Goal: Information Seeking & Learning: Learn about a topic

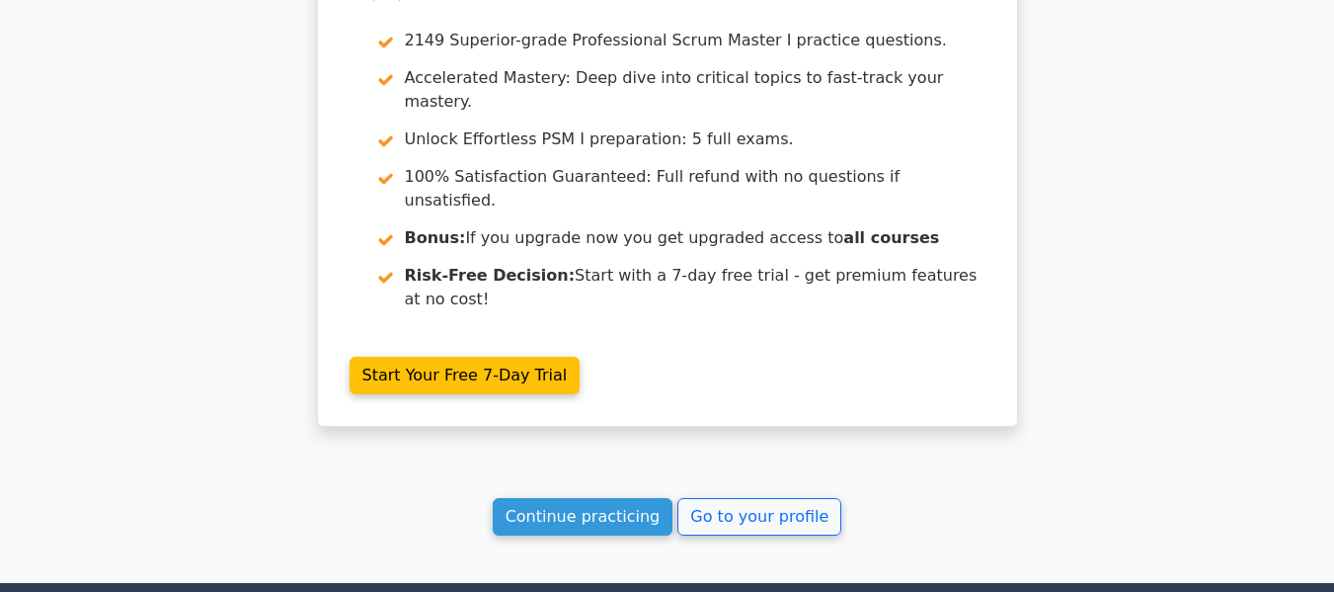
scroll to position [3586, 0]
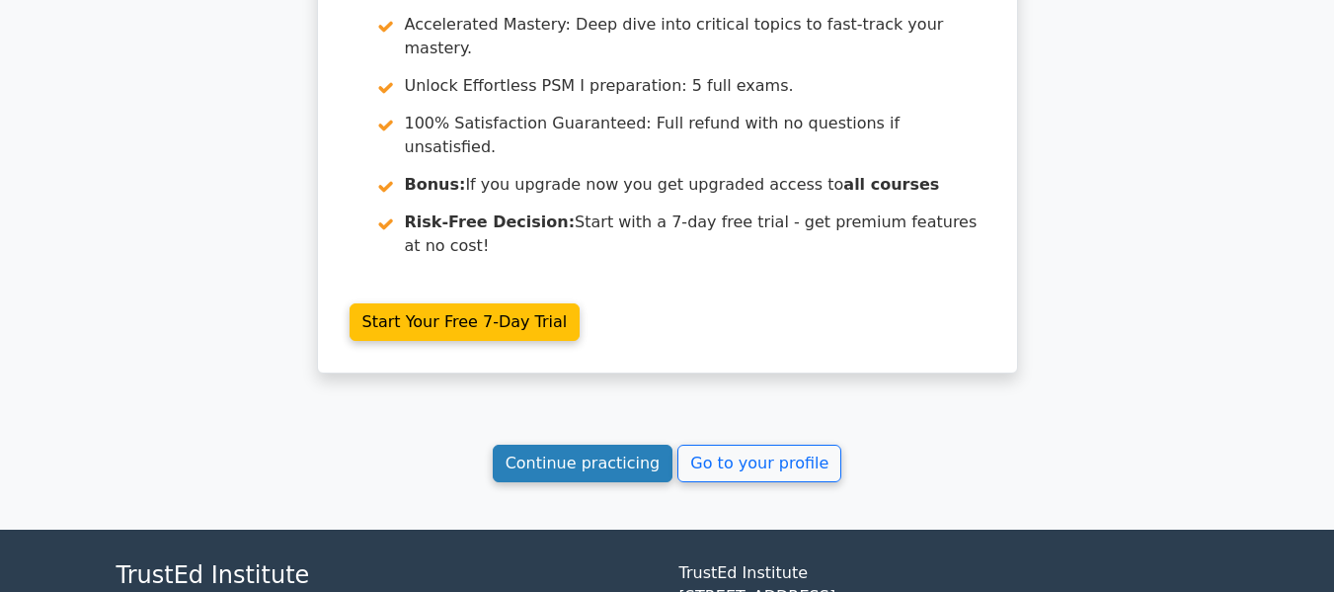
click at [595, 444] on link "Continue practicing" at bounding box center [583, 463] width 181 height 38
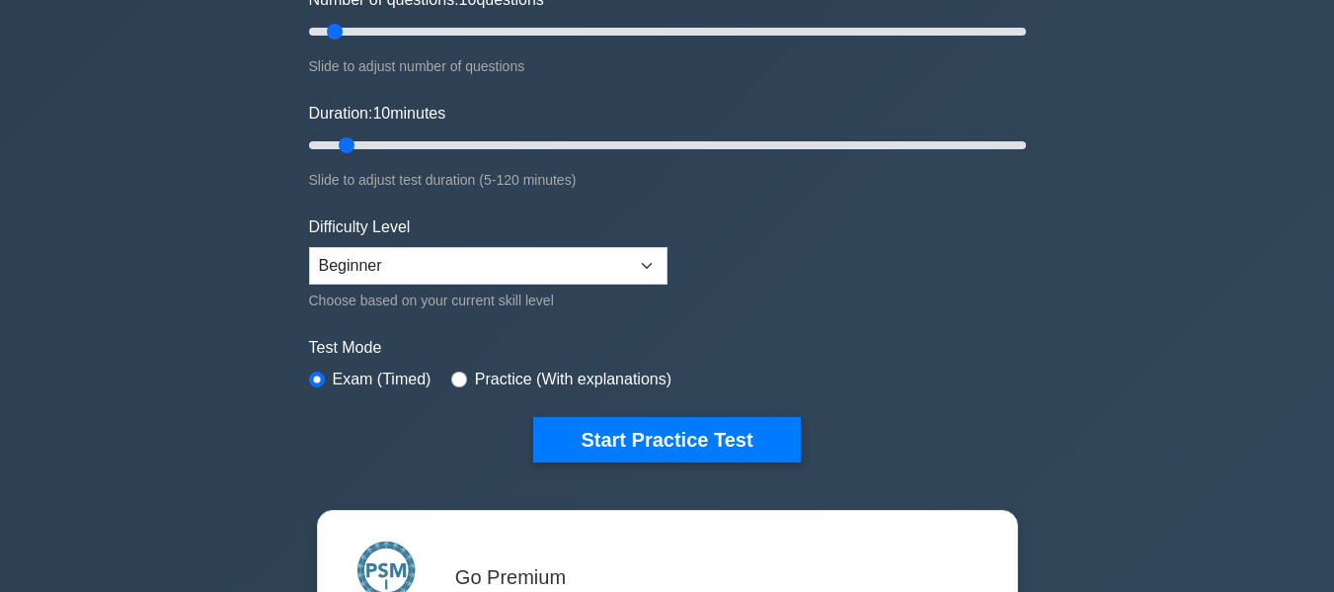
scroll to position [494, 0]
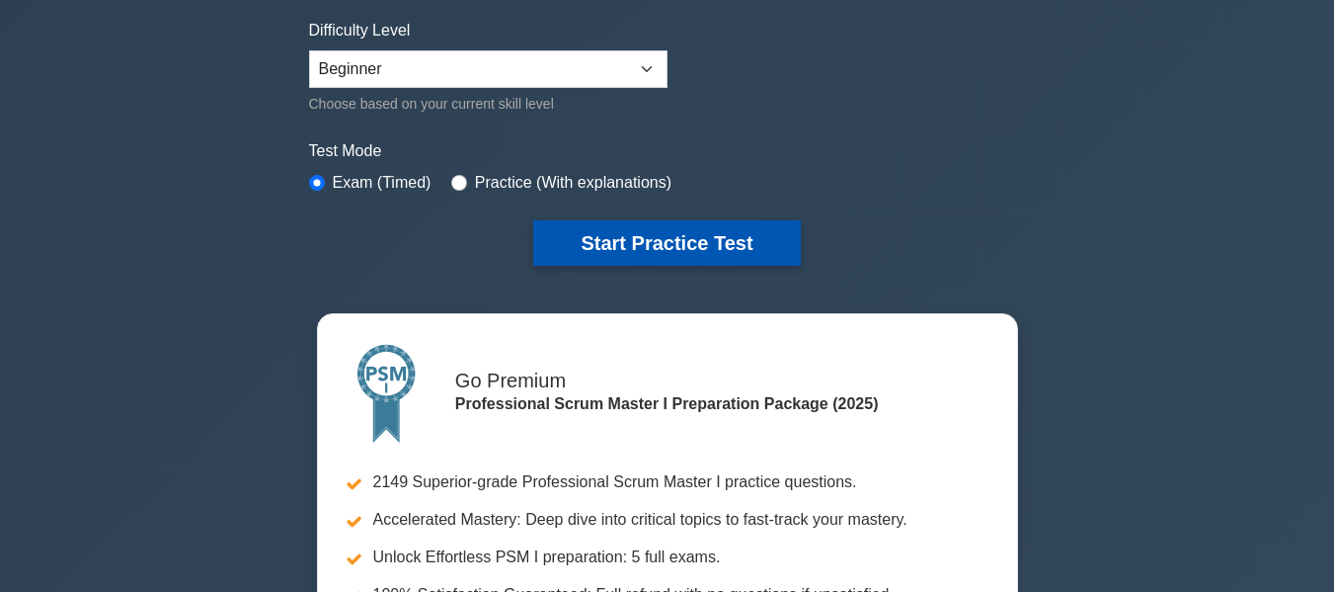
click at [687, 237] on button "Start Practice Test" at bounding box center [666, 242] width 267 height 45
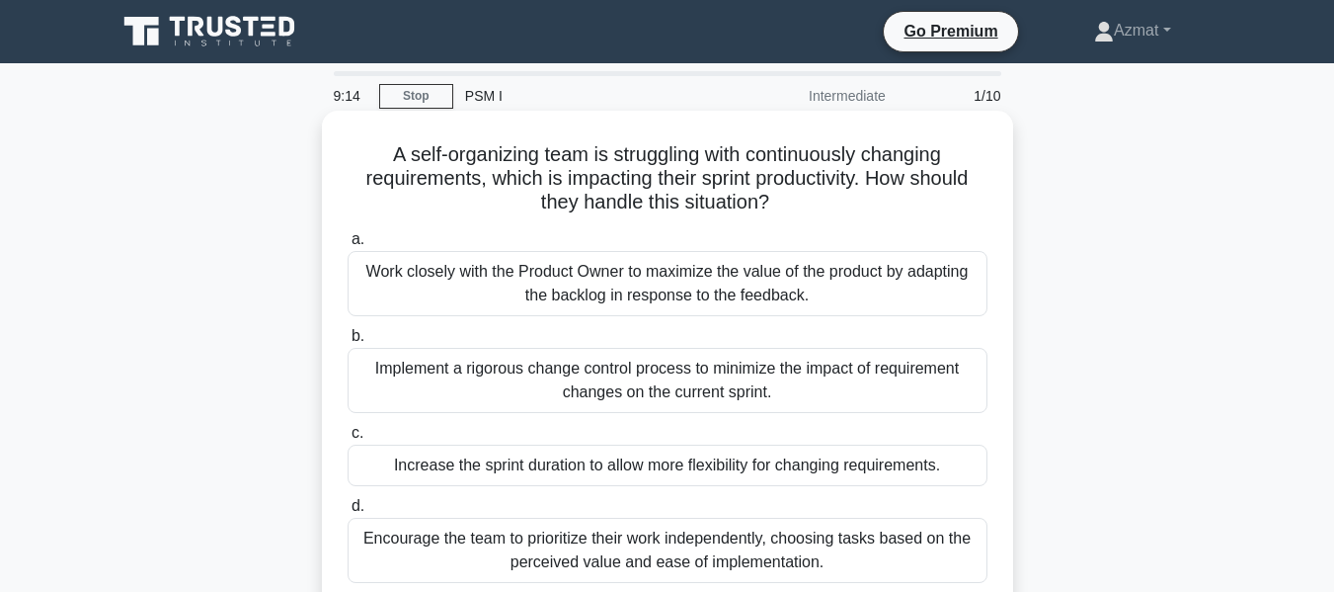
click at [692, 282] on div "Work closely with the Product Owner to maximize the value of the product by ada…" at bounding box center [668, 283] width 640 height 65
click at [348, 246] on input "a. Work closely with the Product Owner to maximize the value of the product by …" at bounding box center [348, 239] width 0 height 13
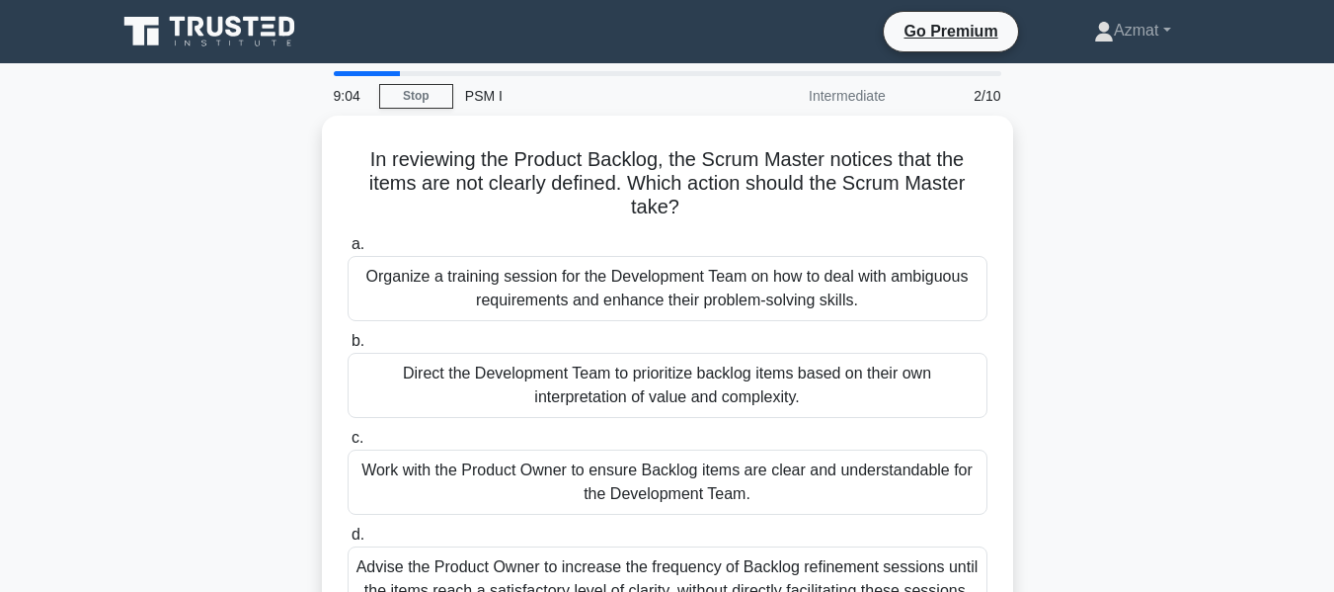
scroll to position [99, 0]
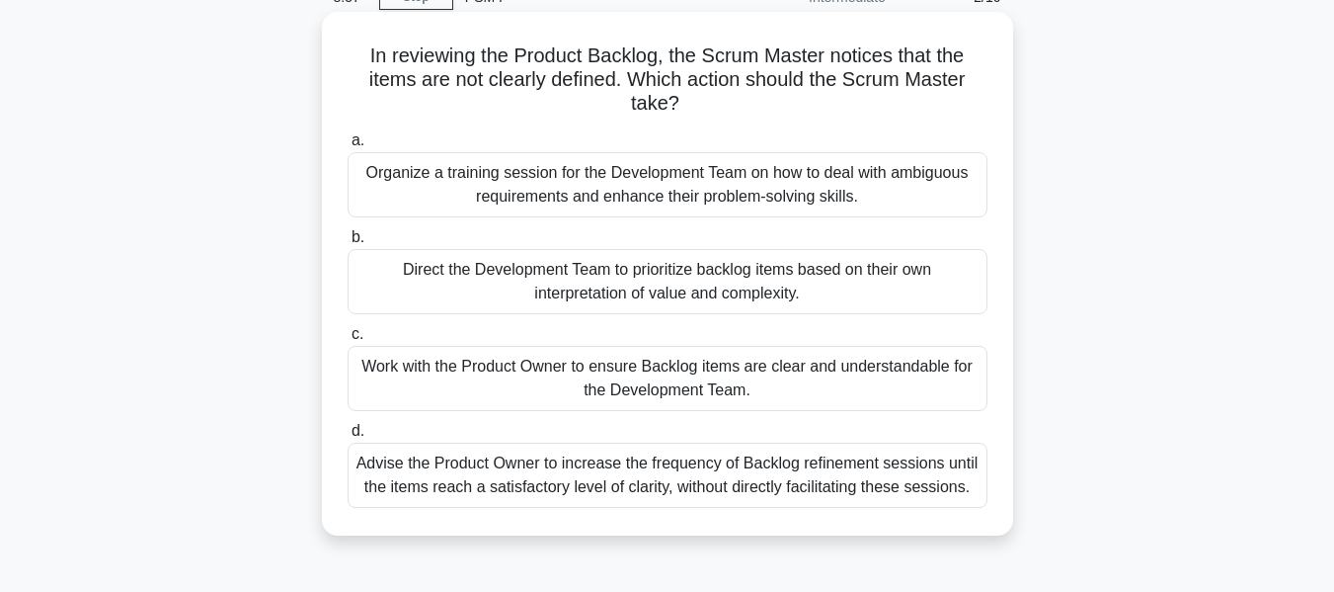
click at [812, 379] on div "Work with the Product Owner to ensure Backlog items are clear and understandabl…" at bounding box center [668, 378] width 640 height 65
click at [348, 341] on input "c. Work with the Product Owner to ensure Backlog items are clear and understand…" at bounding box center [348, 334] width 0 height 13
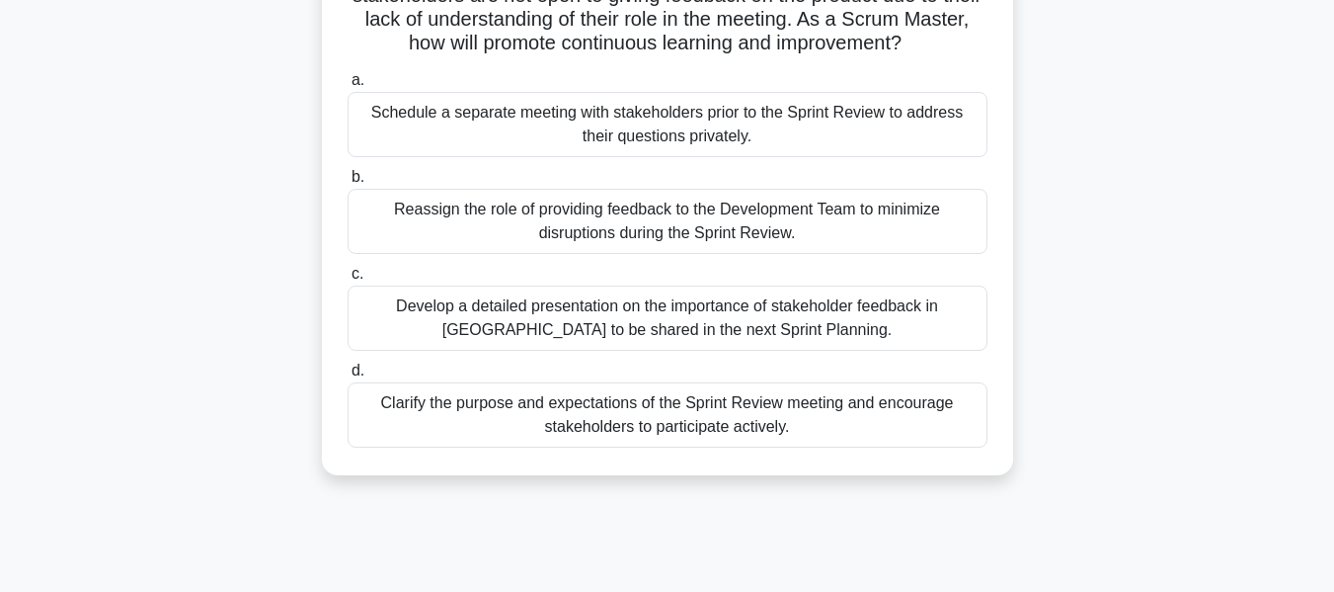
scroll to position [198, 0]
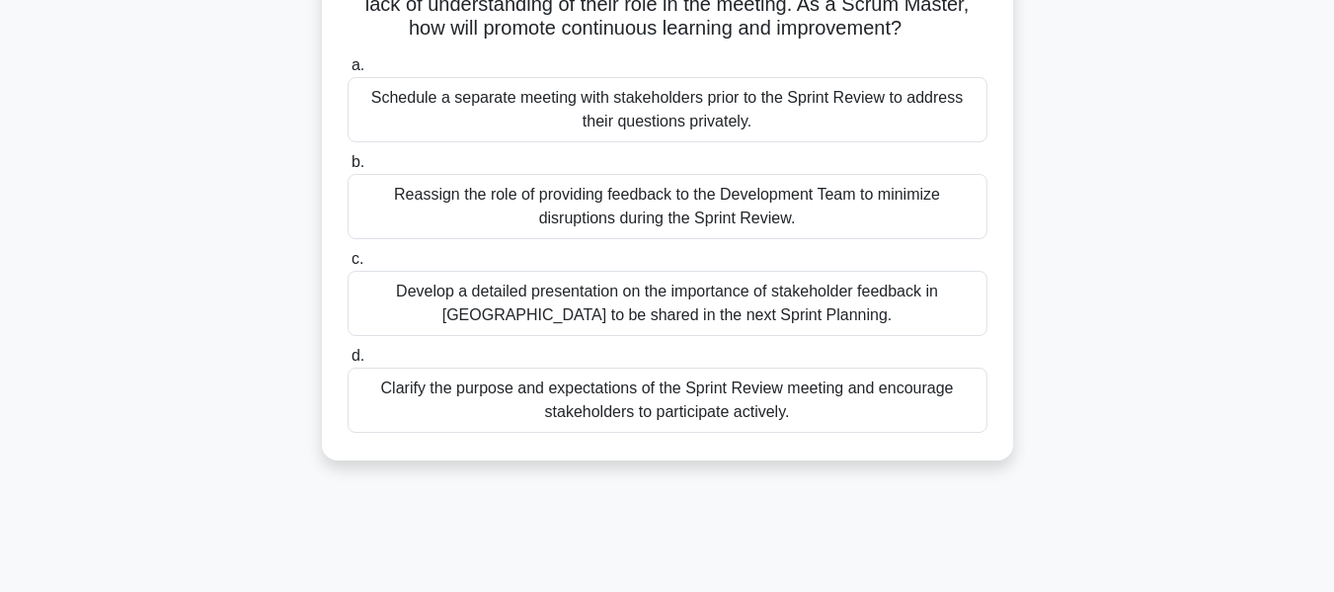
click at [741, 397] on div "Clarify the purpose and expectations of the Sprint Review meeting and encourage…" at bounding box center [668, 399] width 640 height 65
click at [348, 362] on input "d. Clarify the purpose and expectations of the Sprint Review meeting and encour…" at bounding box center [348, 356] width 0 height 13
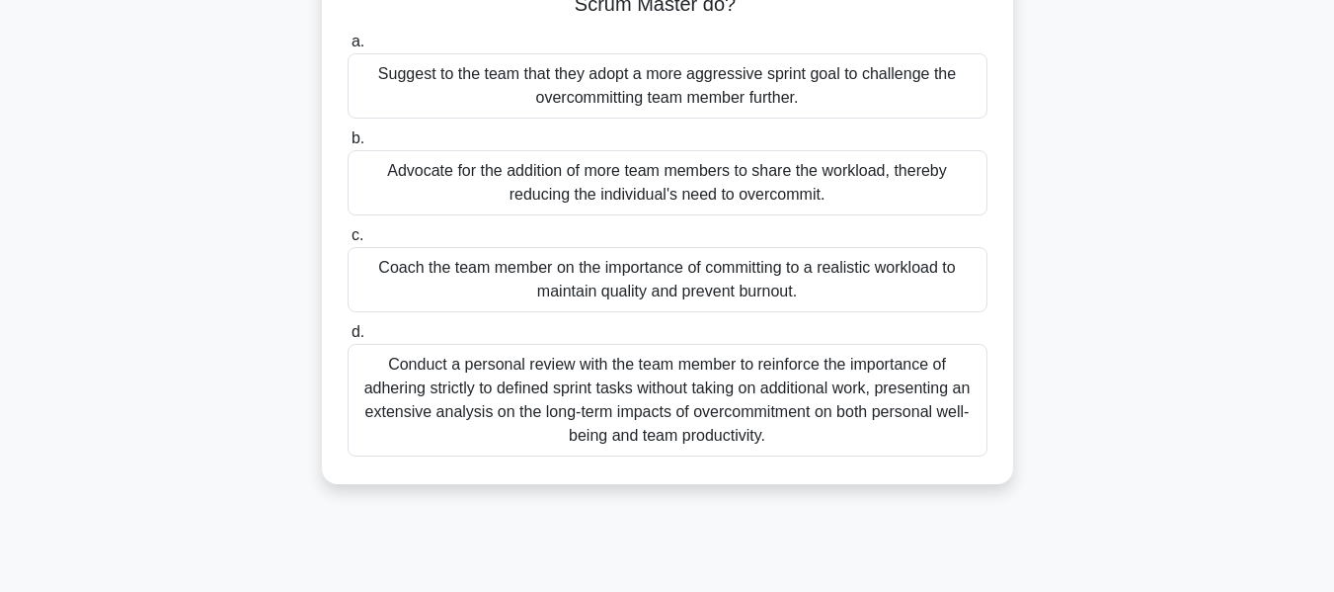
click at [691, 279] on div "Coach the team member on the importance of committing to a realistic workload t…" at bounding box center [668, 279] width 640 height 65
click at [348, 242] on input "c. Coach the team member on the importance of committing to a realistic workloa…" at bounding box center [348, 235] width 0 height 13
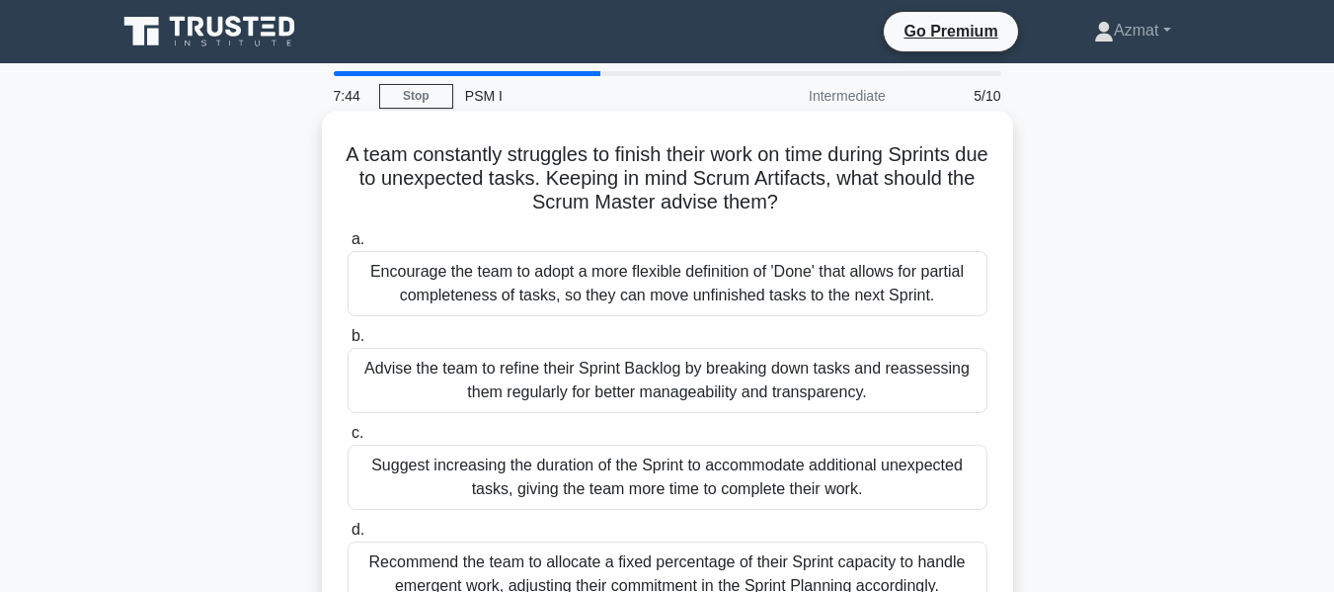
scroll to position [99, 0]
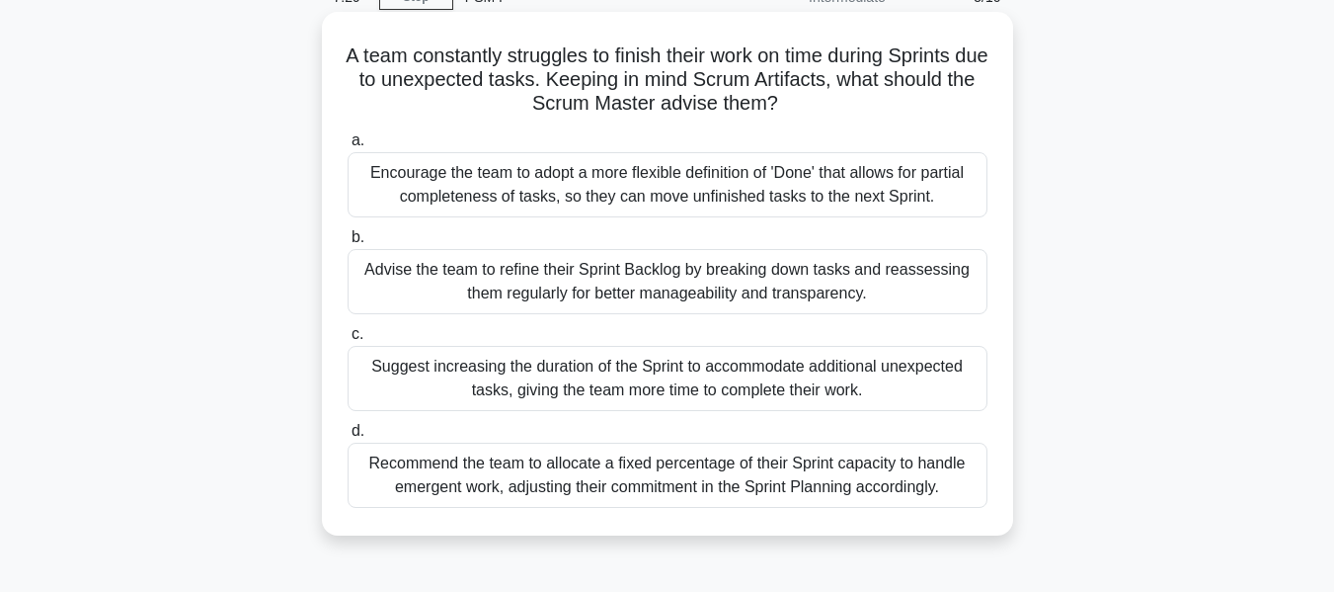
click at [560, 290] on div "Advise the team to refine their Sprint Backlog by breaking down tasks and reass…" at bounding box center [668, 281] width 640 height 65
click at [348, 244] on input "b. Advise the team to refine their Sprint Backlog by breaking down tasks and re…" at bounding box center [348, 237] width 0 height 13
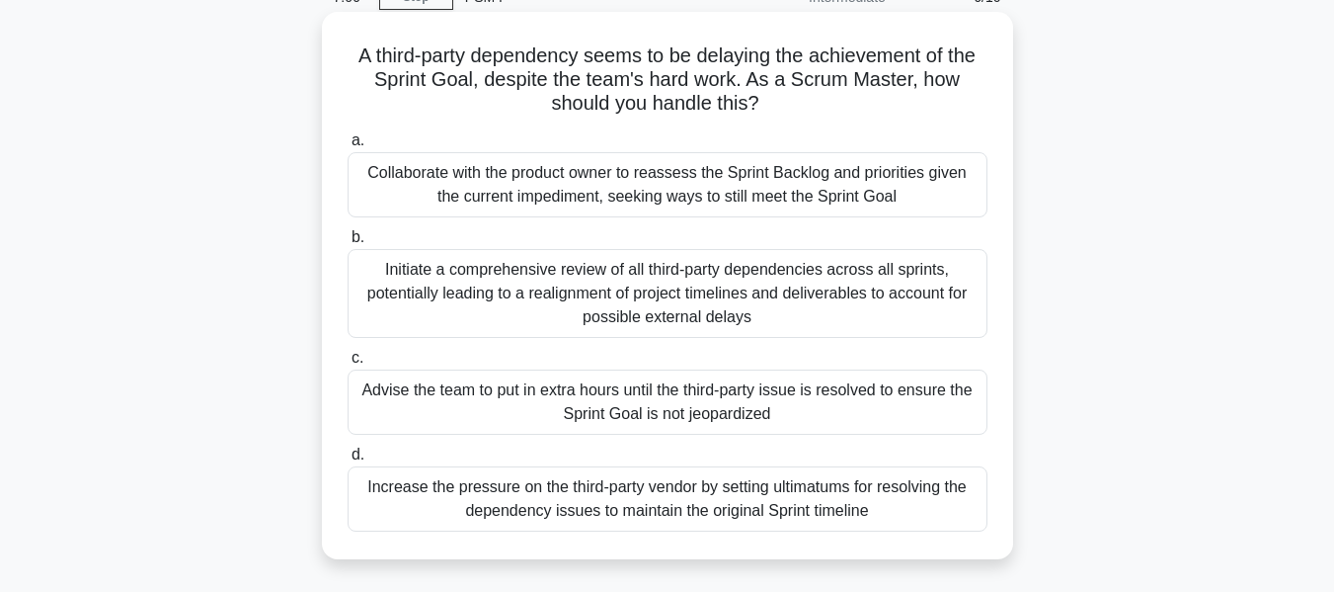
click at [605, 187] on div "Collaborate with the product owner to reassess the Sprint Backlog and prioritie…" at bounding box center [668, 184] width 640 height 65
click at [348, 147] on input "a. Collaborate with the product owner to reassess the Sprint Backlog and priori…" at bounding box center [348, 140] width 0 height 13
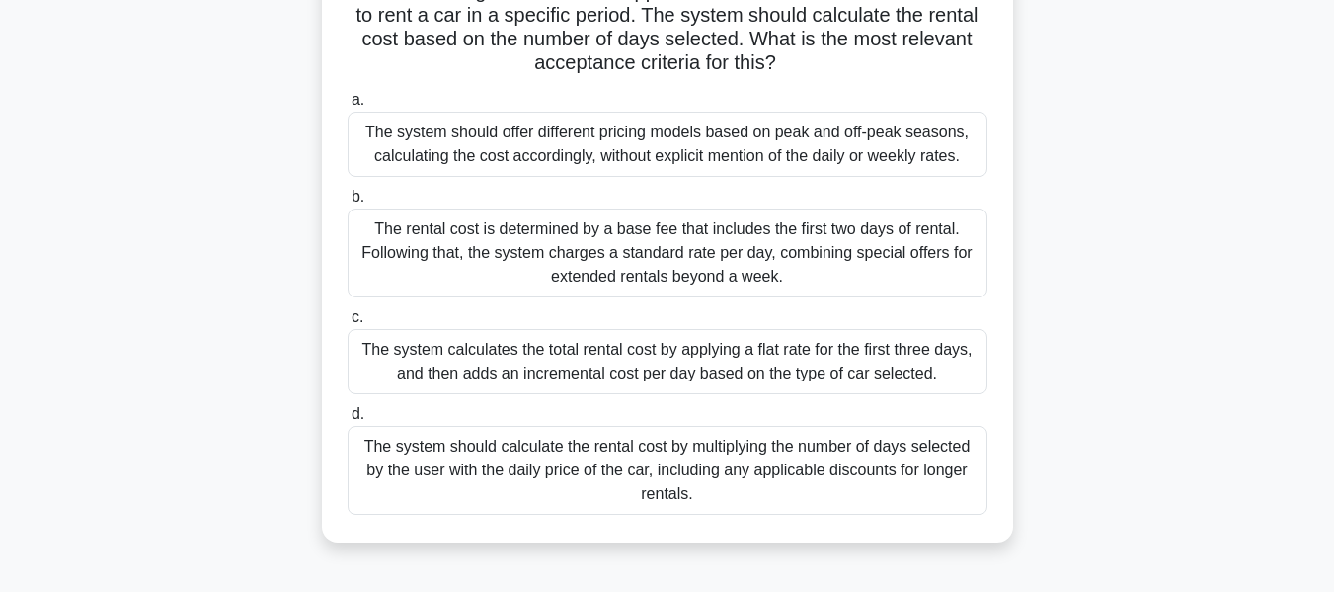
scroll to position [198, 0]
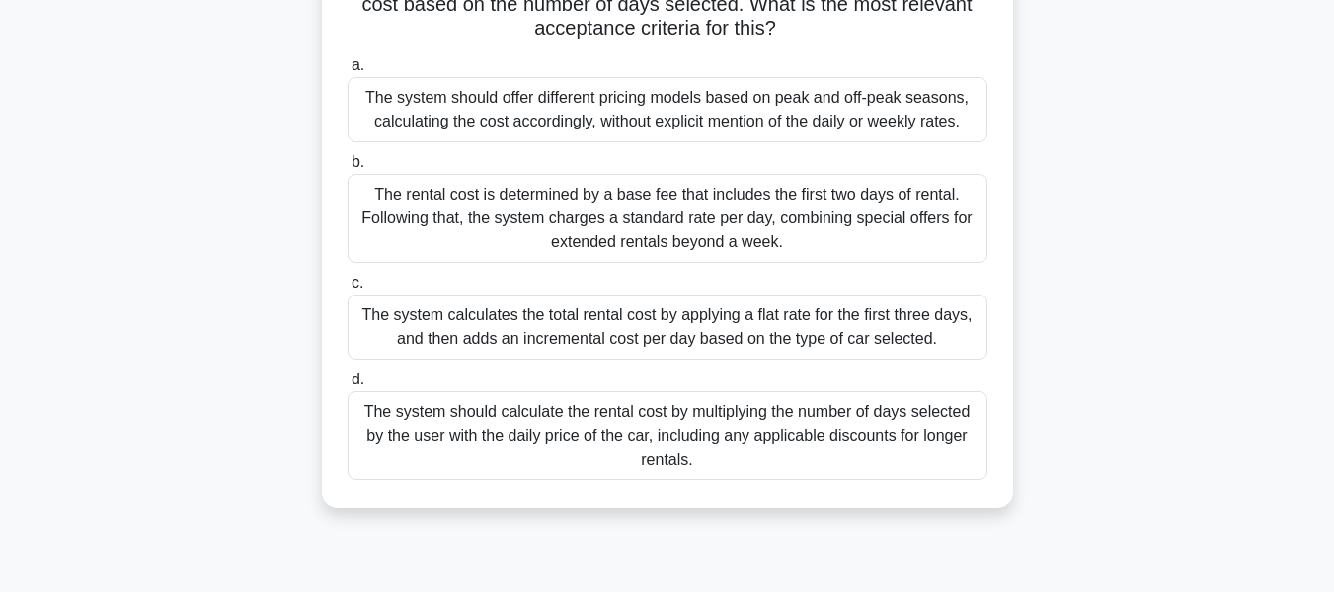
click at [766, 452] on div "The system should calculate the rental cost by multiplying the number of days s…" at bounding box center [668, 435] width 640 height 89
click at [348, 386] on input "d. The system should calculate the rental cost by multiplying the number of day…" at bounding box center [348, 379] width 0 height 13
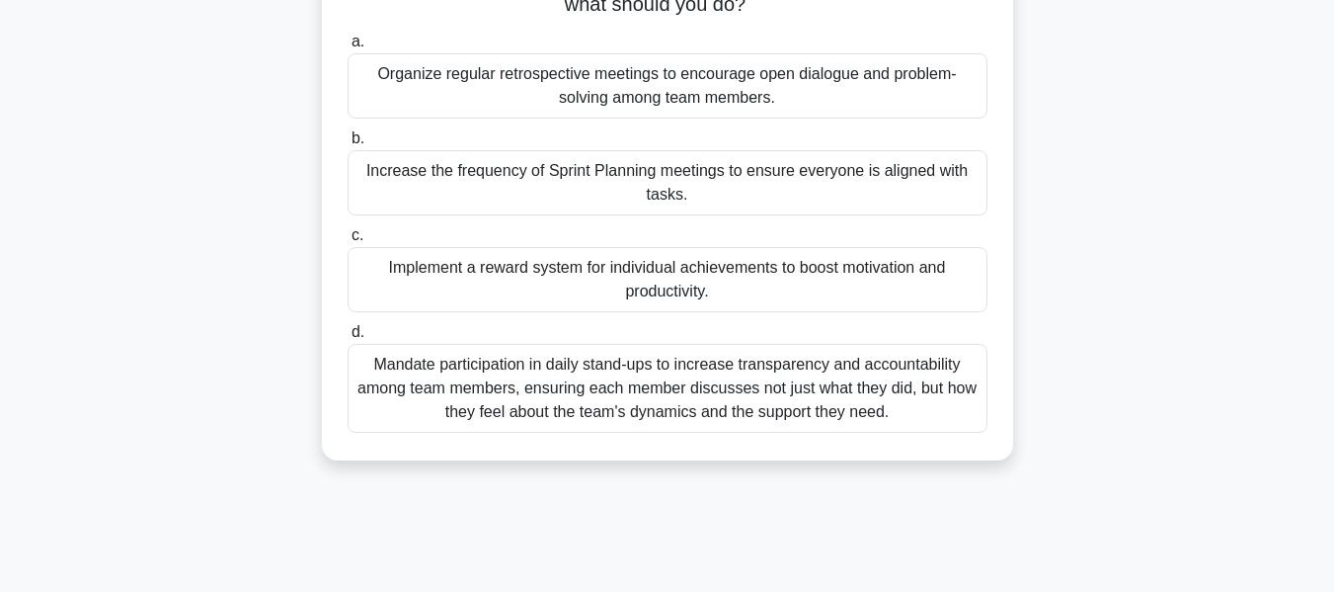
click at [819, 430] on div "Mandate participation in daily stand-ups to increase transparency and accountab…" at bounding box center [668, 388] width 640 height 89
click at [348, 339] on input "d. Mandate participation in daily stand-ups to increase transparency and accoun…" at bounding box center [348, 332] width 0 height 13
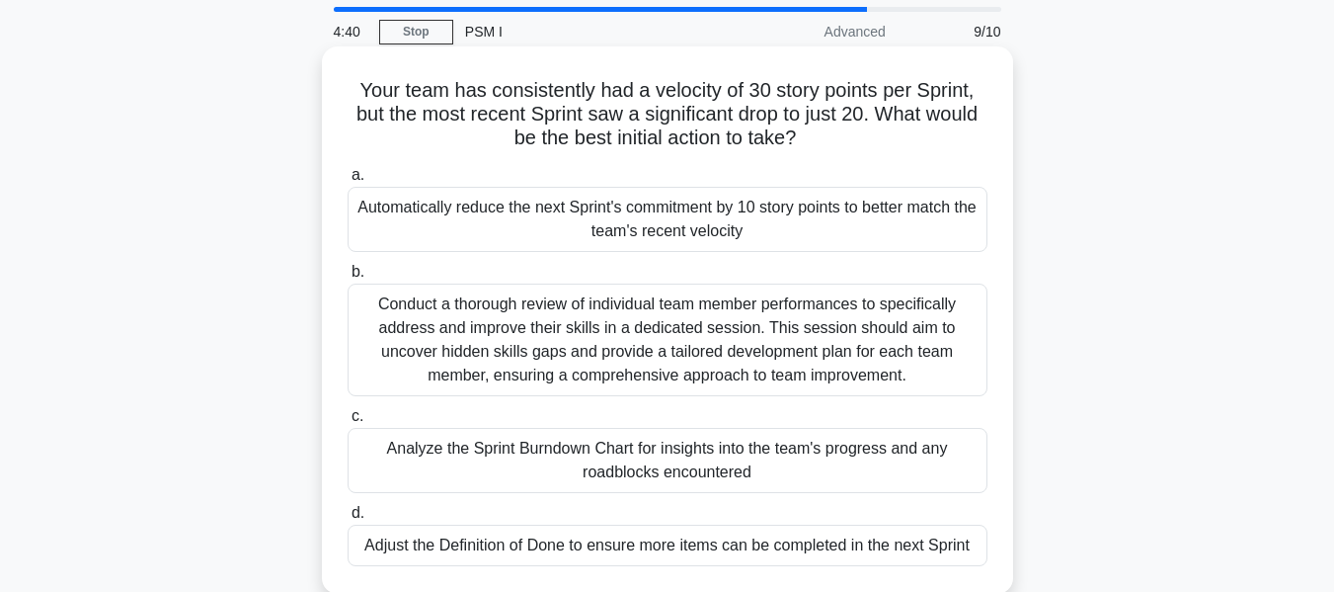
scroll to position [99, 0]
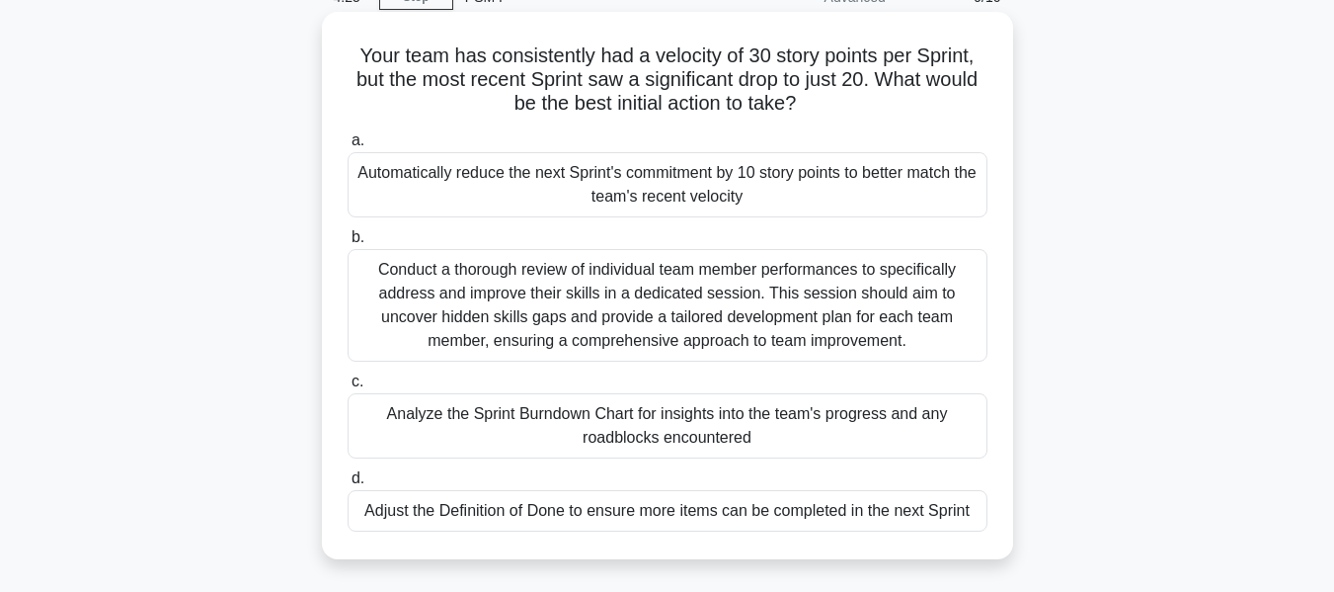
click at [776, 441] on div "Analyze the Sprint Burndown Chart for insights into the team's progress and any…" at bounding box center [668, 425] width 640 height 65
click at [348, 388] on input "c. Analyze the Sprint Burndown Chart for insights into the team's progress and …" at bounding box center [348, 381] width 0 height 13
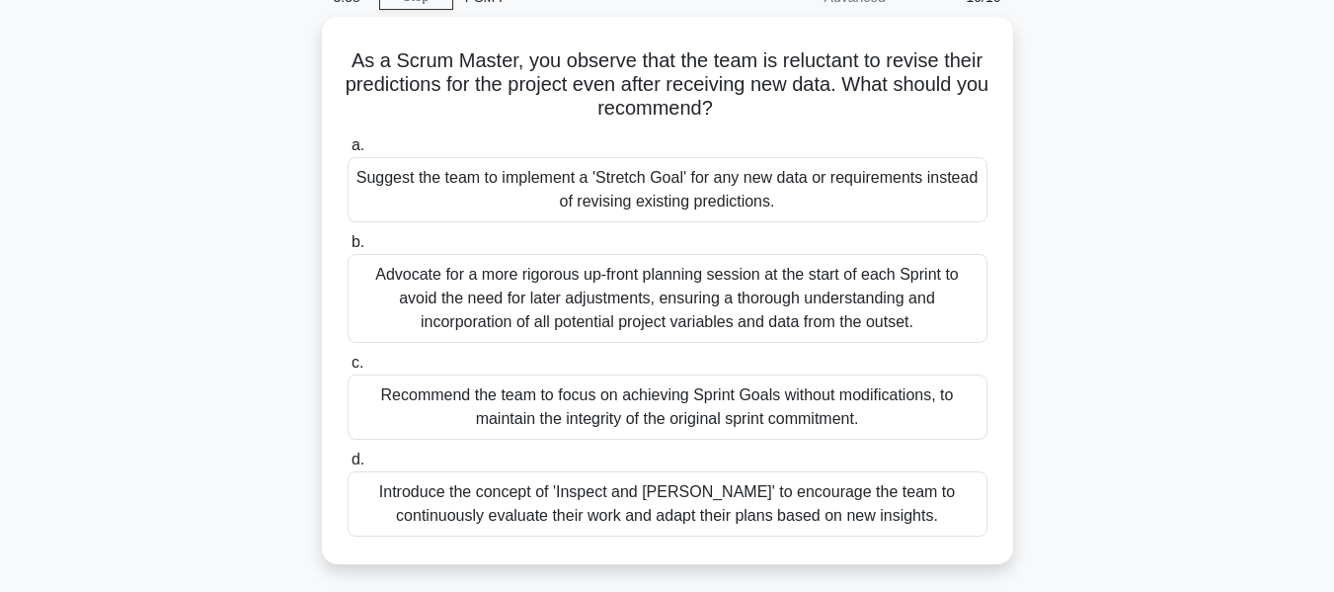
scroll to position [198, 0]
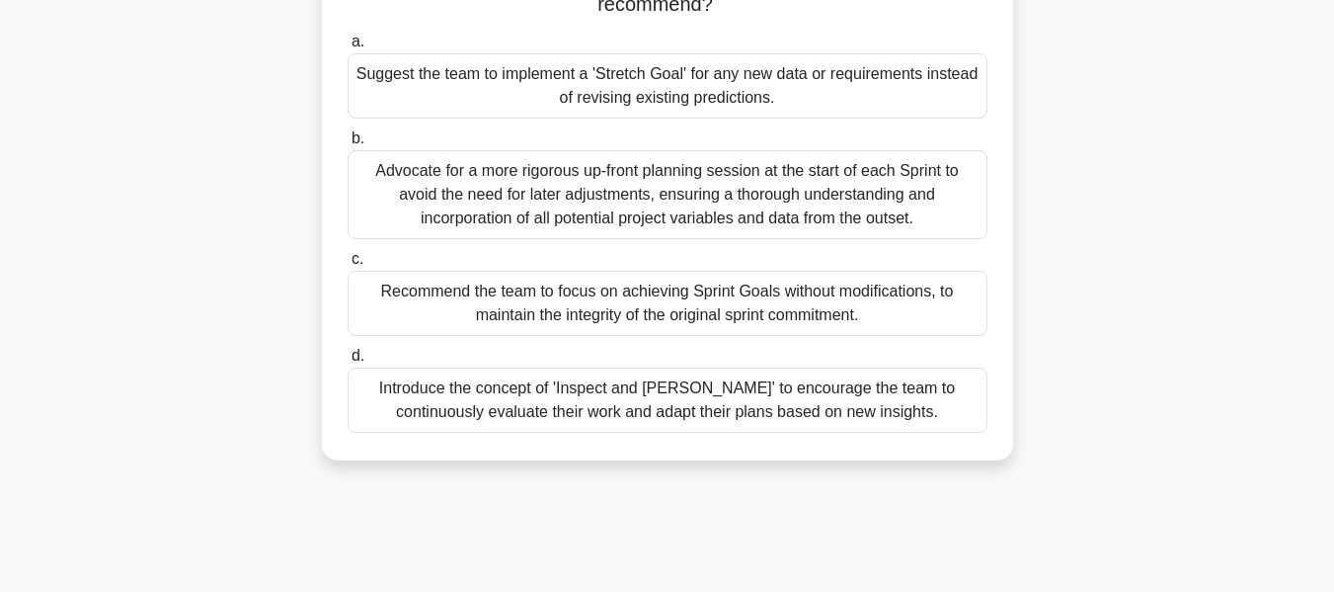
click at [822, 424] on div "Introduce the concept of 'Inspect and Adapt' to encourage the team to continuou…" at bounding box center [668, 399] width 640 height 65
click at [348, 362] on input "d. Introduce the concept of 'Inspect and Adapt' to encourage the team to contin…" at bounding box center [348, 356] width 0 height 13
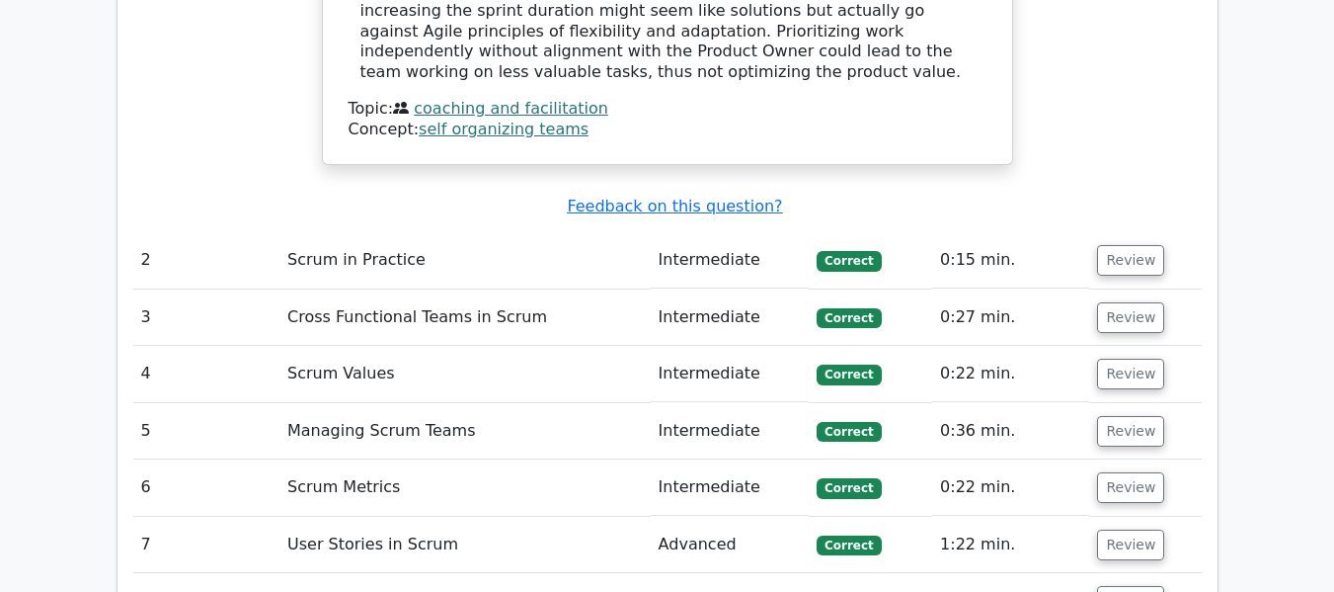
scroll to position [2667, 0]
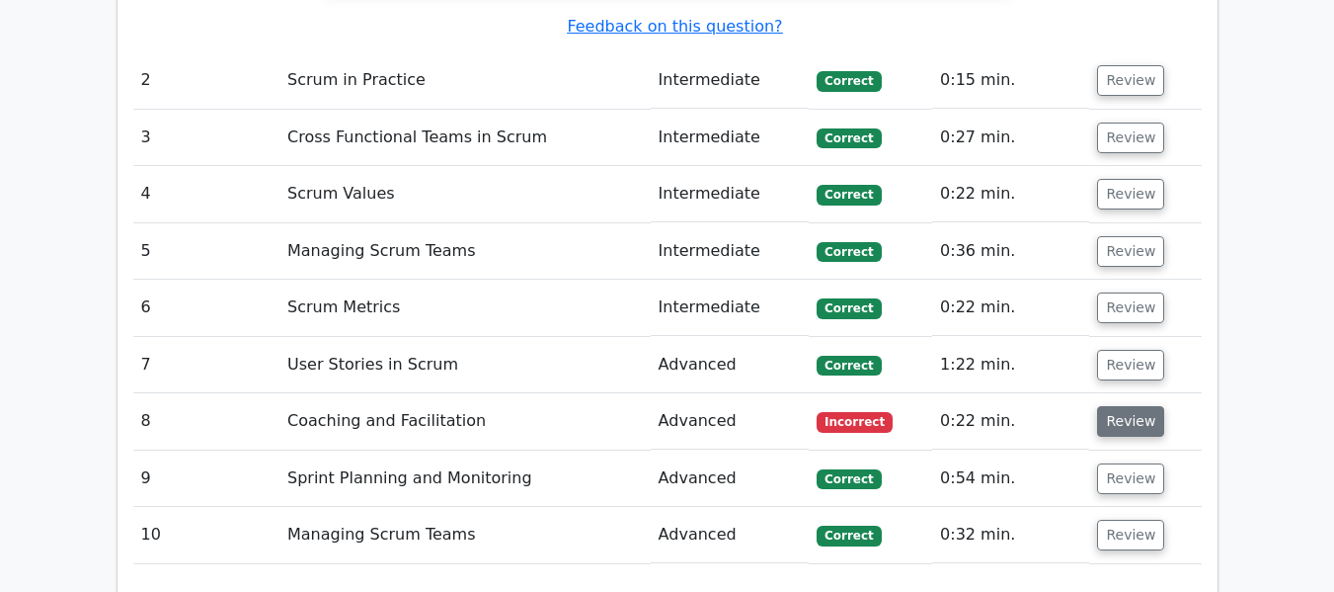
click at [1140, 406] on button "Review" at bounding box center [1130, 421] width 67 height 31
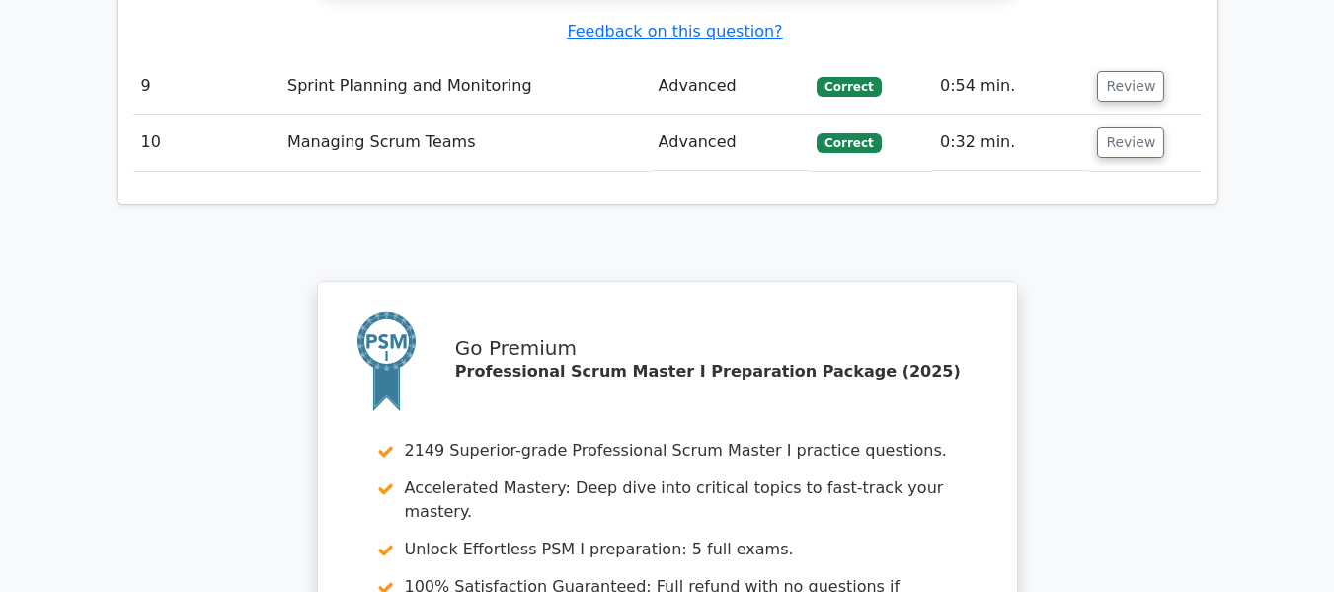
scroll to position [4434, 0]
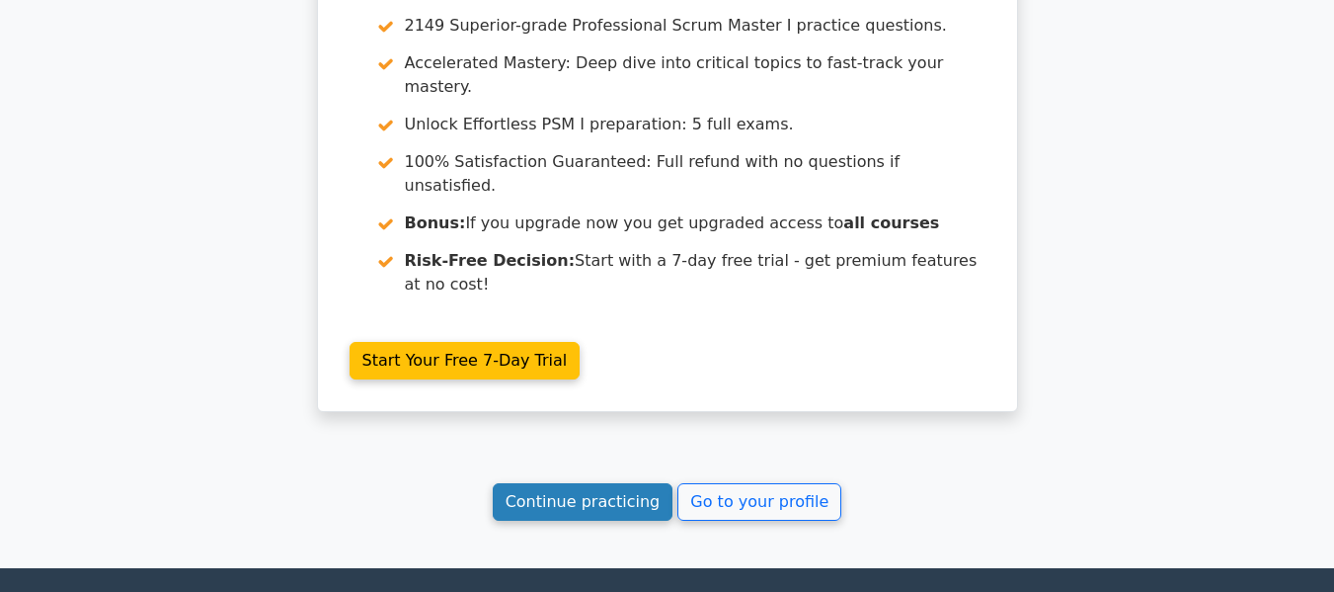
click at [586, 483] on link "Continue practicing" at bounding box center [583, 502] width 181 height 38
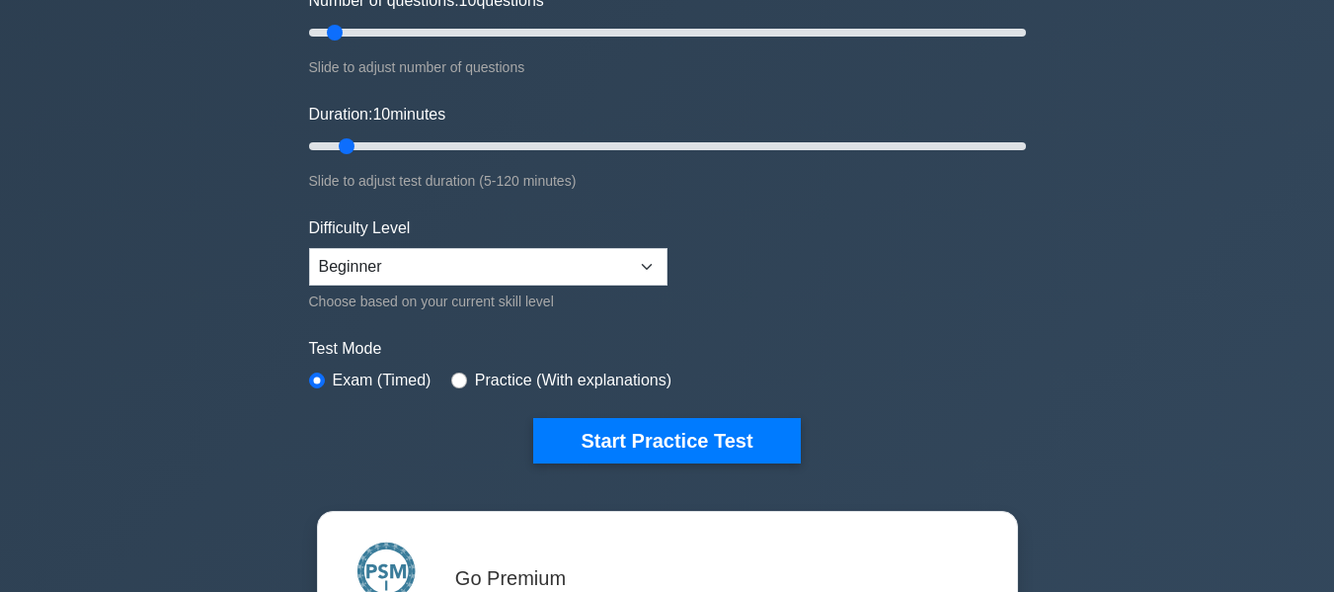
click at [653, 443] on button "Start Practice Test" at bounding box center [666, 440] width 267 height 45
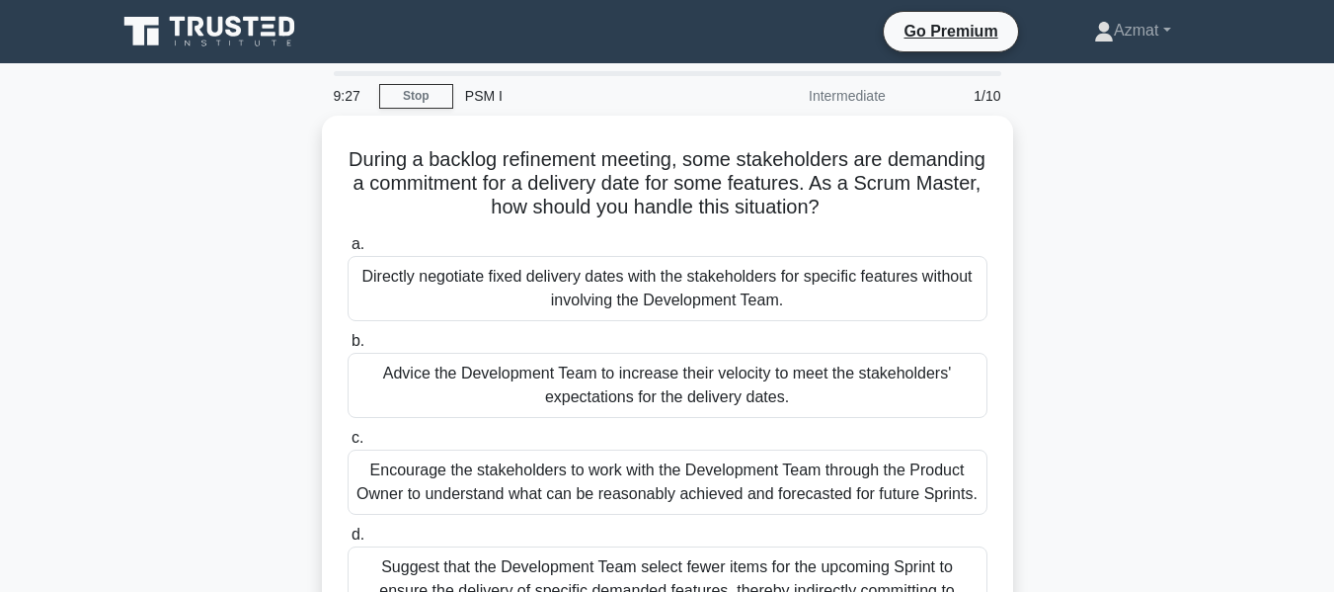
scroll to position [99, 0]
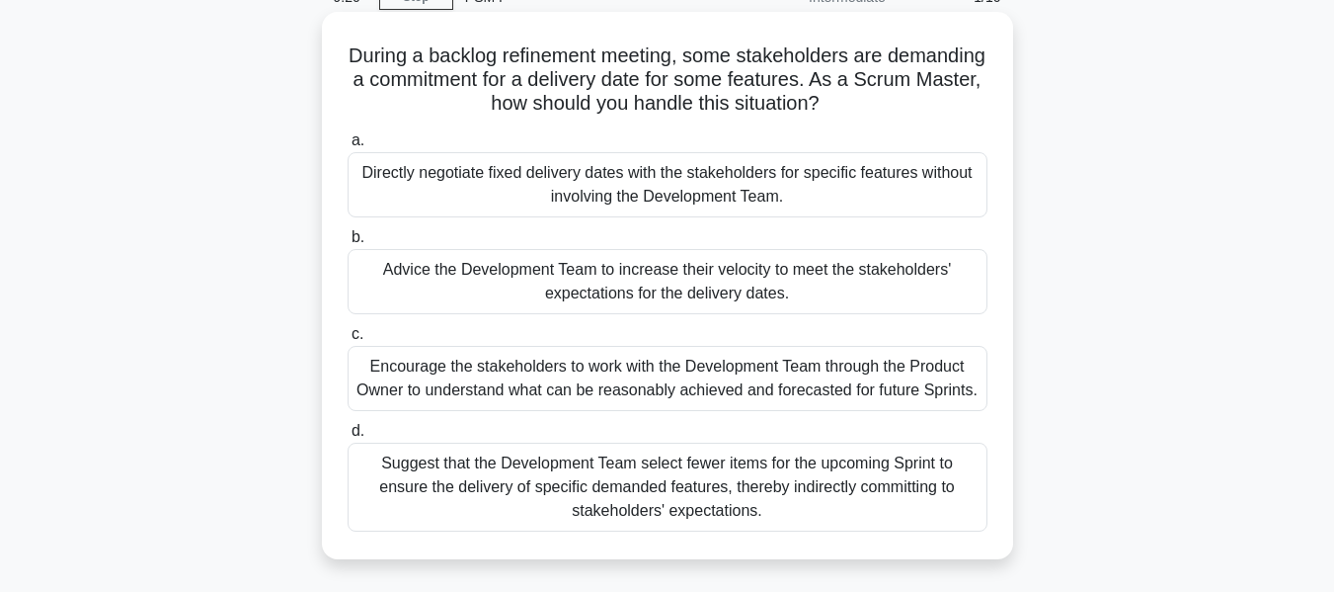
click at [650, 382] on div "Encourage the stakeholders to work with the Development Team through the Produc…" at bounding box center [668, 378] width 640 height 65
click at [348, 341] on input "c. Encourage the stakeholders to work with the Development Team through the Pro…" at bounding box center [348, 334] width 0 height 13
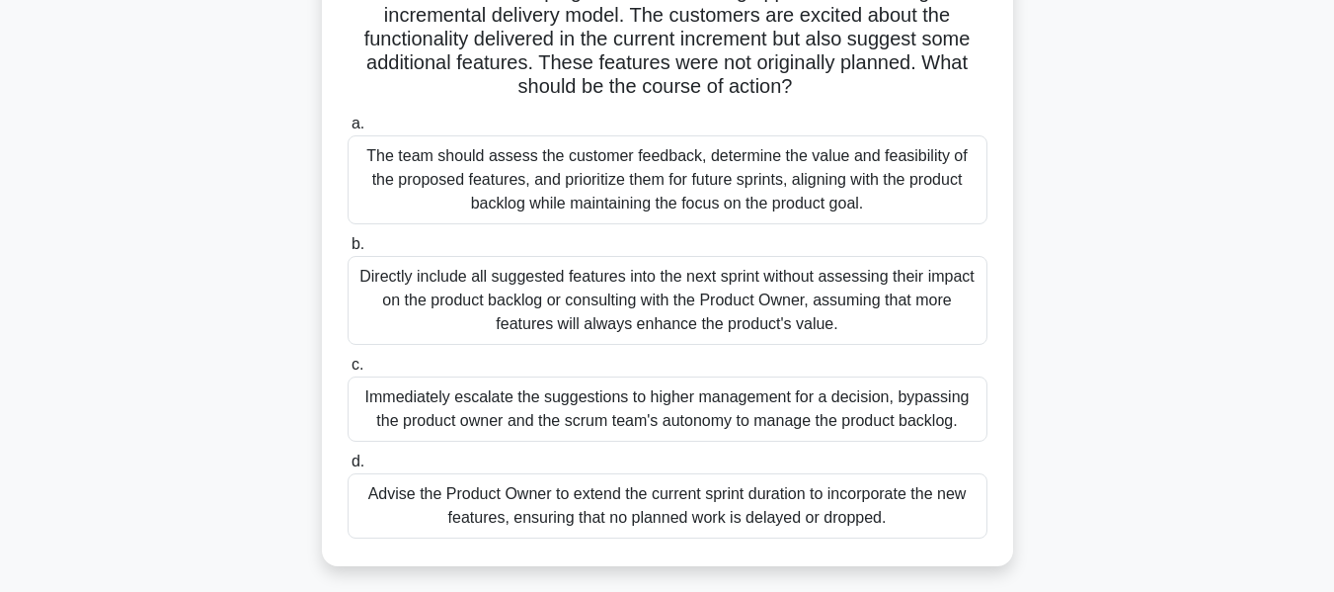
scroll to position [198, 0]
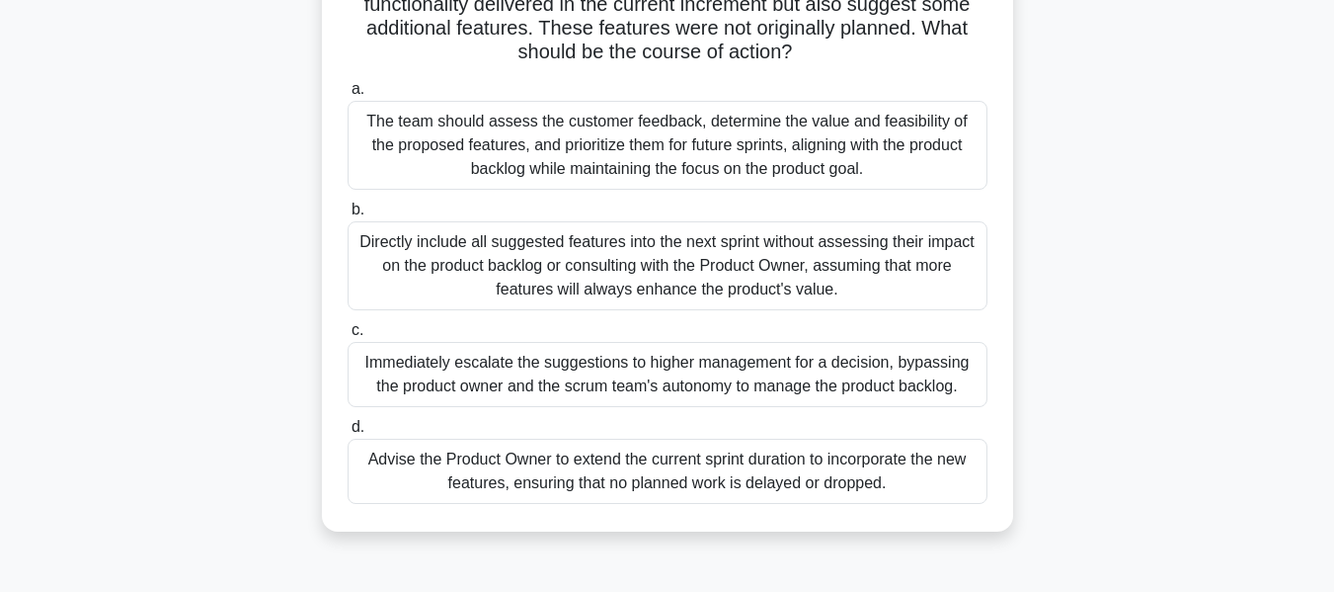
click at [642, 141] on div "The team should assess the customer feedback, determine the value and feasibili…" at bounding box center [668, 145] width 640 height 89
click at [348, 96] on input "a. The team should assess the customer feedback, determine the value and feasib…" at bounding box center [348, 89] width 0 height 13
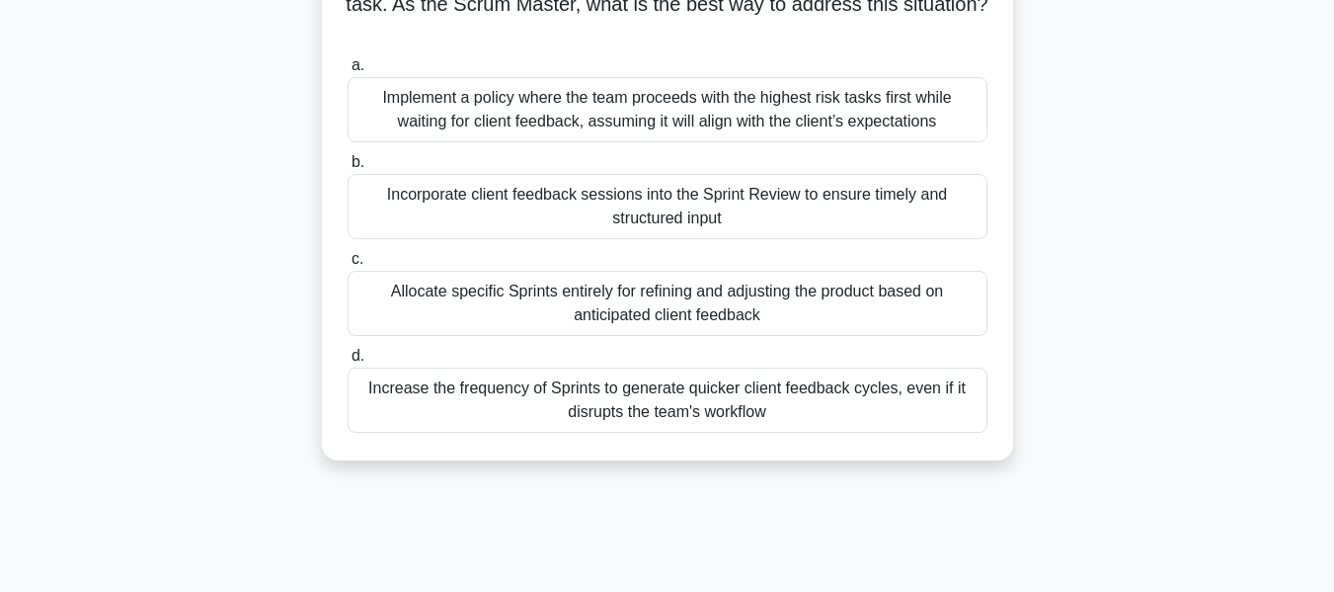
click at [508, 216] on div "Incorporate client feedback sessions into the Sprint Review to ensure timely an…" at bounding box center [668, 206] width 640 height 65
click at [348, 169] on input "b. Incorporate client feedback sessions into the Sprint Review to ensure timely…" at bounding box center [348, 162] width 0 height 13
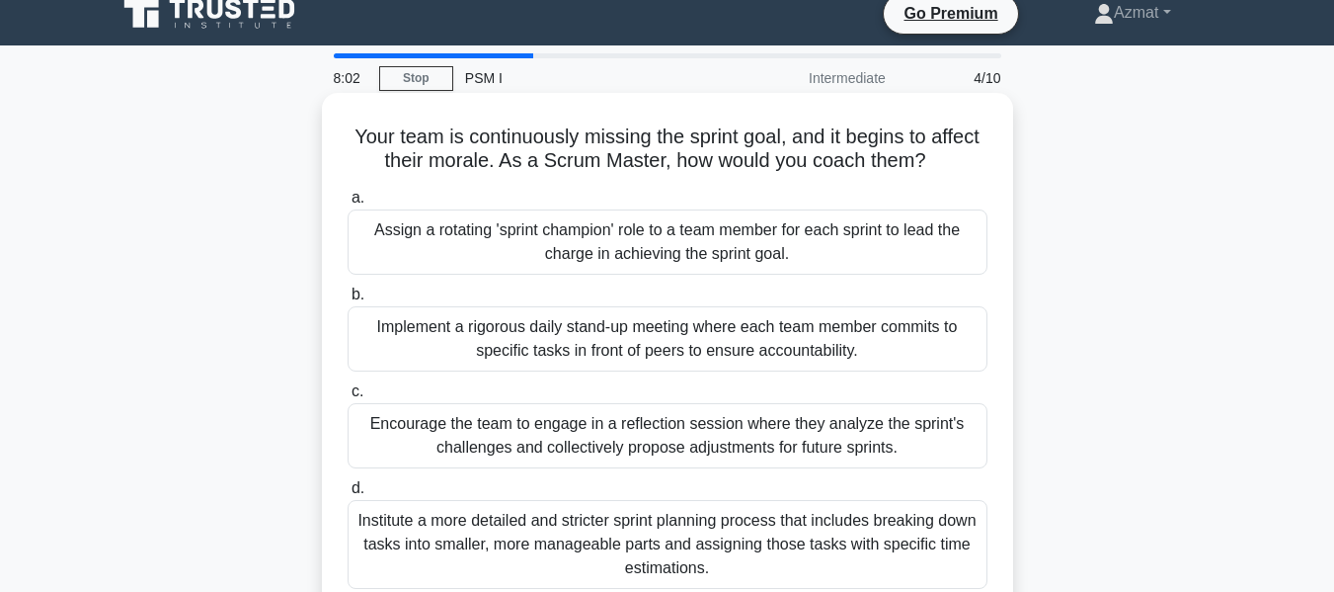
scroll to position [99, 0]
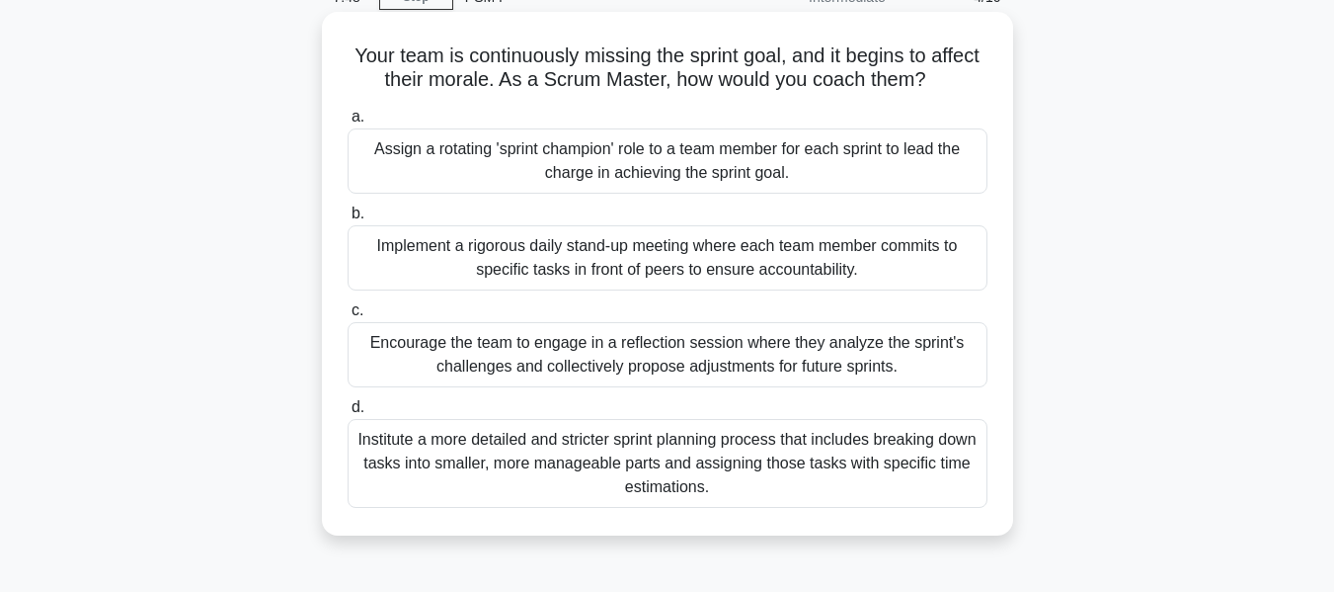
click at [657, 358] on div "Encourage the team to engage in a reflection session where they analyze the spr…" at bounding box center [668, 354] width 640 height 65
click at [348, 317] on input "c. Encourage the team to engage in a reflection session where they analyze the …" at bounding box center [348, 310] width 0 height 13
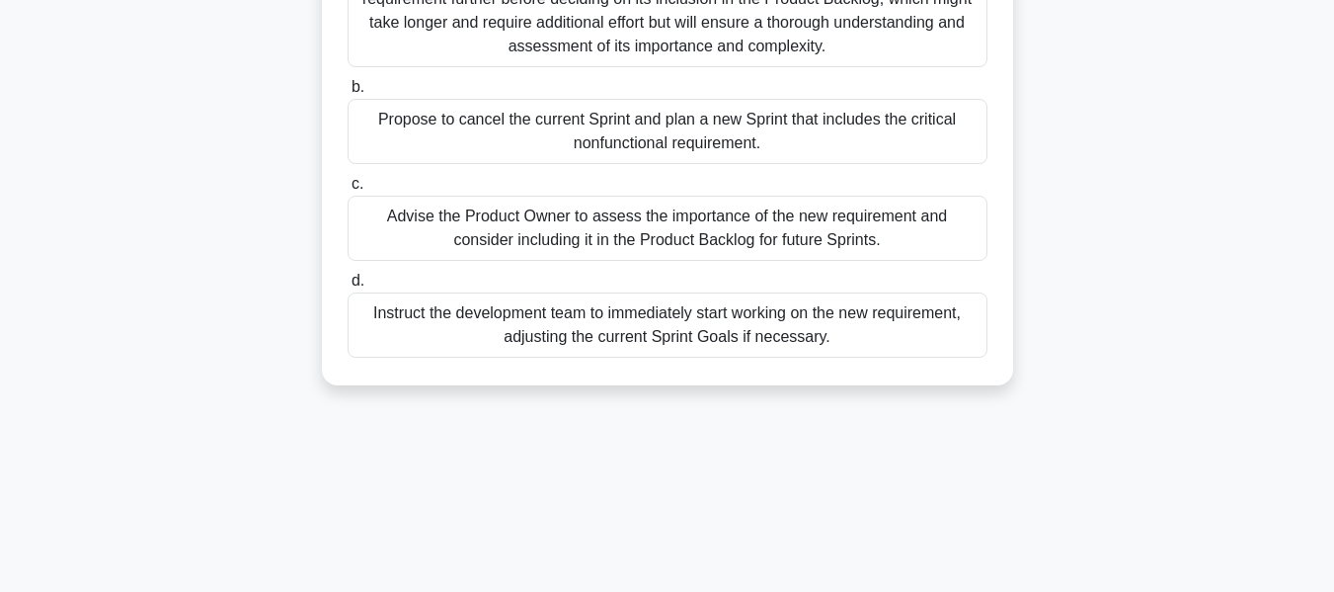
scroll to position [198, 0]
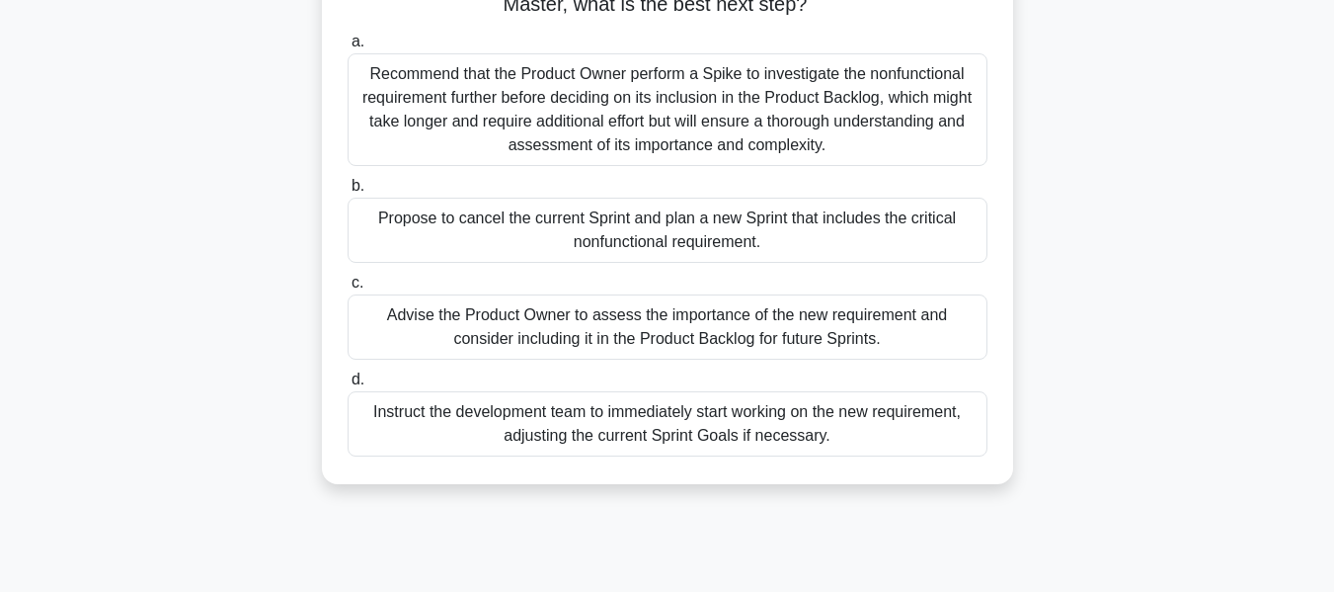
click at [636, 353] on div "Advise the Product Owner to assess the importance of the new requirement and co…" at bounding box center [668, 326] width 640 height 65
click at [348, 289] on input "c. Advise the Product Owner to assess the importance of the new requirement and…" at bounding box center [348, 283] width 0 height 13
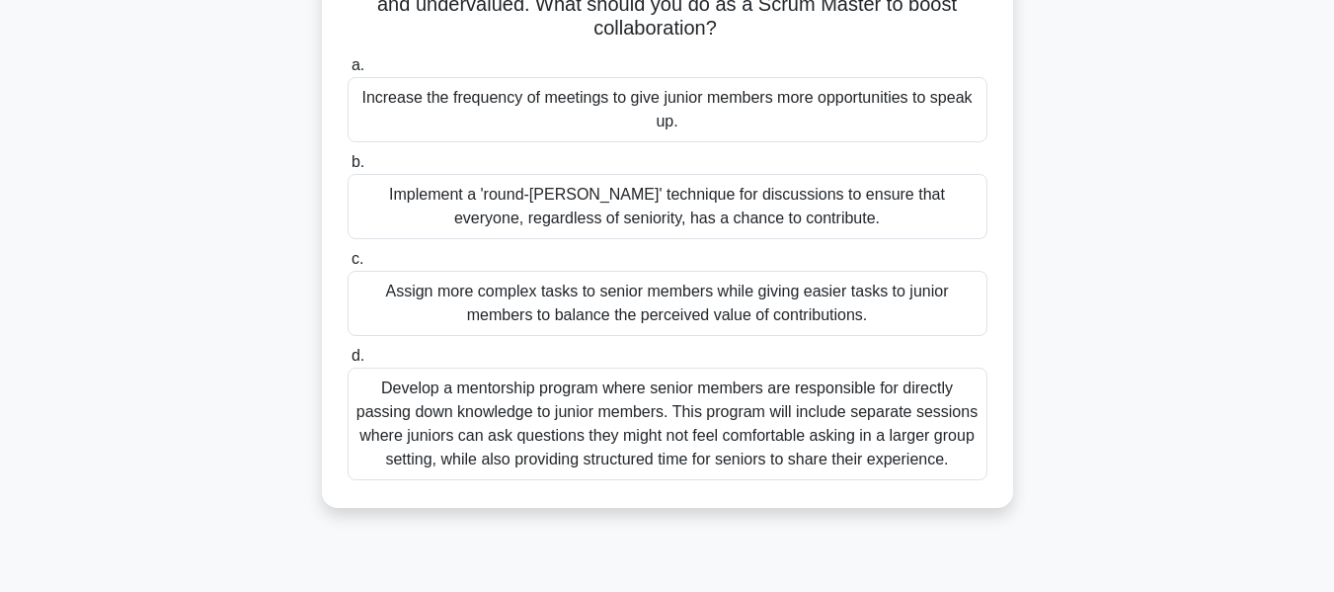
click at [675, 223] on div "Implement a 'round-robin' technique for discussions to ensure that everyone, re…" at bounding box center [668, 206] width 640 height 65
click at [348, 169] on input "b. Implement a 'round-robin' technique for discussions to ensure that everyone,…" at bounding box center [348, 162] width 0 height 13
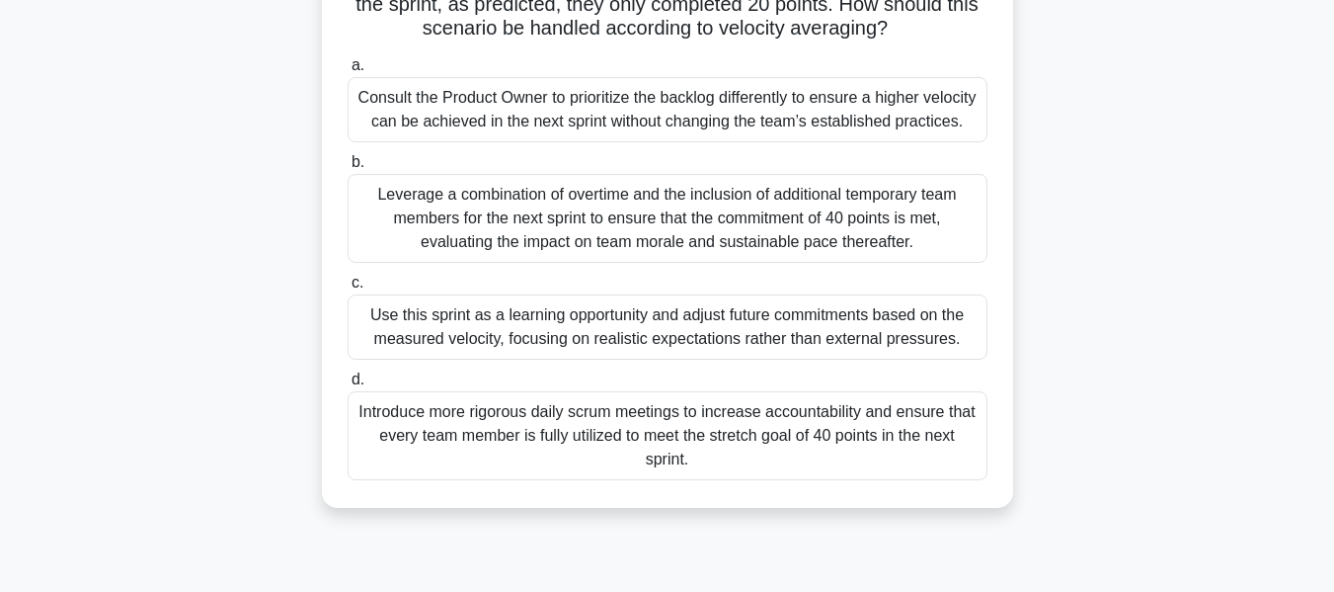
click at [745, 360] on div "Use this sprint as a learning opportunity and adjust future commitments based o…" at bounding box center [668, 326] width 640 height 65
click at [348, 289] on input "c. Use this sprint as a learning opportunity and adjust future commitments base…" at bounding box center [348, 283] width 0 height 13
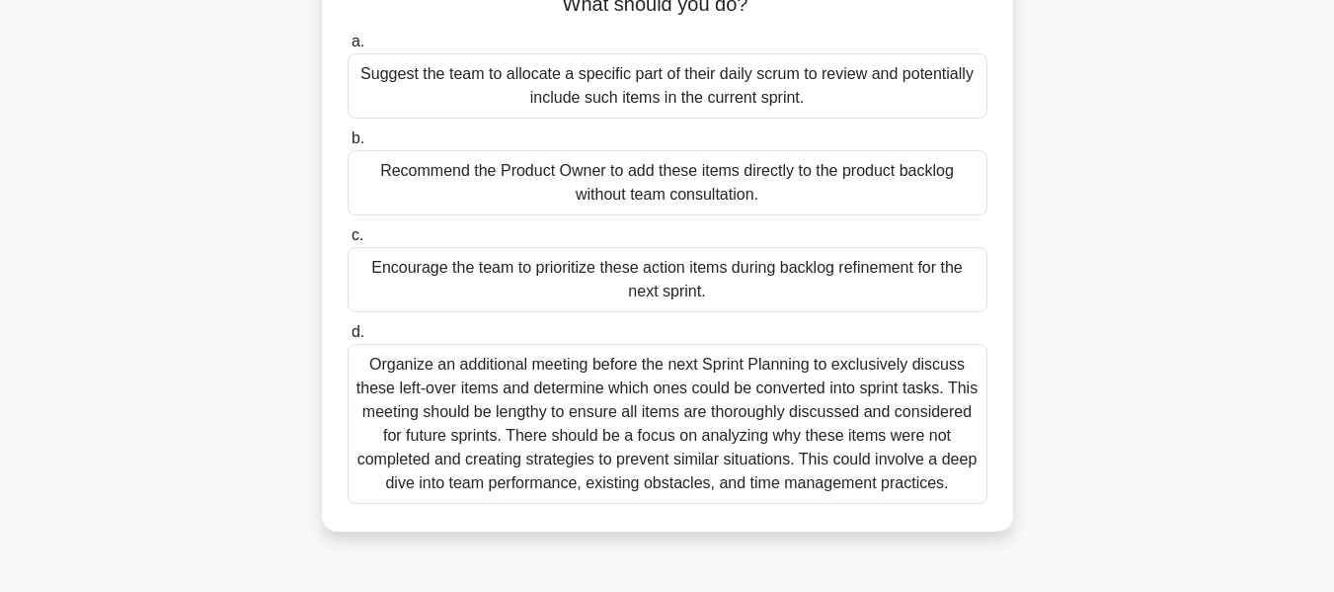
click at [676, 268] on div "Encourage the team to prioritize these action items during backlog refinement f…" at bounding box center [668, 279] width 640 height 65
click at [348, 242] on input "c. Encourage the team to prioritize these action items during backlog refinemen…" at bounding box center [348, 235] width 0 height 13
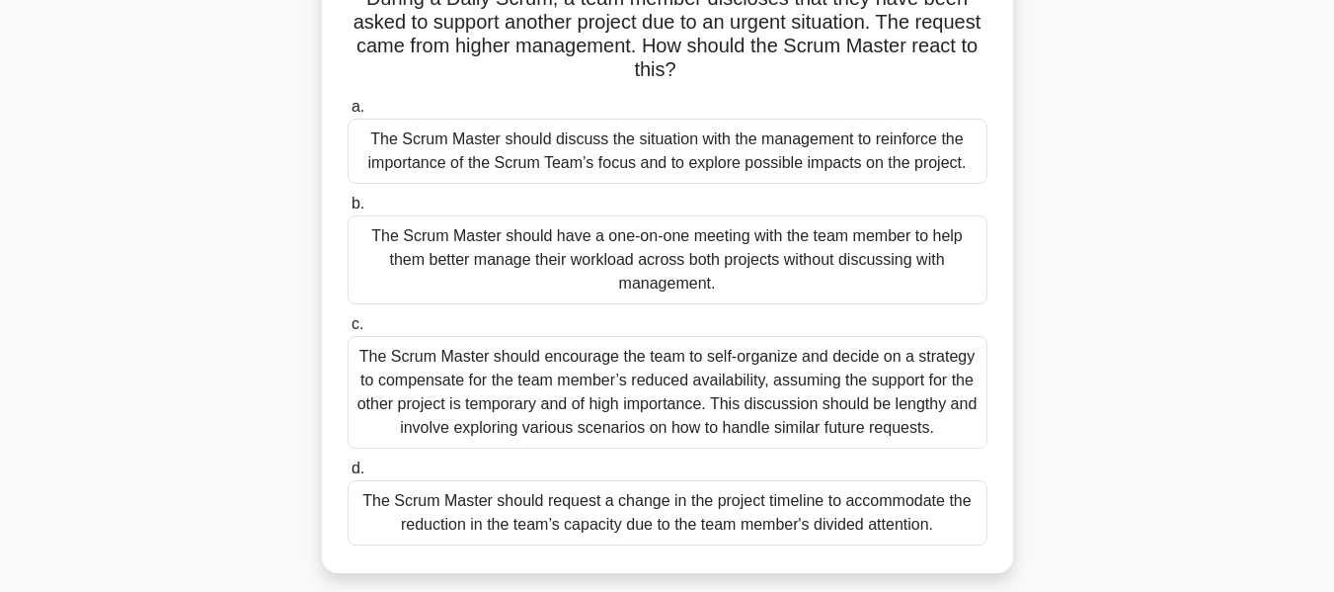
scroll to position [99, 0]
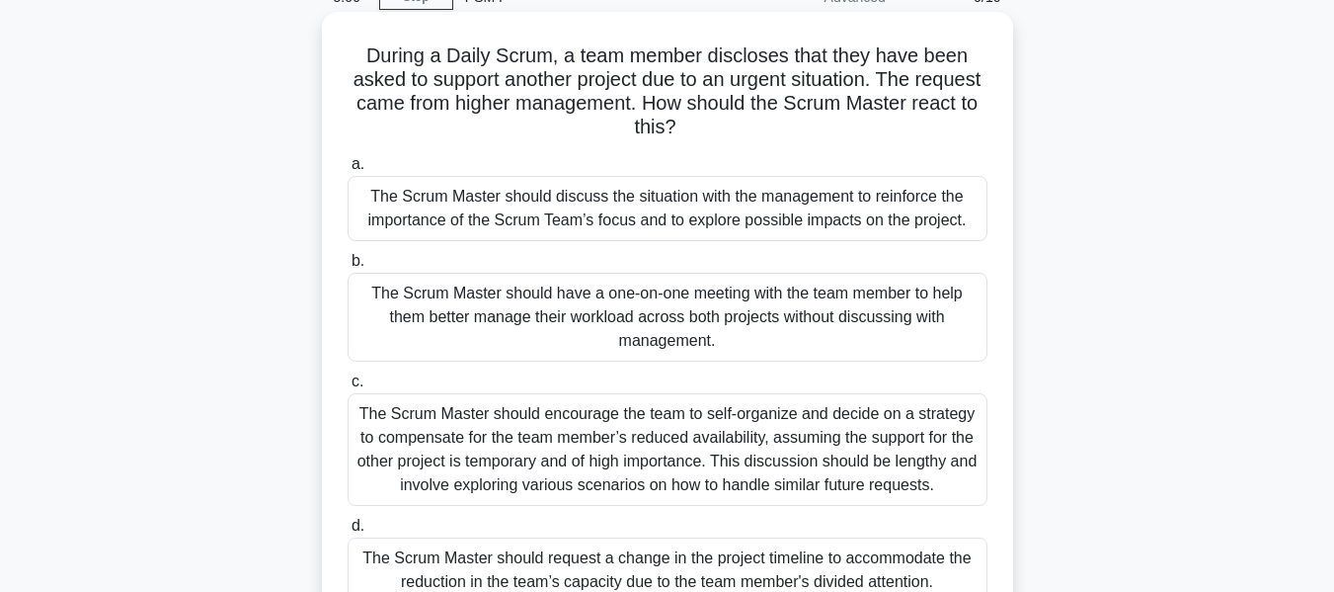
click at [850, 220] on div "The Scrum Master should discuss the situation with the management to reinforce …" at bounding box center [668, 208] width 640 height 65
click at [348, 171] on input "a. The Scrum Master should discuss the situation with the management to reinfor…" at bounding box center [348, 164] width 0 height 13
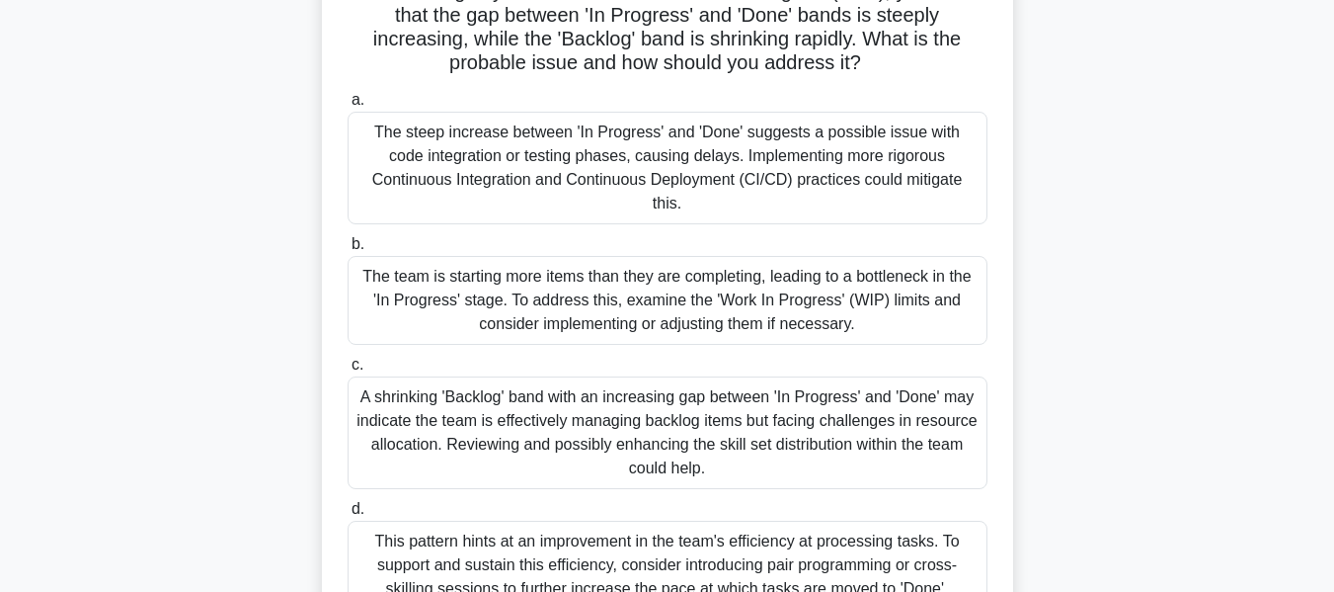
scroll to position [198, 0]
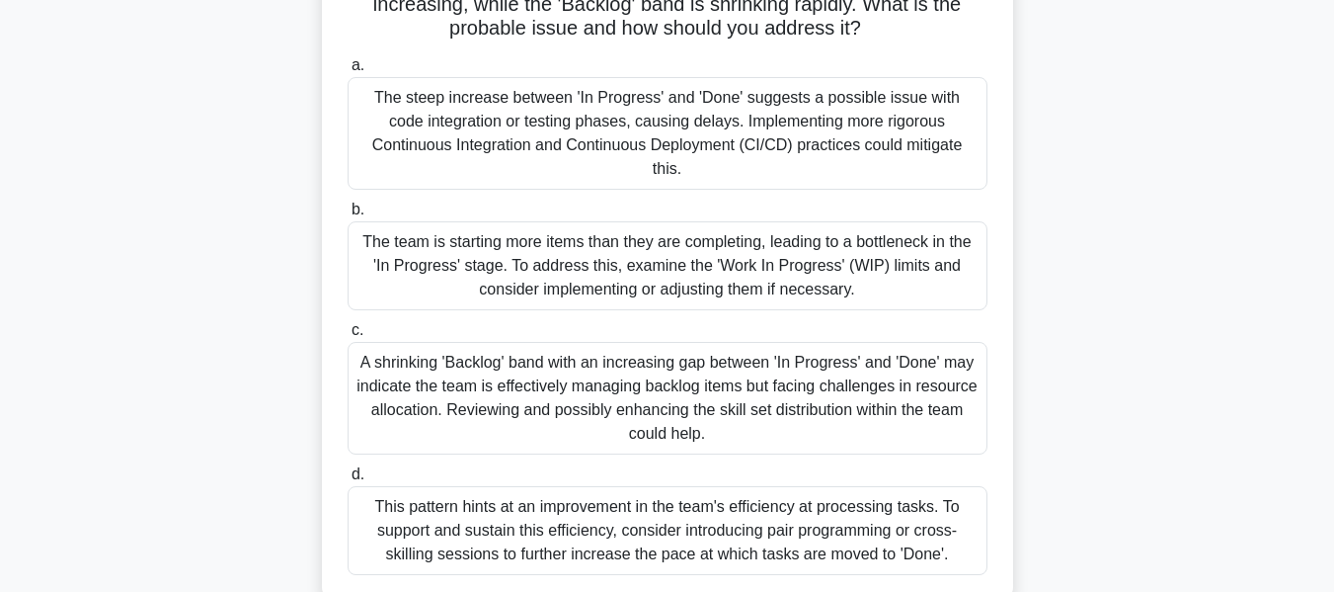
click at [845, 256] on div "The team is starting more items than they are completing, leading to a bottlene…" at bounding box center [668, 265] width 640 height 89
click at [348, 216] on input "b. The team is starting more items than they are completing, leading to a bottl…" at bounding box center [348, 209] width 0 height 13
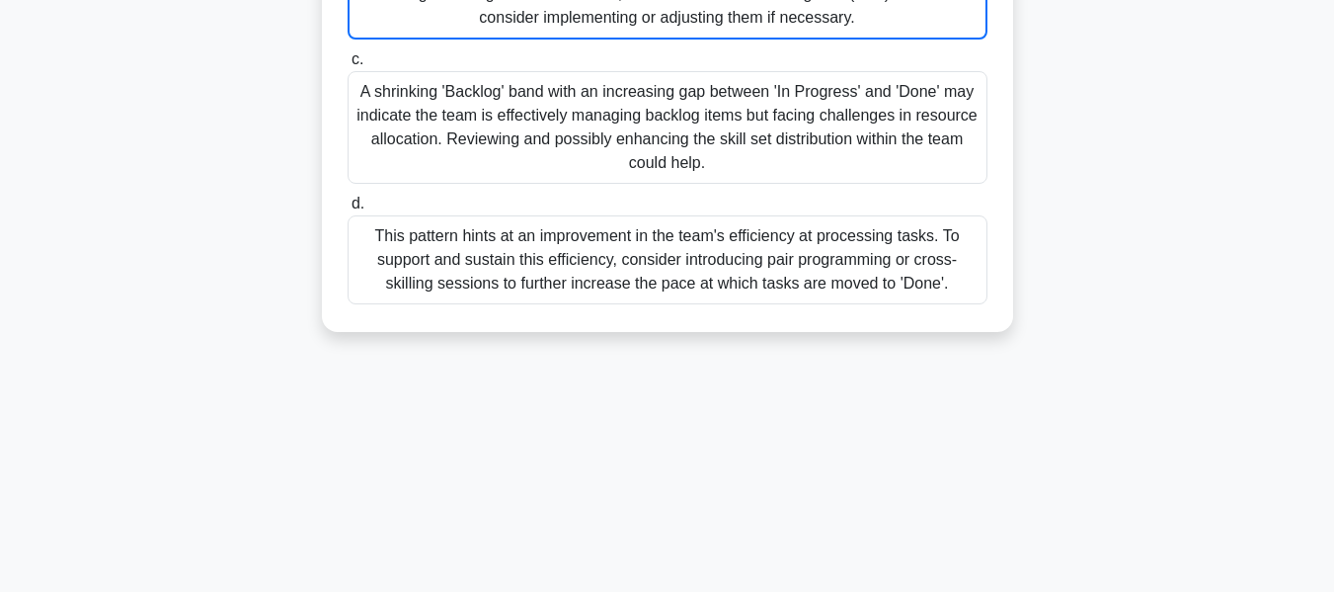
scroll to position [0, 0]
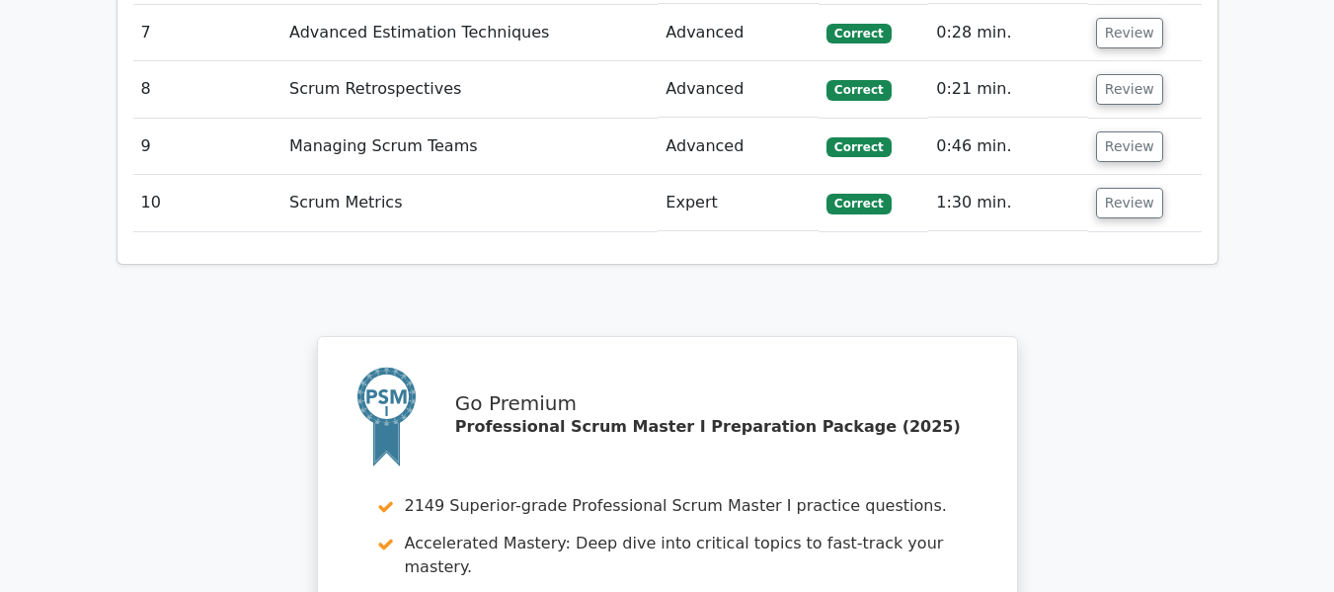
scroll to position [2963, 0]
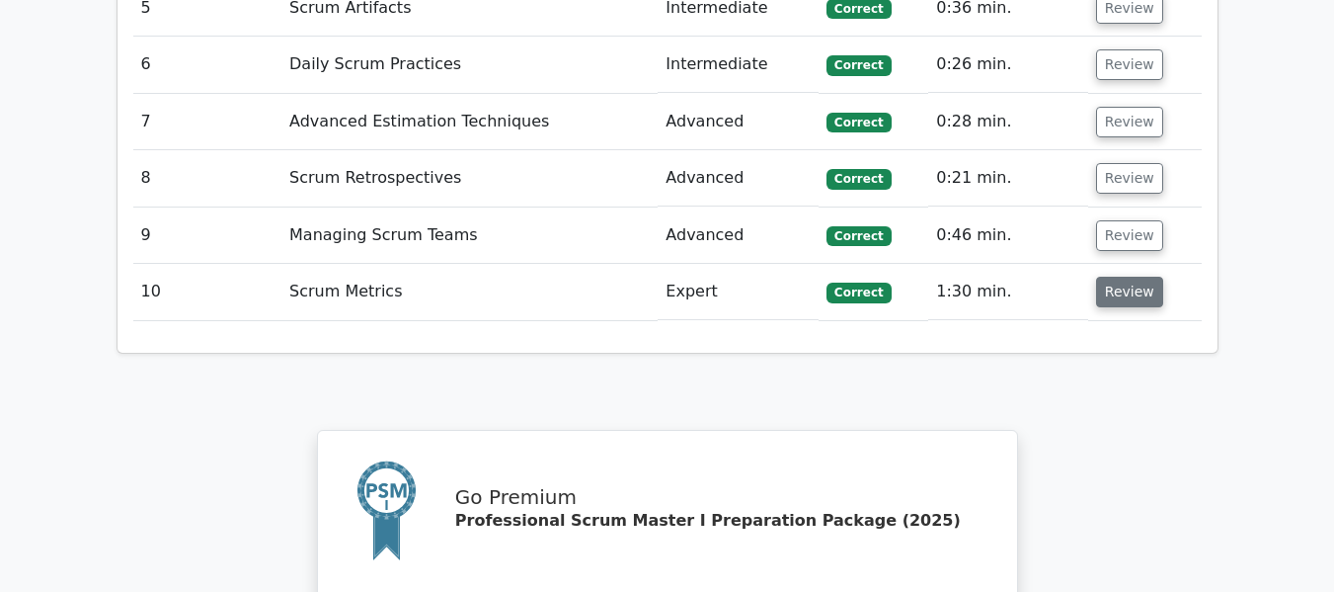
click at [1129, 277] on button "Review" at bounding box center [1129, 292] width 67 height 31
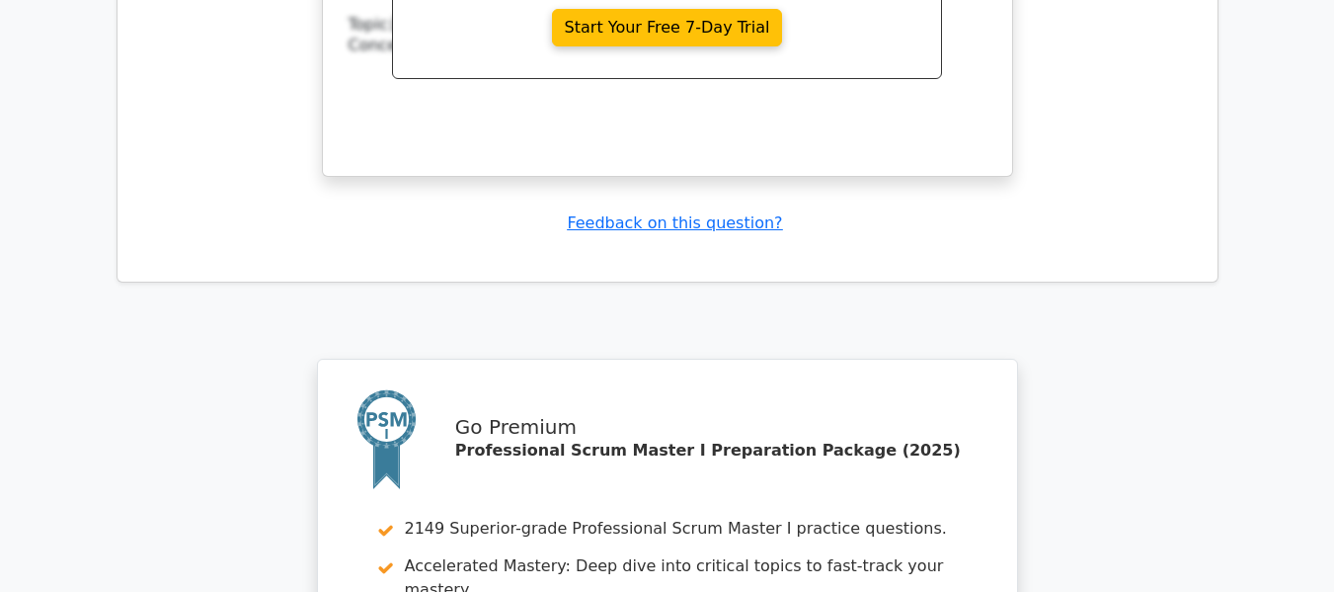
scroll to position [4628, 0]
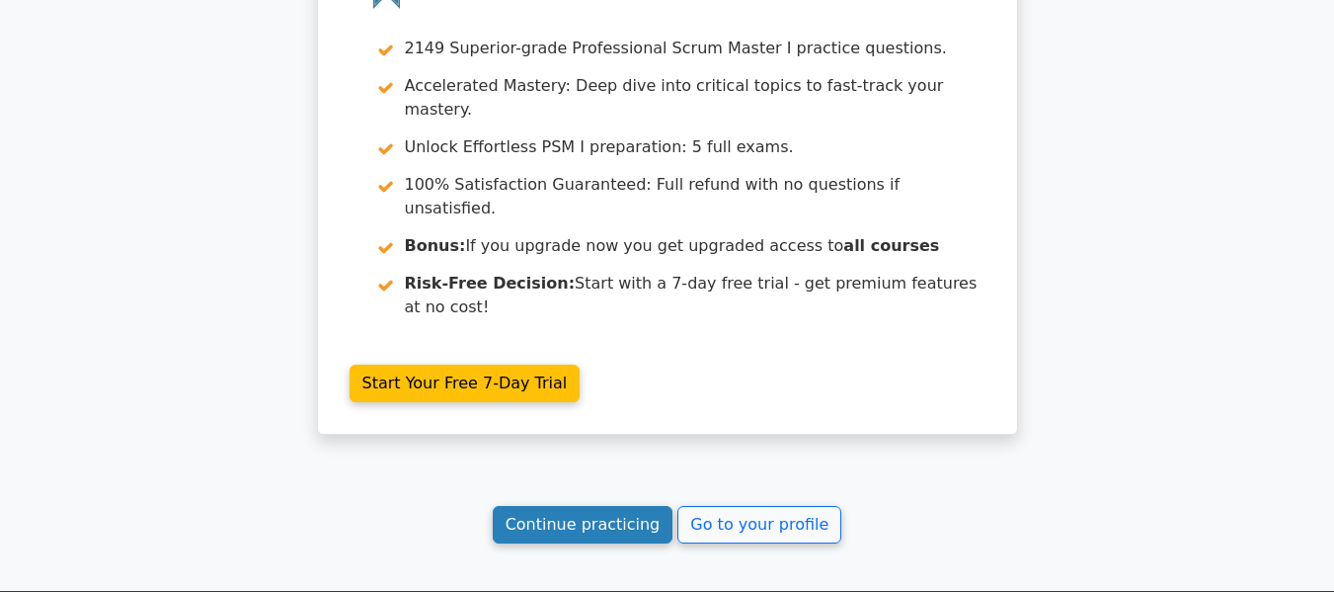
click at [571, 506] on link "Continue practicing" at bounding box center [583, 525] width 181 height 38
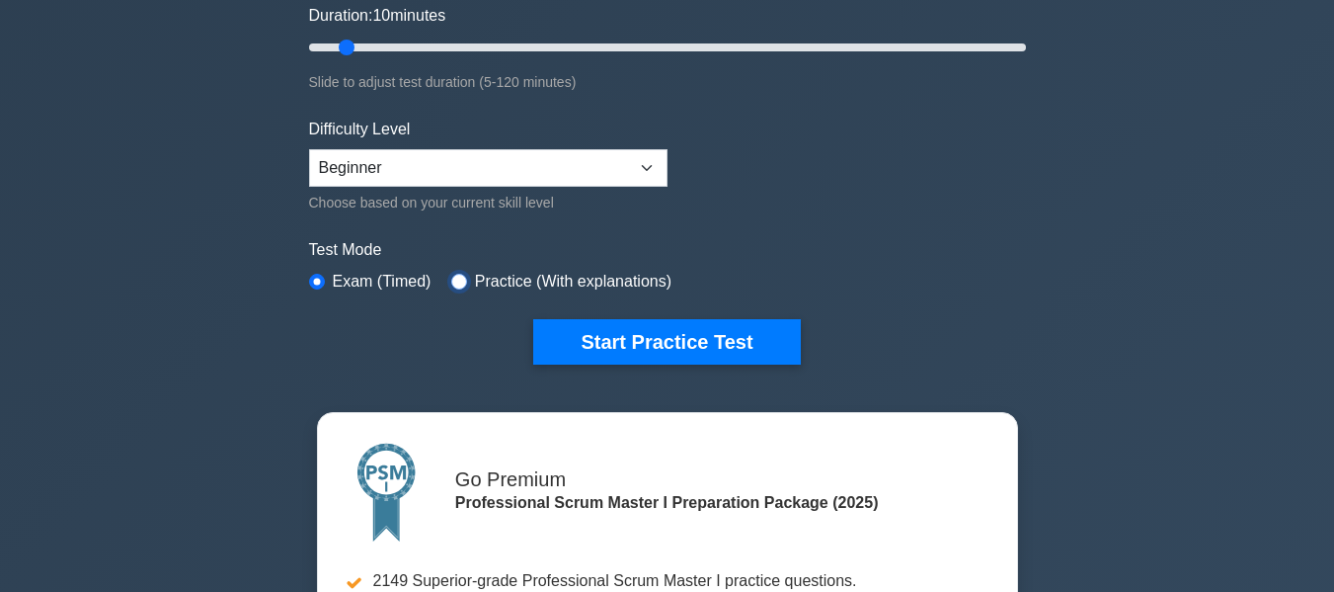
click at [457, 277] on input "radio" at bounding box center [459, 282] width 16 height 16
radio input "true"
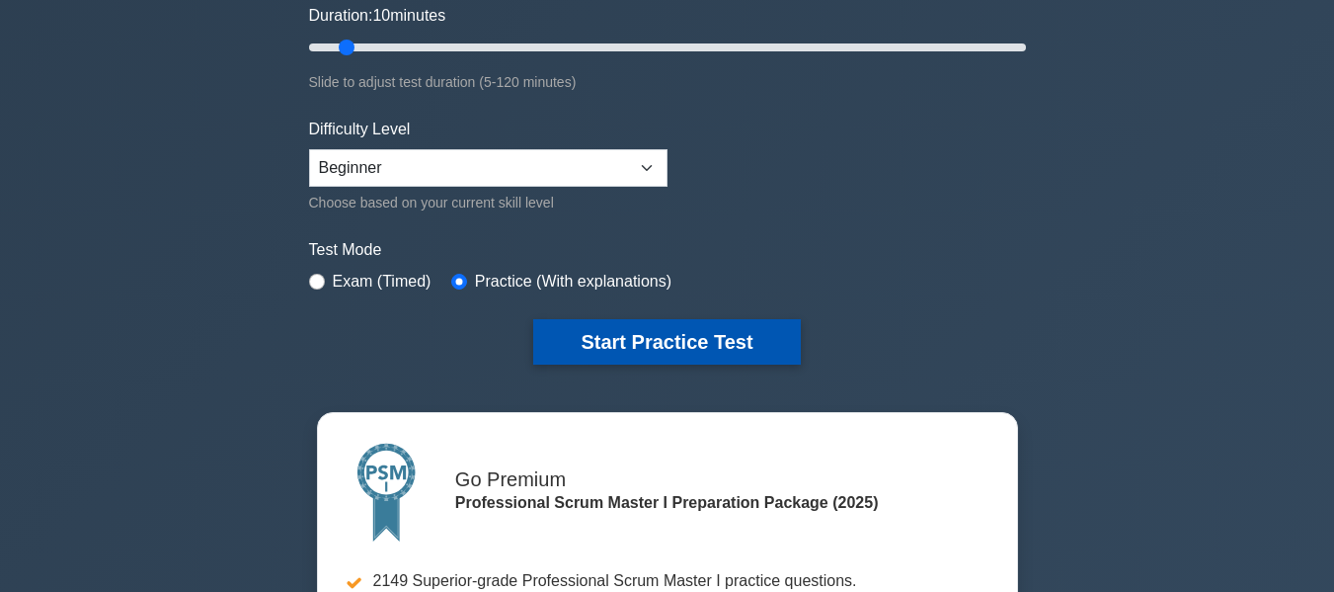
click at [697, 340] on button "Start Practice Test" at bounding box center [666, 341] width 267 height 45
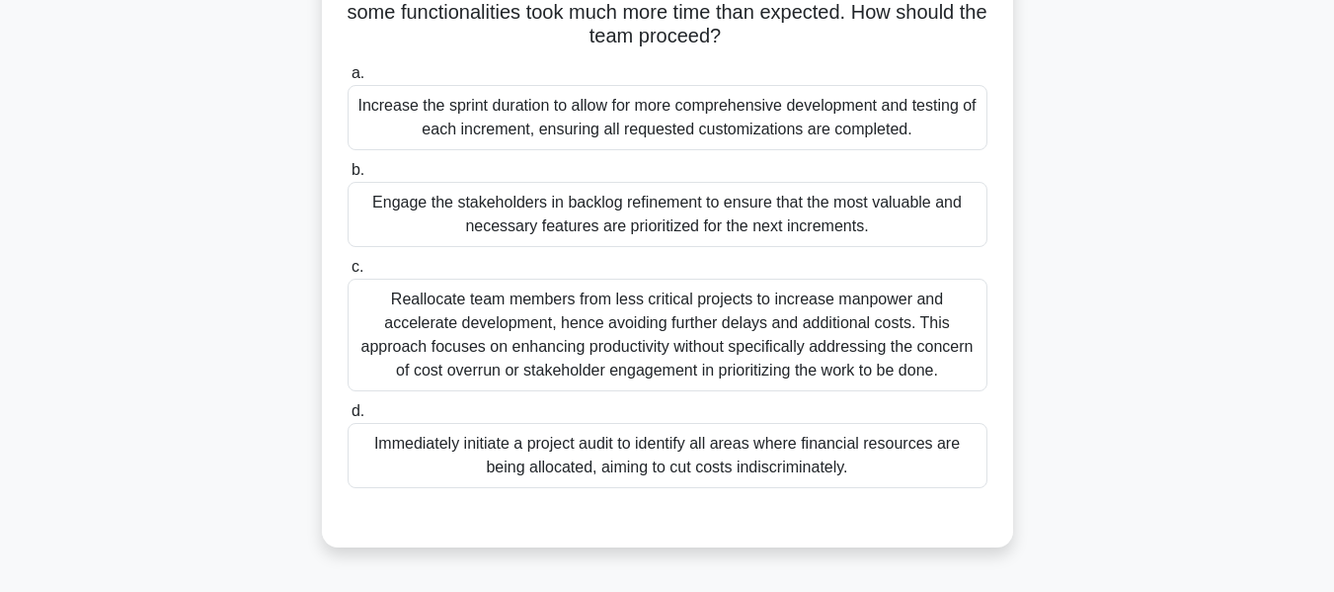
scroll to position [217, 0]
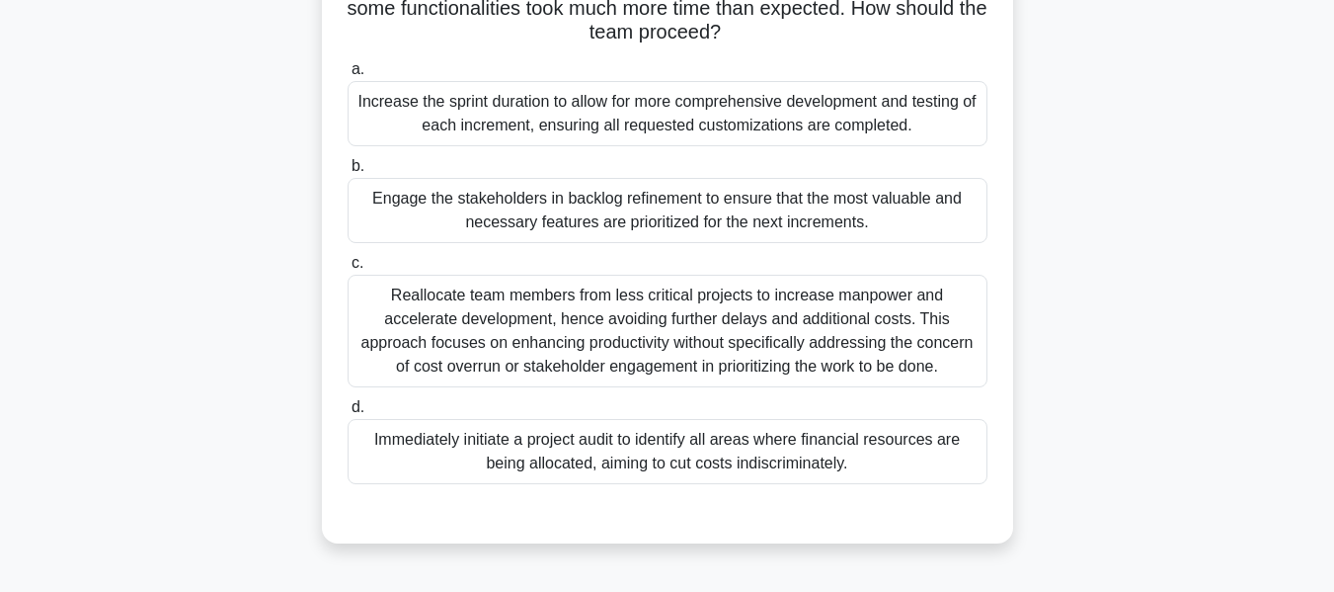
click at [694, 233] on div "Engage the stakeholders in backlog refinement to ensure that the most valuable …" at bounding box center [668, 210] width 640 height 65
click at [348, 173] on input "b. Engage the stakeholders in backlog refinement to ensure that the most valuab…" at bounding box center [348, 166] width 0 height 13
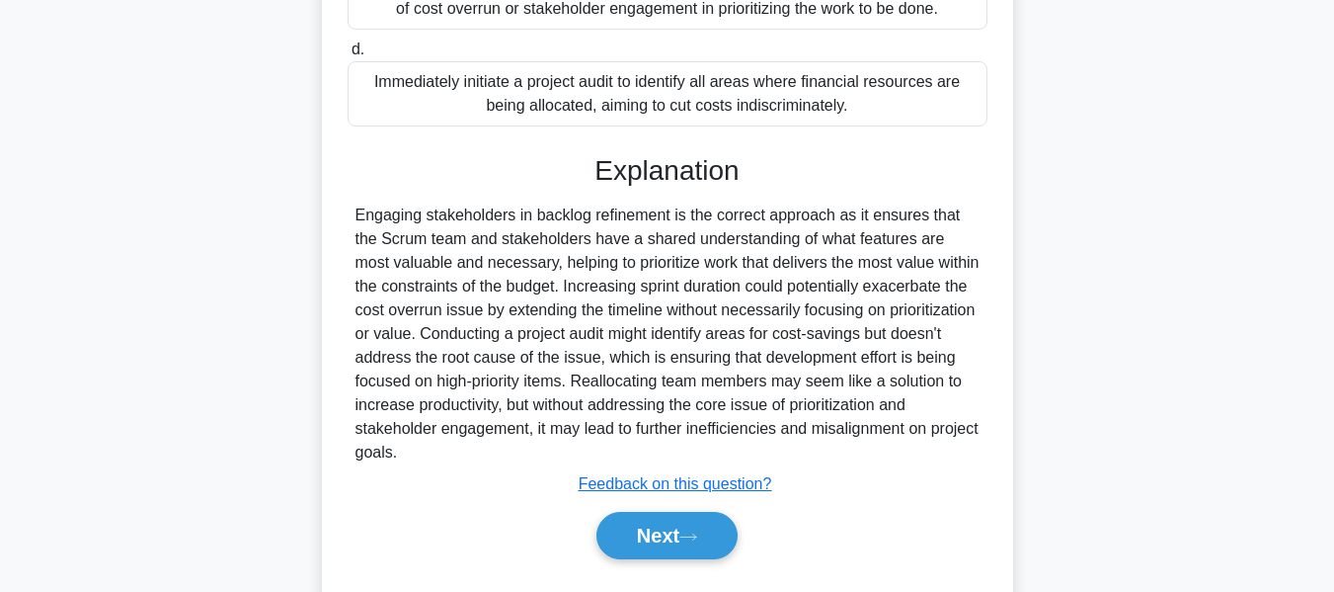
scroll to position [627, 0]
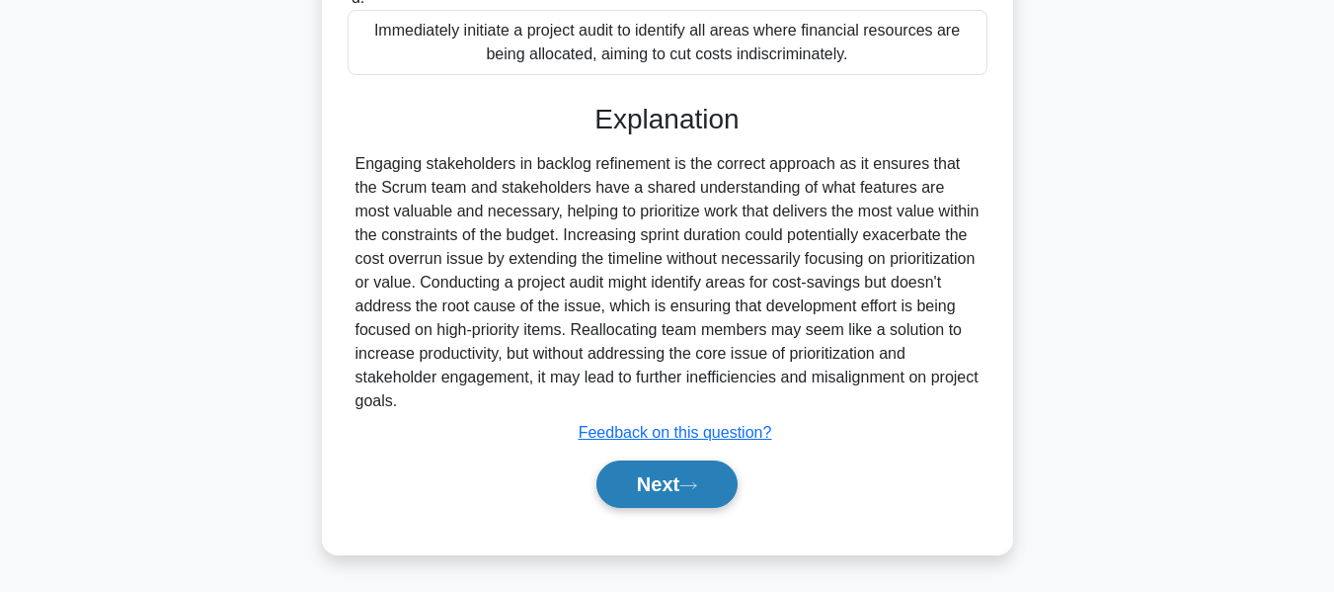
click at [697, 487] on icon at bounding box center [689, 485] width 18 height 11
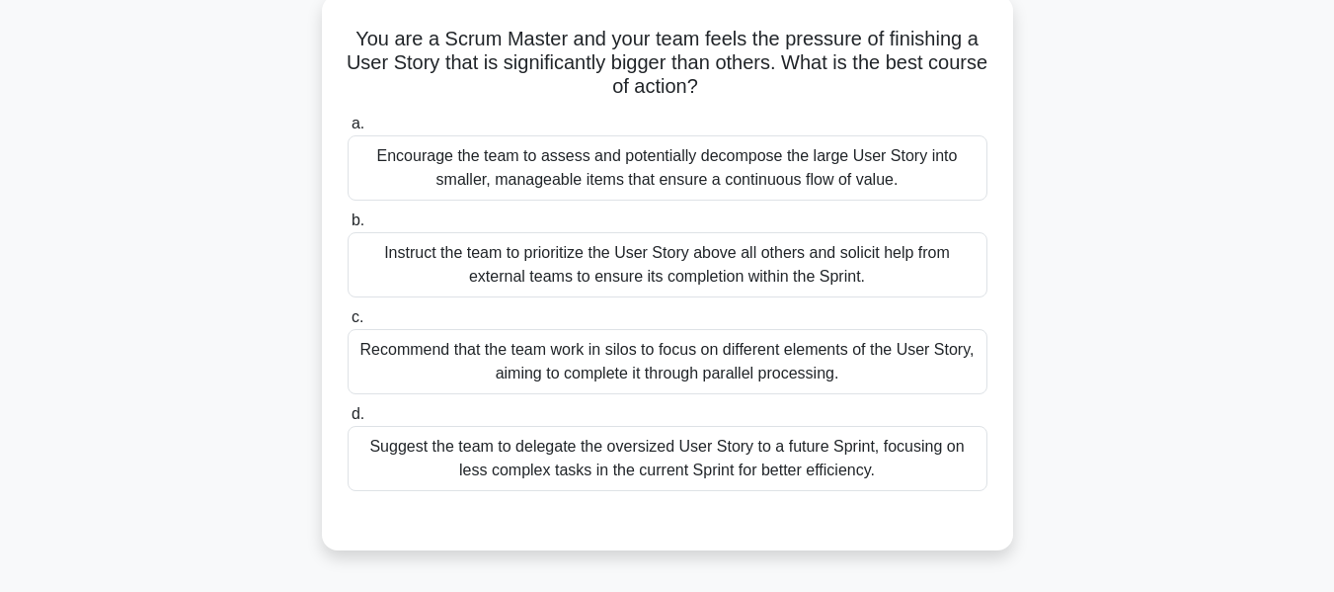
scroll to position [15, 0]
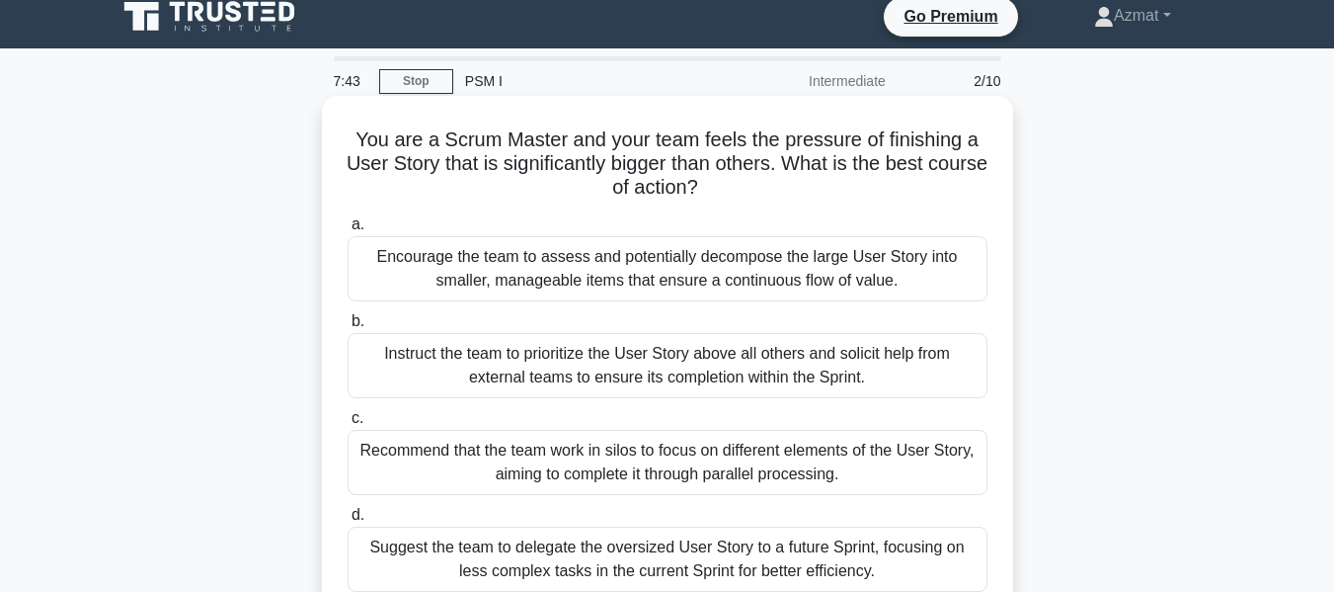
click at [777, 287] on div "Encourage the team to assess and potentially decompose the large User Story int…" at bounding box center [668, 268] width 640 height 65
click at [348, 231] on input "a. Encourage the team to assess and potentially decompose the large User Story …" at bounding box center [348, 224] width 0 height 13
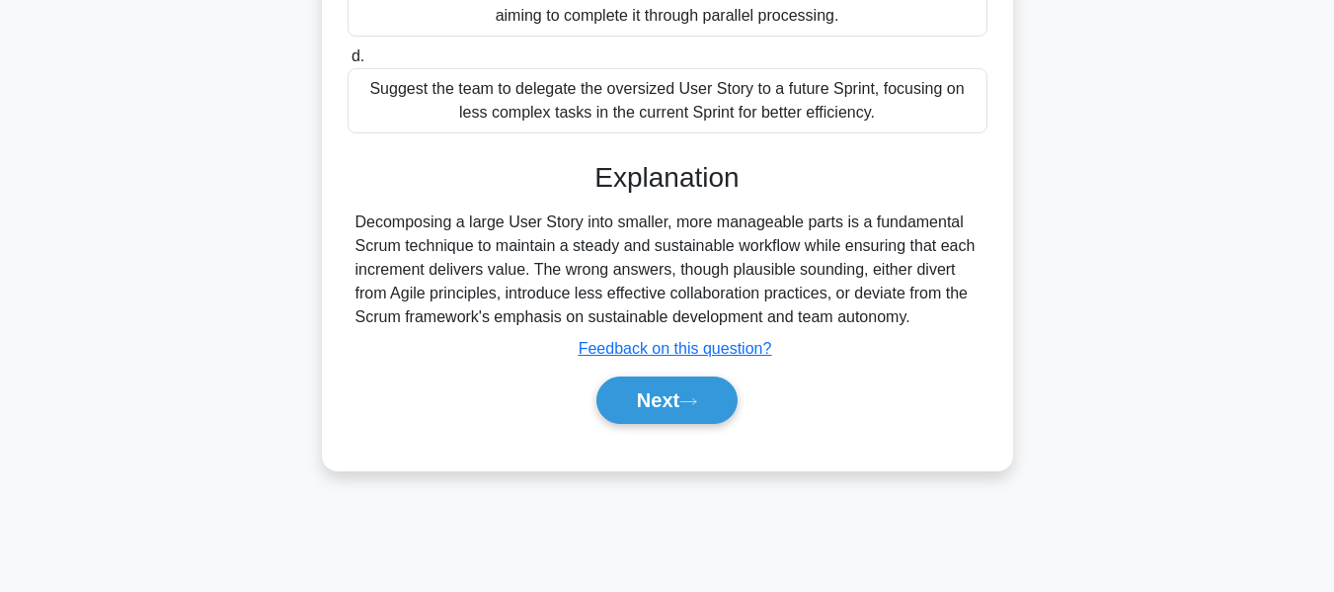
scroll to position [475, 0]
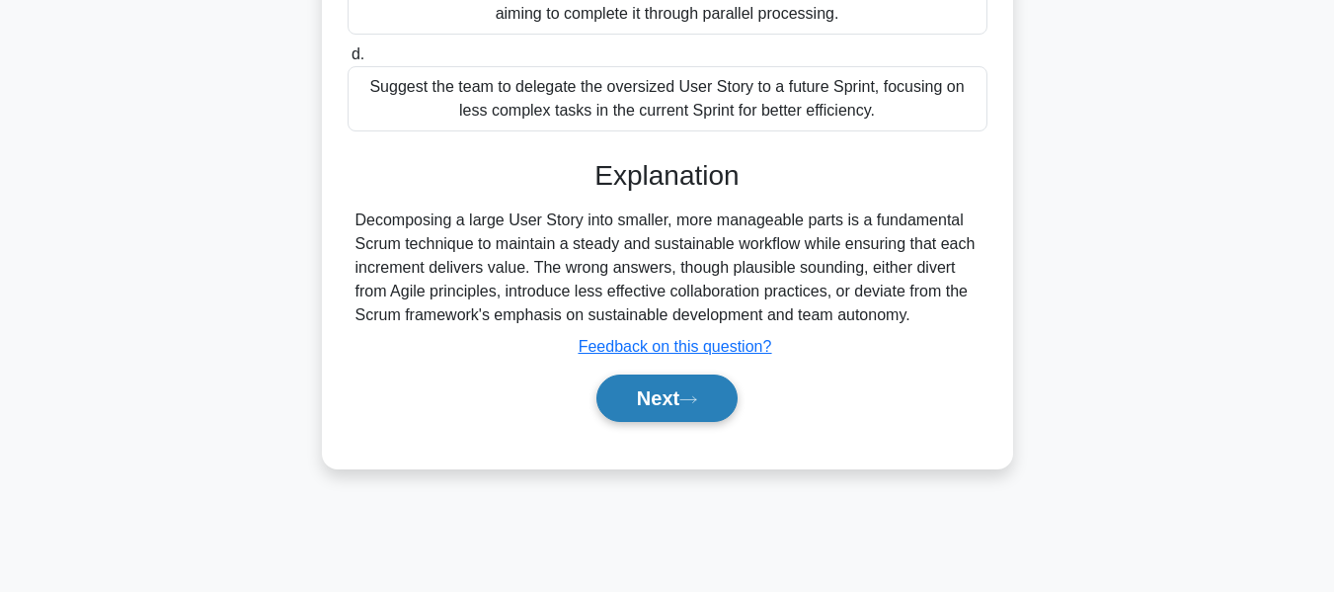
click at [653, 390] on button "Next" at bounding box center [667, 397] width 141 height 47
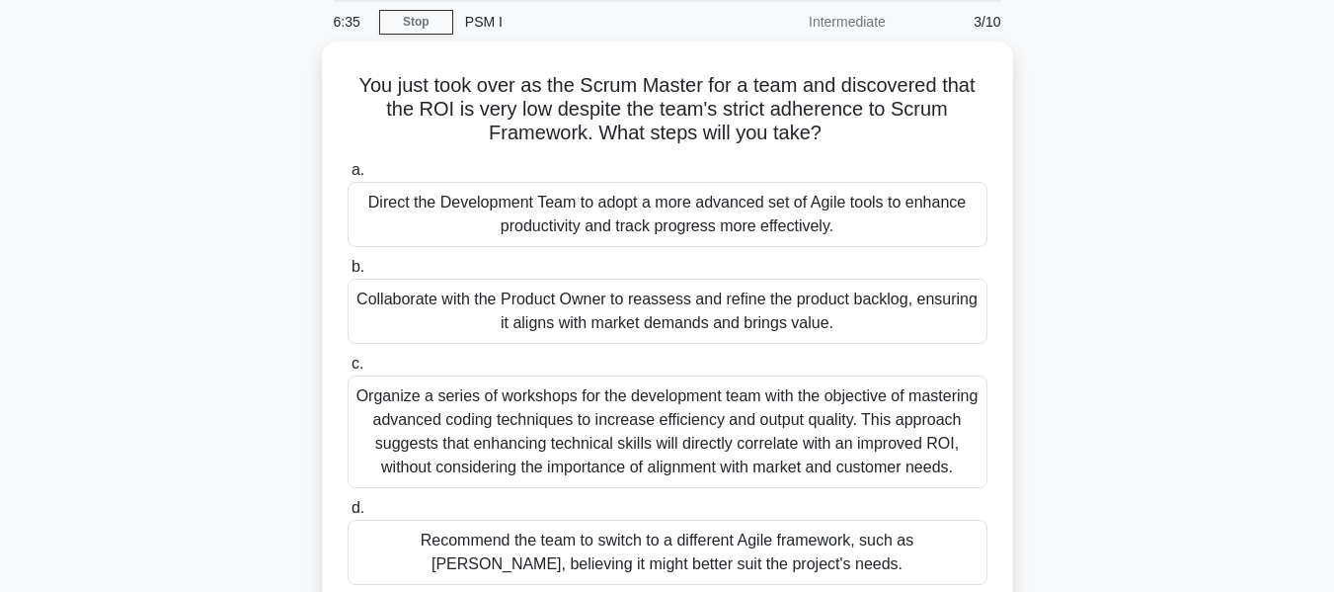
scroll to position [72, 0]
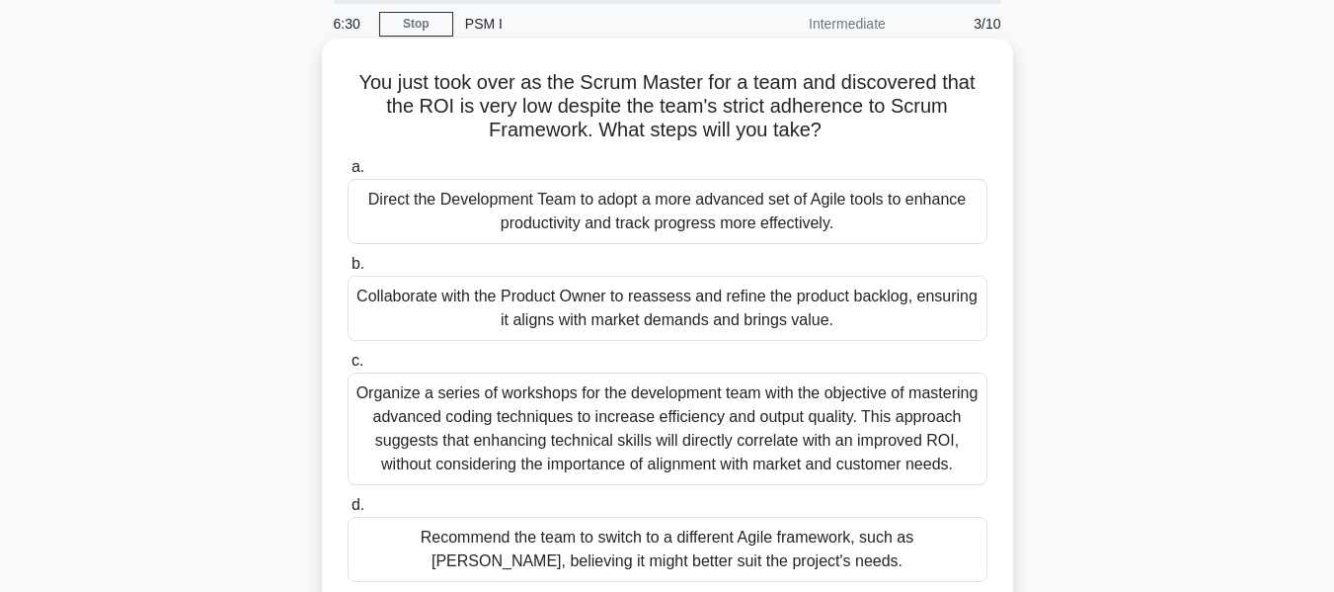
click at [656, 305] on div "Collaborate with the Product Owner to reassess and refine the product backlog, …" at bounding box center [668, 308] width 640 height 65
click at [348, 271] on input "b. Collaborate with the Product Owner to reassess and refine the product backlo…" at bounding box center [348, 264] width 0 height 13
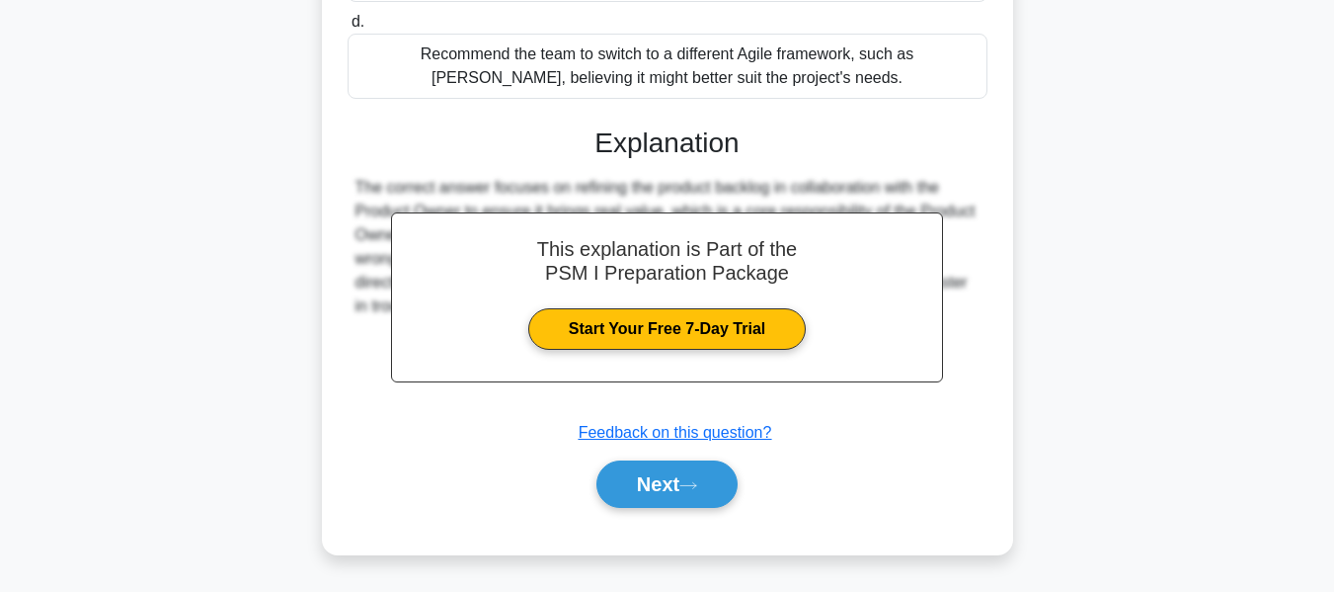
scroll to position [540, 0]
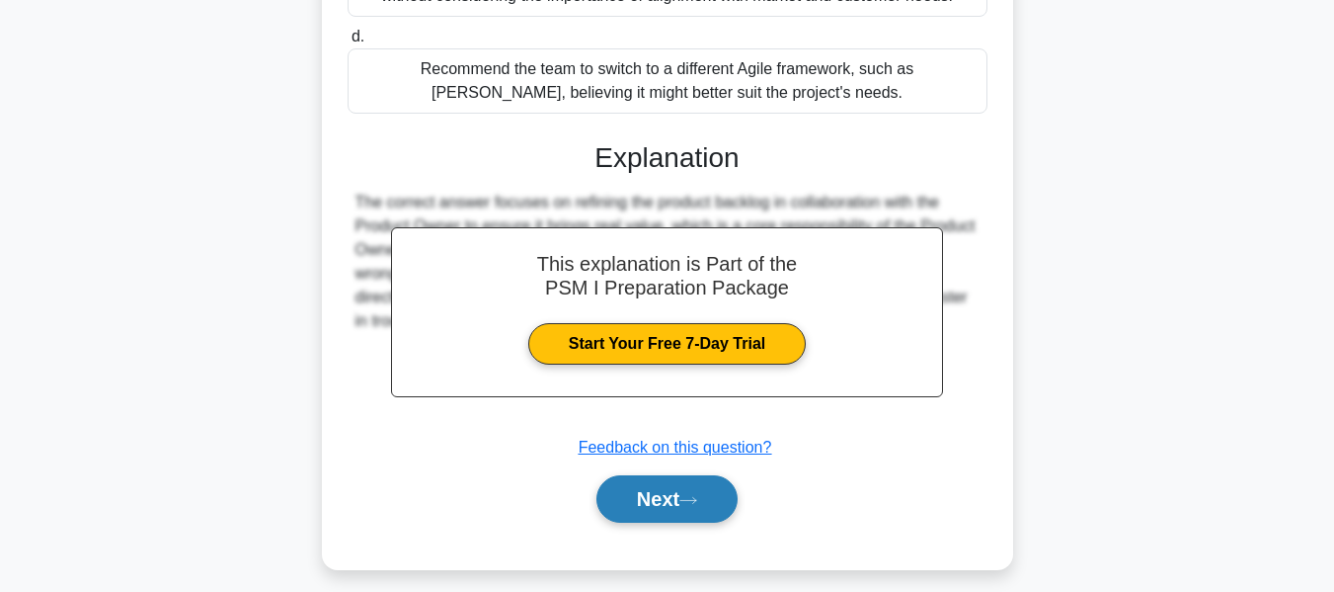
click at [650, 494] on button "Next" at bounding box center [667, 498] width 141 height 47
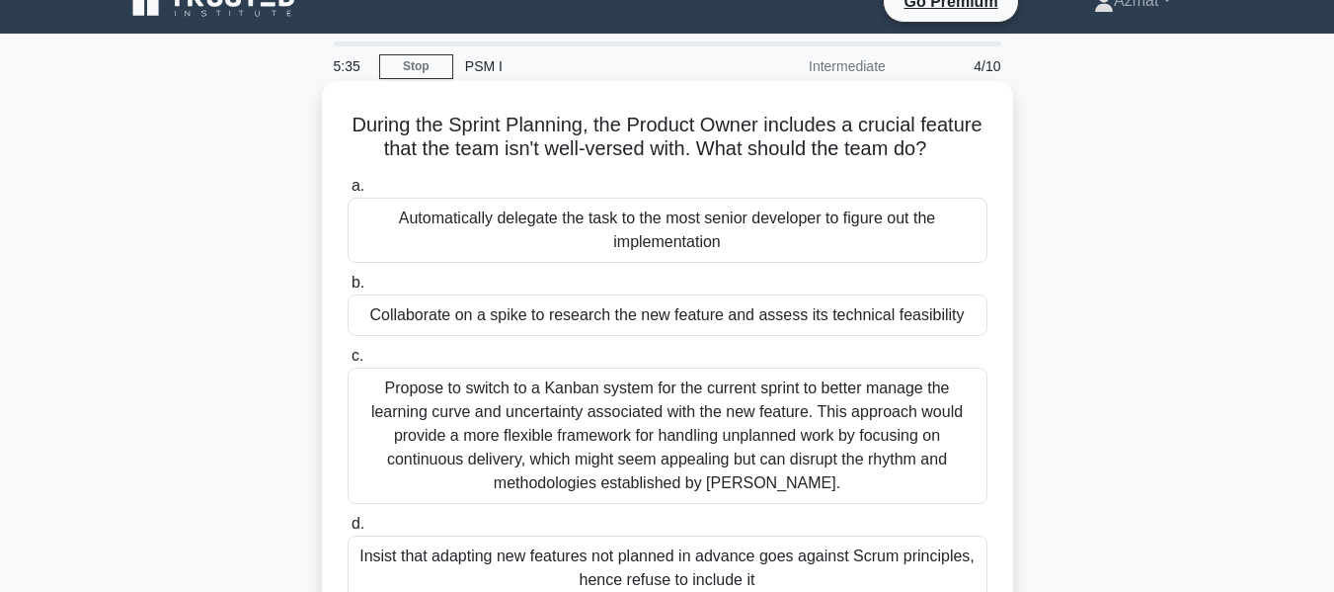
scroll to position [28, 0]
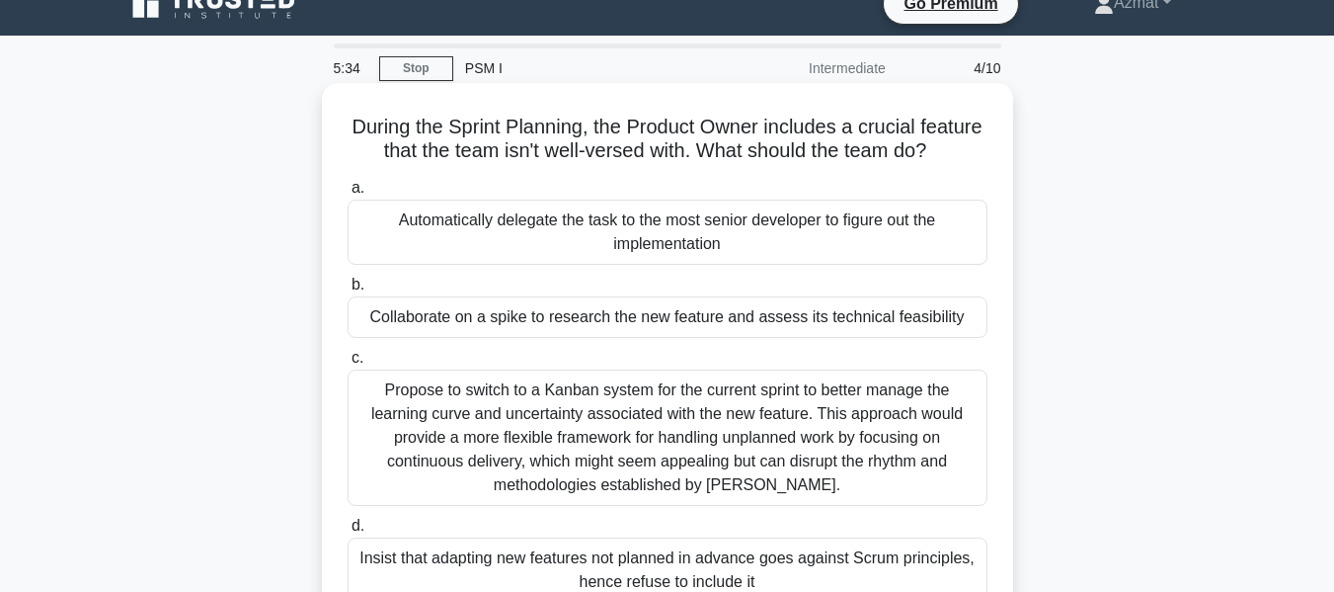
click at [722, 338] on div "Collaborate on a spike to research the new feature and assess its technical fea…" at bounding box center [668, 316] width 640 height 41
click at [348, 291] on input "b. Collaborate on a spike to research the new feature and assess its technical …" at bounding box center [348, 285] width 0 height 13
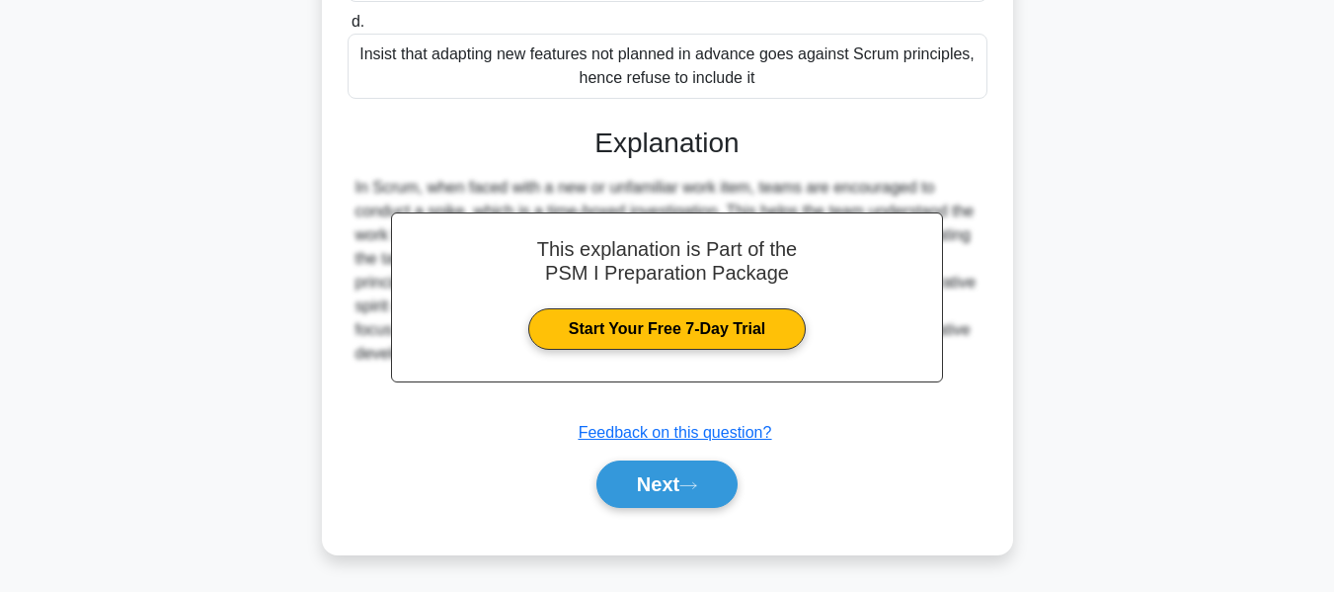
scroll to position [556, 0]
click at [687, 483] on icon at bounding box center [689, 485] width 18 height 11
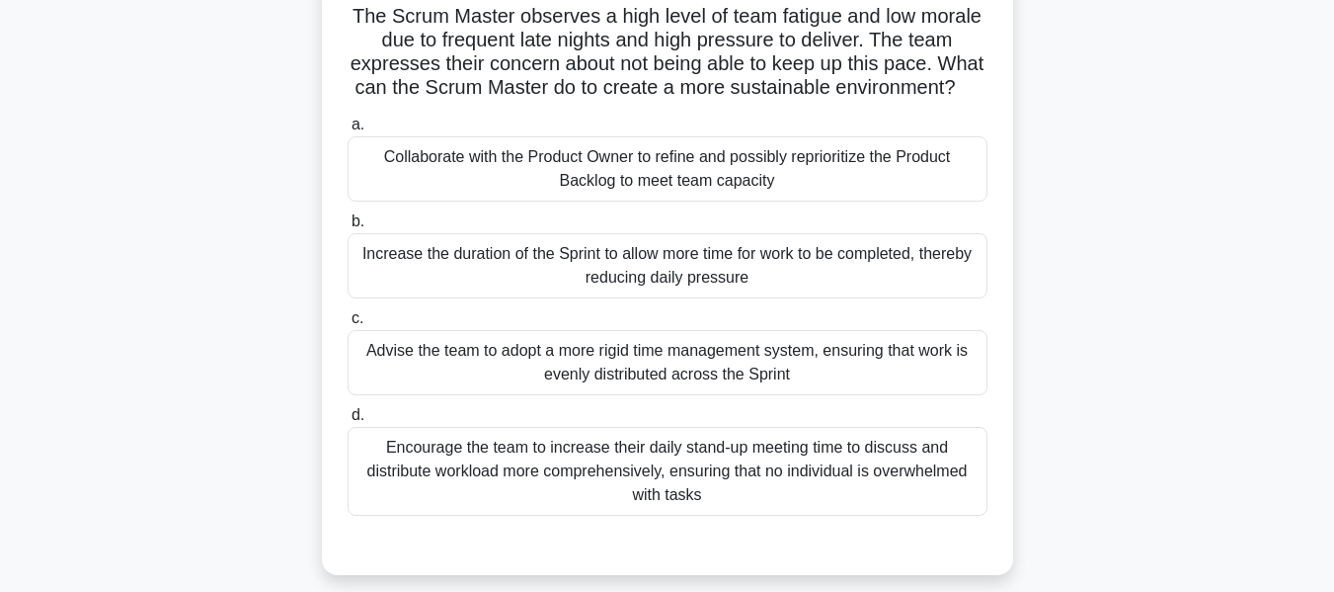
scroll to position [144, 0]
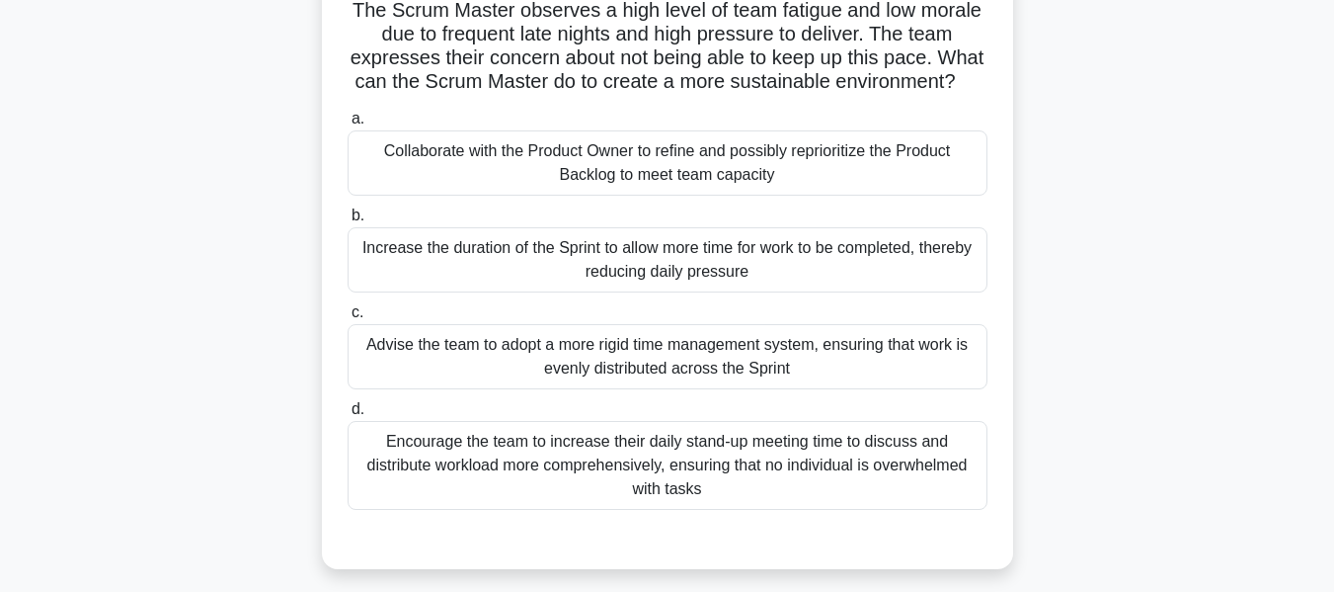
click at [642, 193] on div "Collaborate with the Product Owner to refine and possibly reprioritize the Prod…" at bounding box center [668, 162] width 640 height 65
click at [348, 125] on input "a. Collaborate with the Product Owner to refine and possibly reprioritize the P…" at bounding box center [348, 119] width 0 height 13
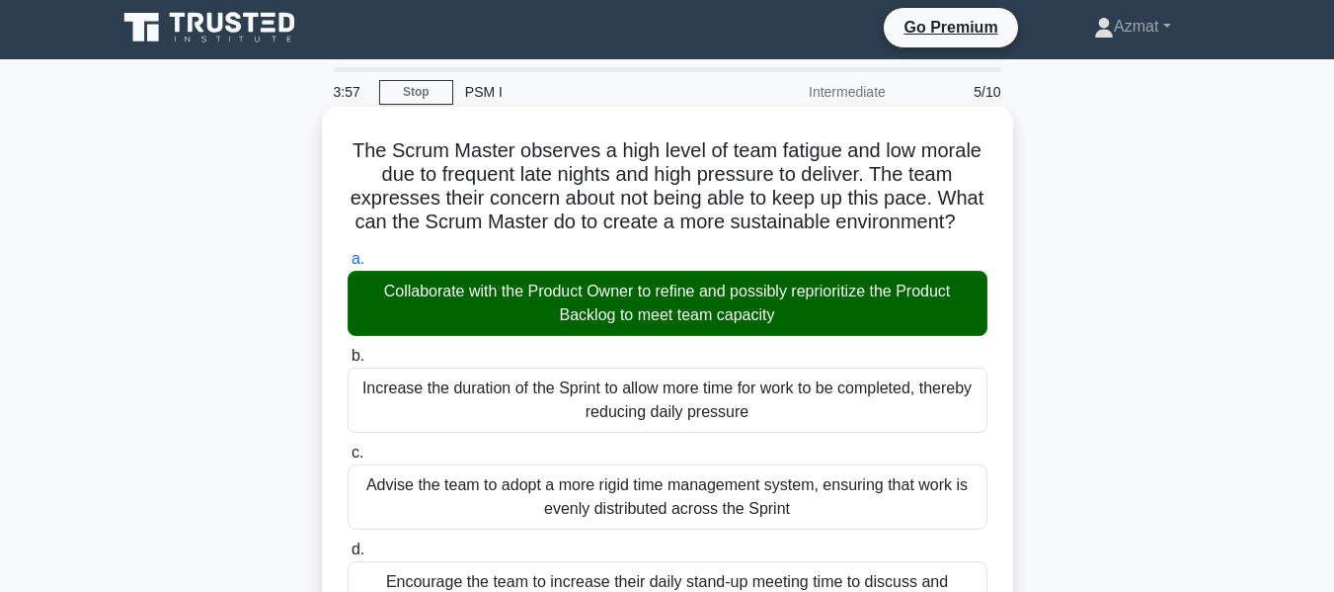
scroll to position [0, 0]
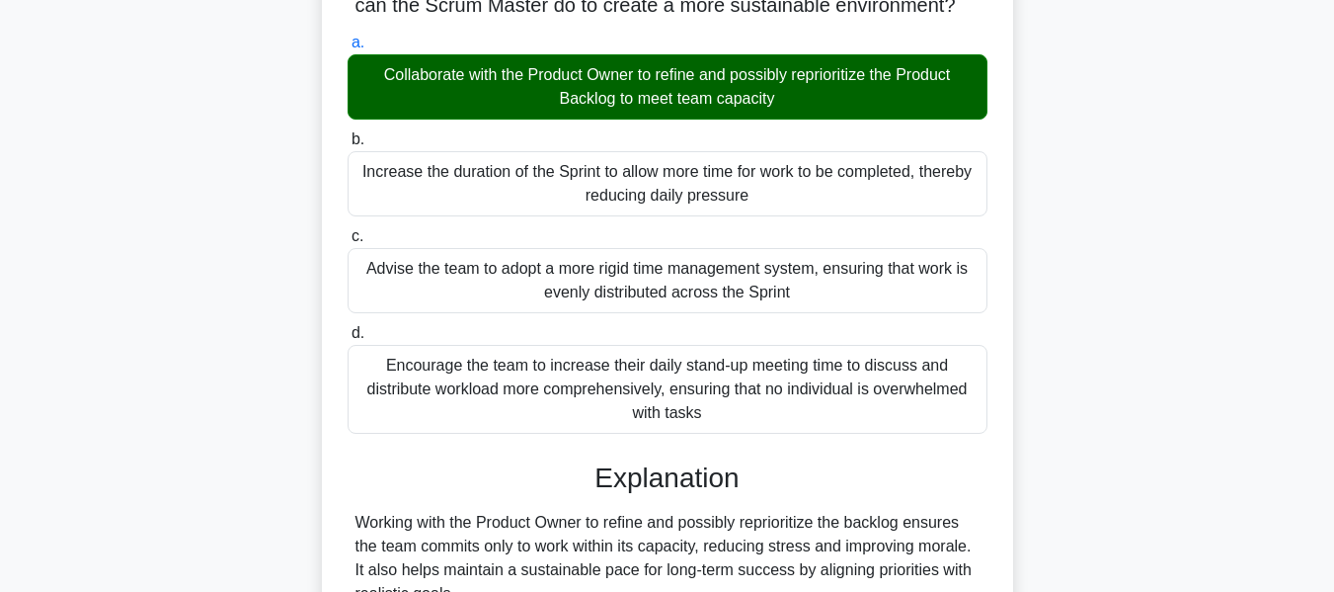
click at [642, 193] on div "Increase the duration of the Sprint to allow more time for work to be completed…" at bounding box center [668, 183] width 640 height 65
click at [348, 146] on input "b. Increase the duration of the Sprint to allow more time for work to be comple…" at bounding box center [348, 139] width 0 height 13
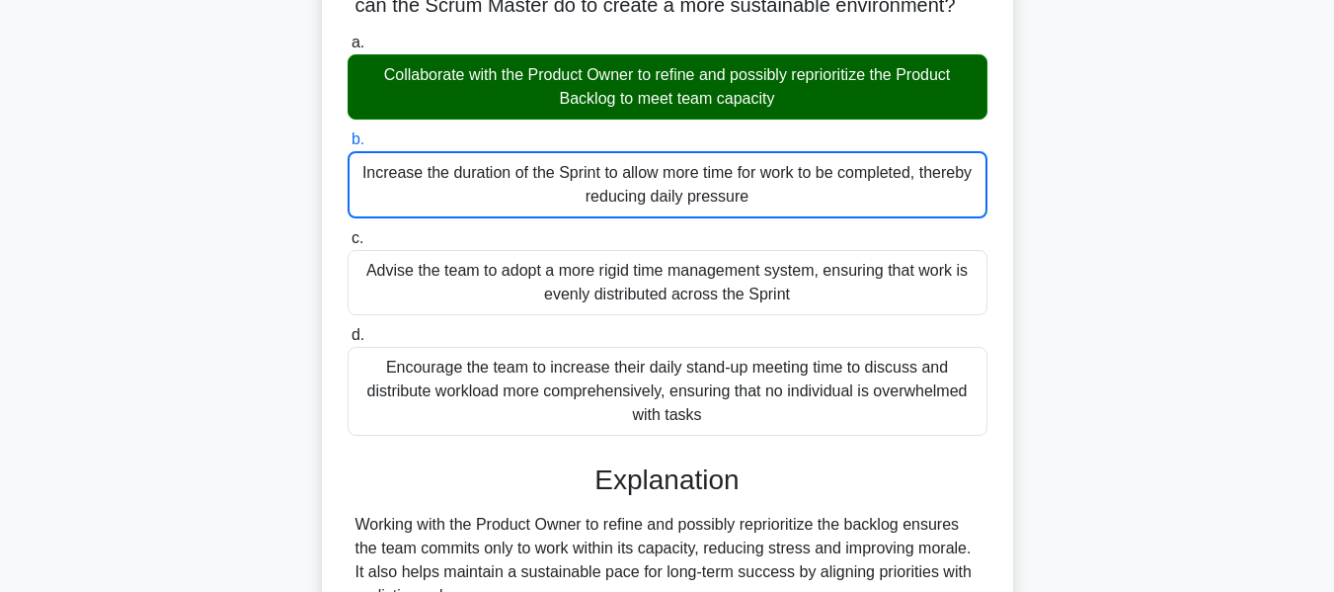
scroll to position [475, 0]
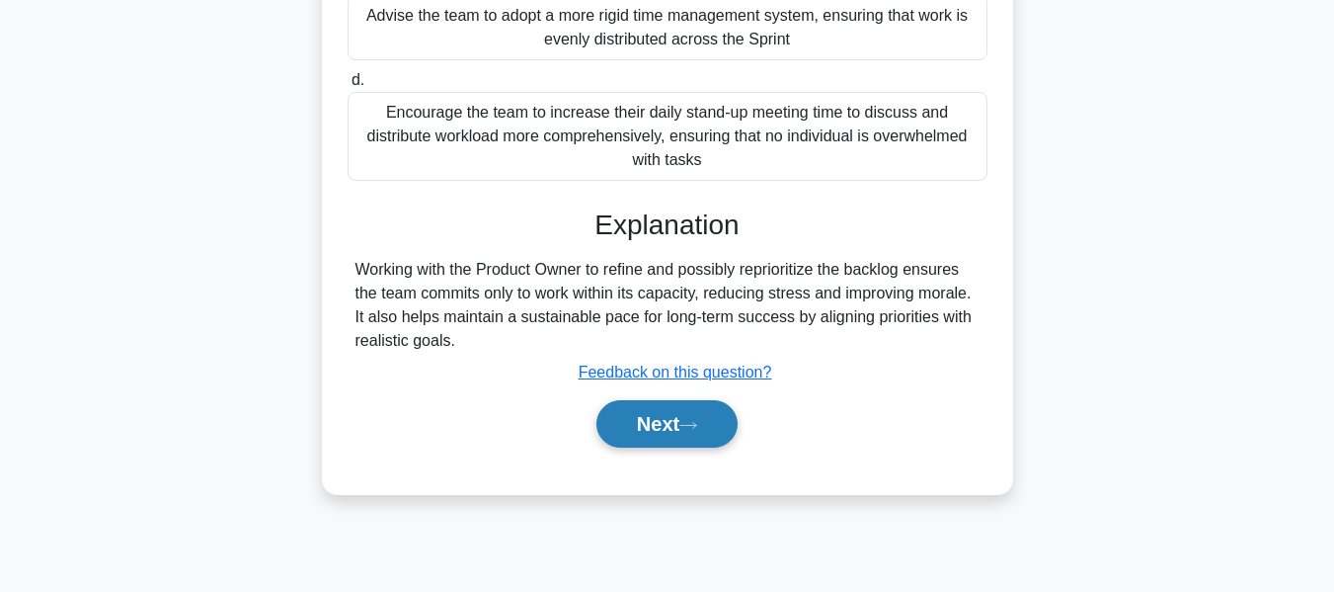
click at [642, 447] on button "Next" at bounding box center [667, 423] width 141 height 47
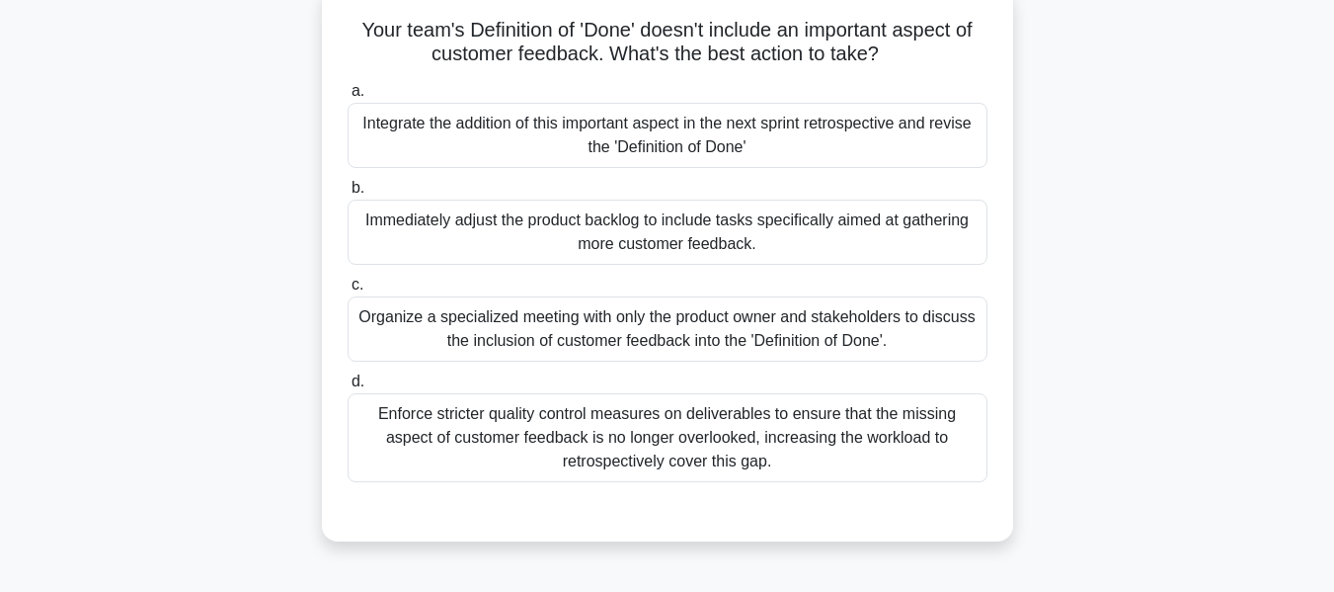
scroll to position [0, 0]
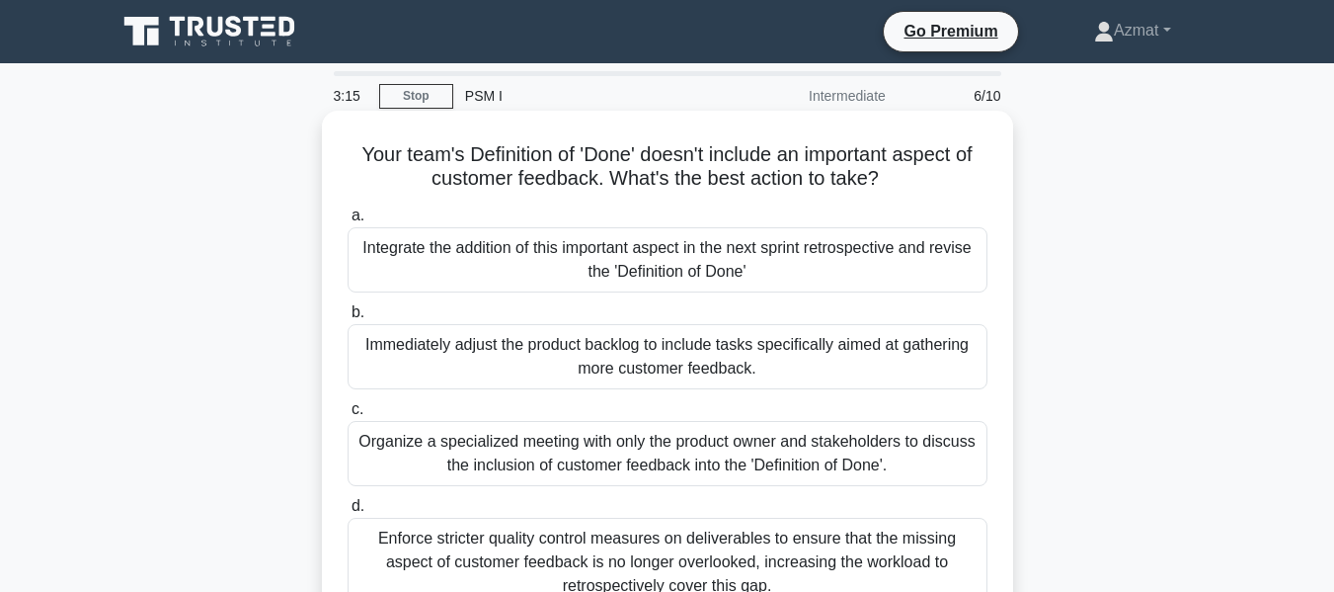
click at [721, 270] on div "Integrate the addition of this important aspect in the next sprint retrospectiv…" at bounding box center [668, 259] width 640 height 65
click at [348, 222] on input "a. Integrate the addition of this important aspect in the next sprint retrospec…" at bounding box center [348, 215] width 0 height 13
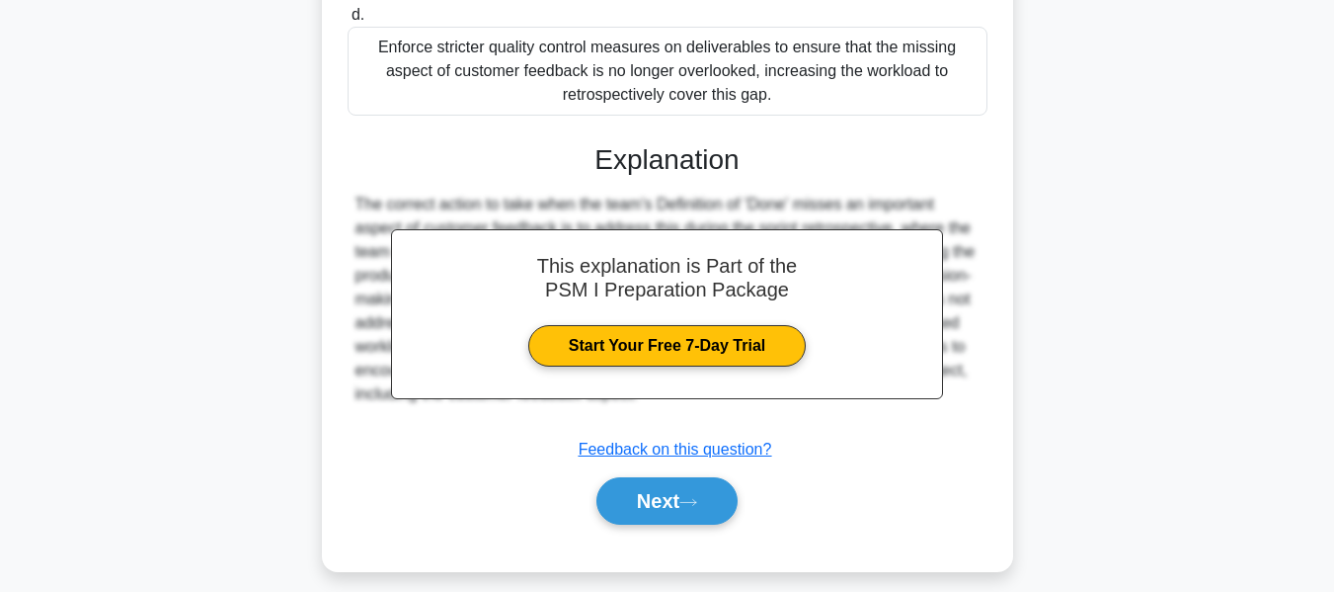
scroll to position [509, 0]
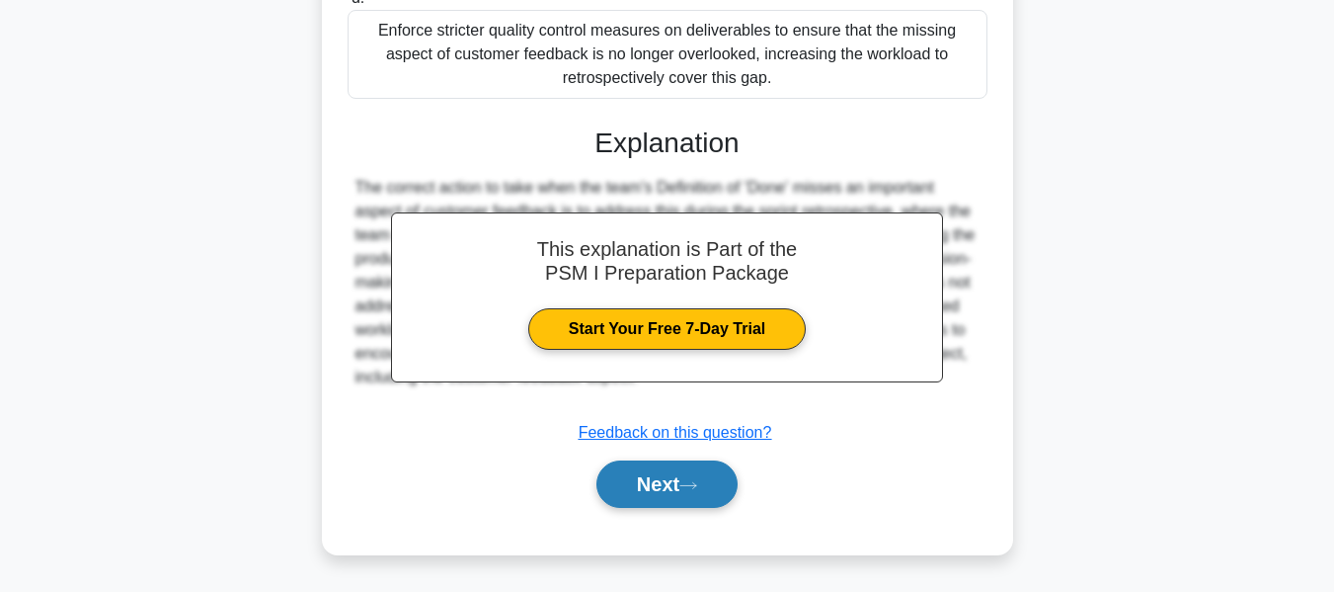
click at [667, 486] on button "Next" at bounding box center [667, 483] width 141 height 47
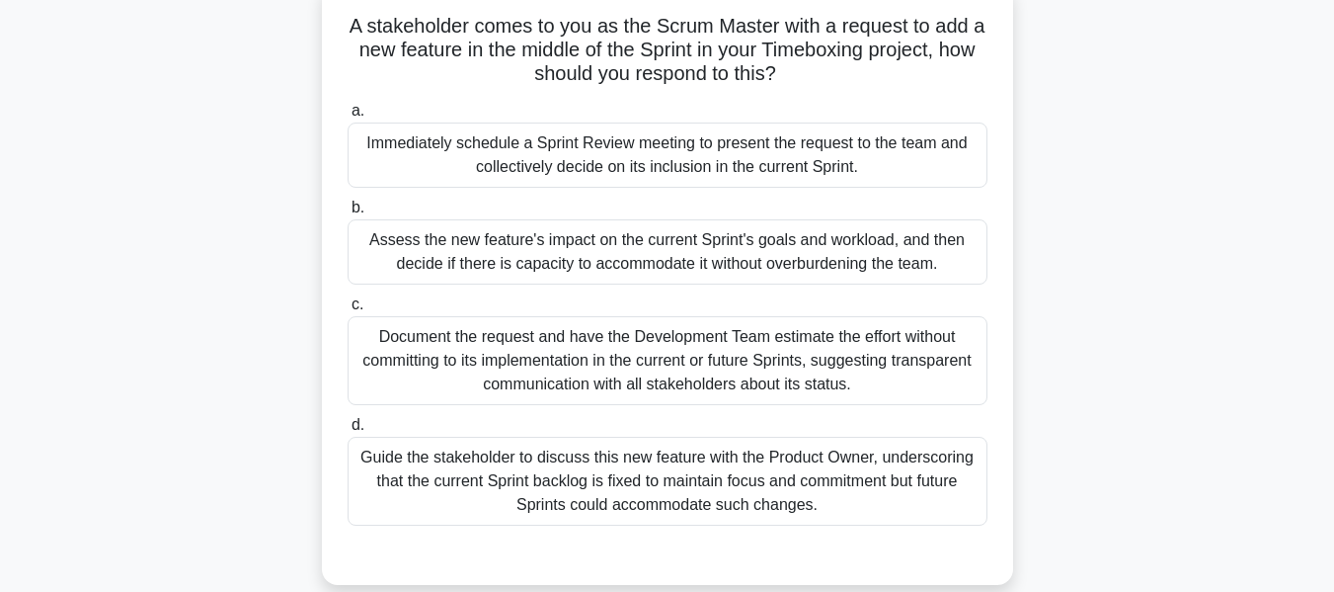
scroll to position [138, 0]
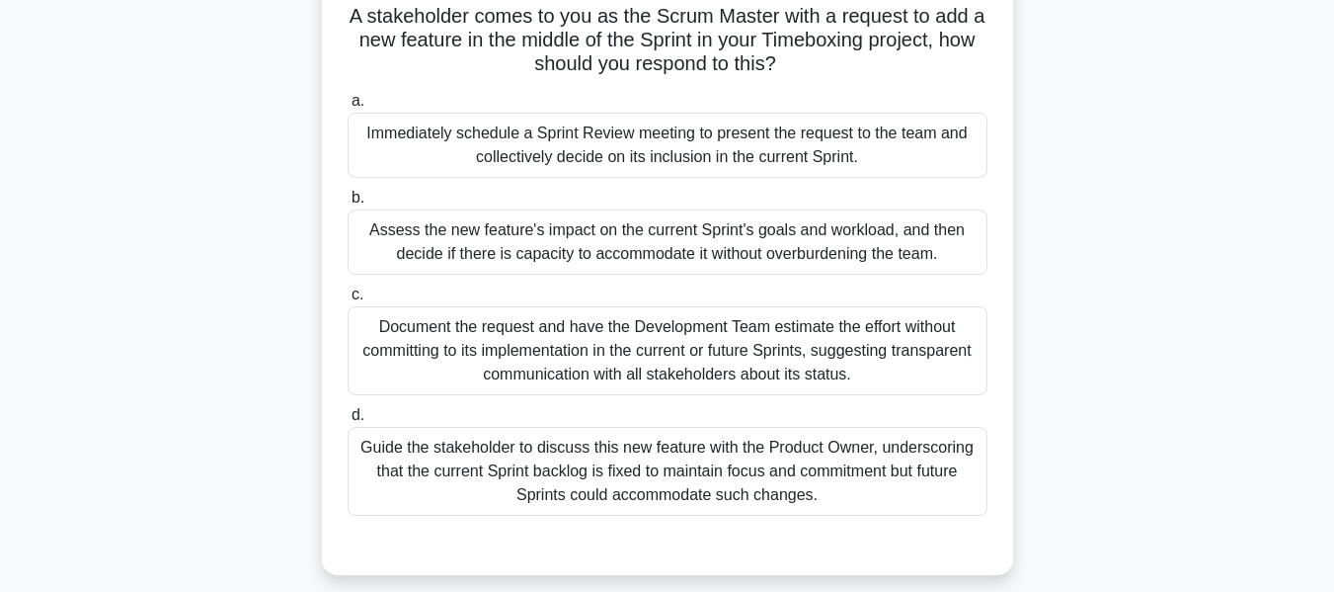
click at [674, 462] on div "Guide the stakeholder to discuss this new feature with the Product Owner, under…" at bounding box center [668, 471] width 640 height 89
click at [348, 422] on input "d. Guide the stakeholder to discuss this new feature with the Product Owner, un…" at bounding box center [348, 415] width 0 height 13
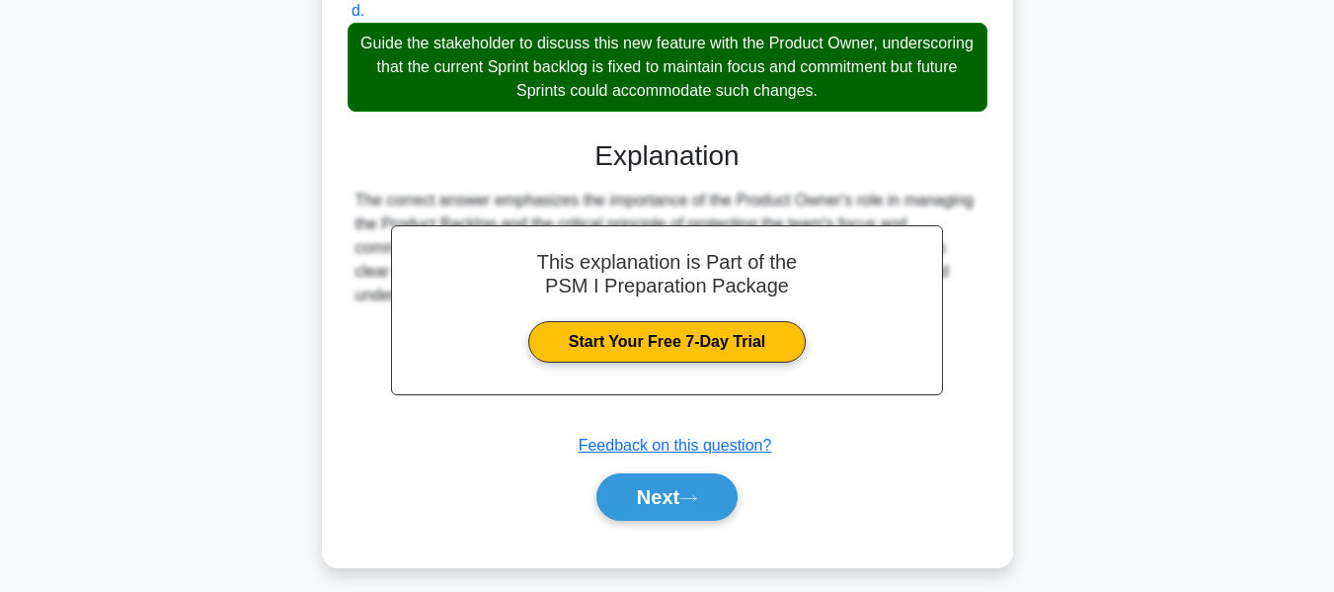
scroll to position [556, 0]
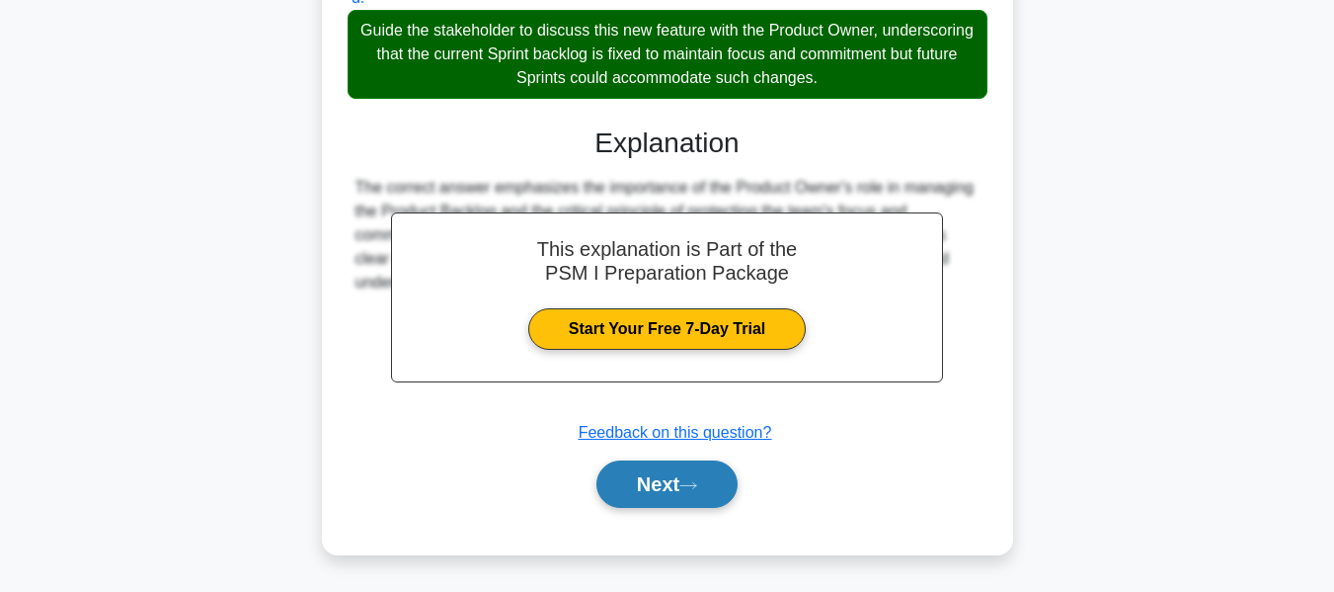
click at [717, 495] on button "Next" at bounding box center [667, 483] width 141 height 47
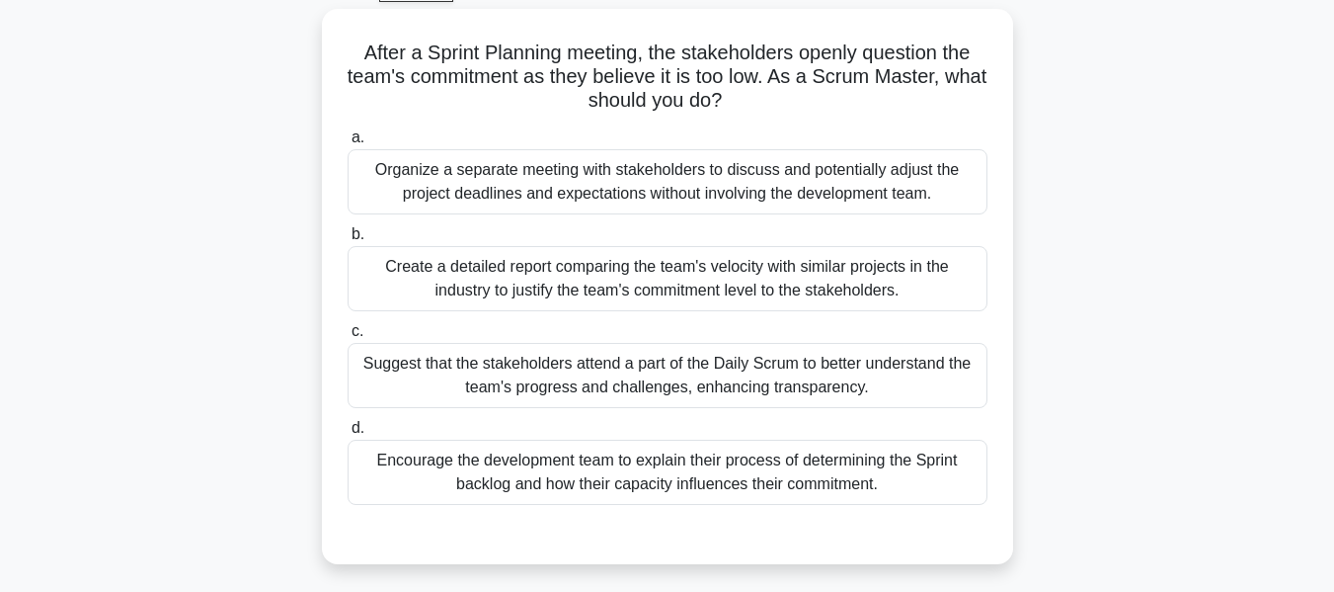
scroll to position [106, 0]
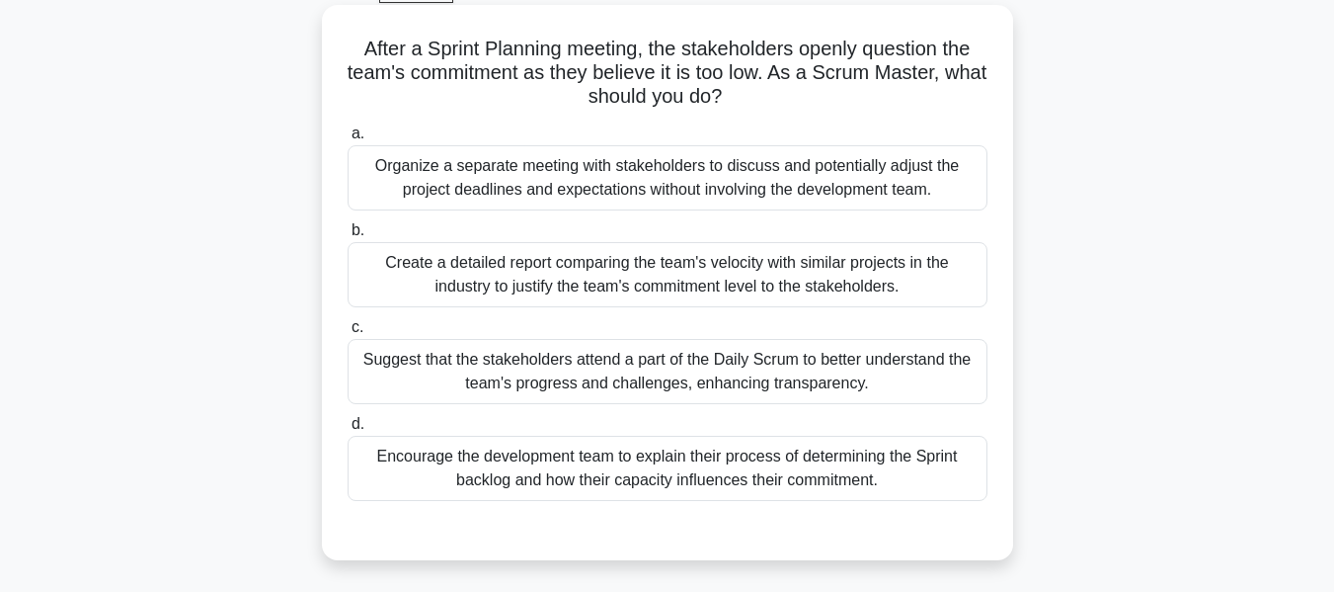
click at [757, 490] on div "Encourage the development team to explain their process of determining the Spri…" at bounding box center [668, 468] width 640 height 65
click at [348, 431] on input "d. Encourage the development team to explain their process of determining the S…" at bounding box center [348, 424] width 0 height 13
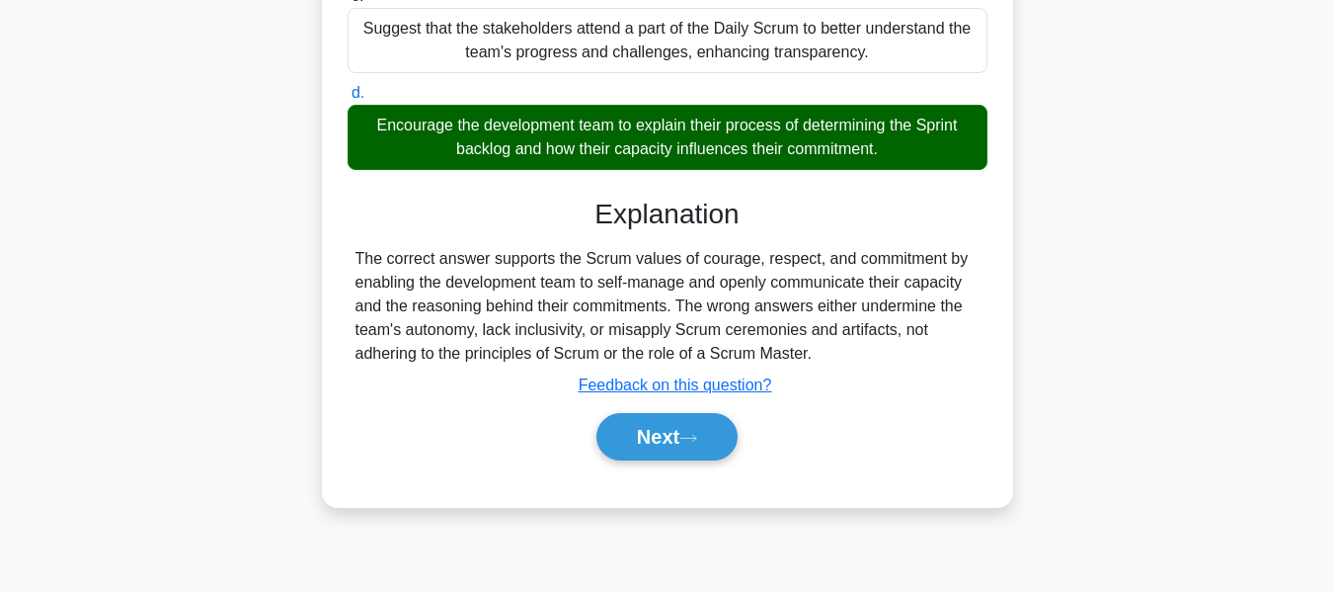
scroll to position [438, 0]
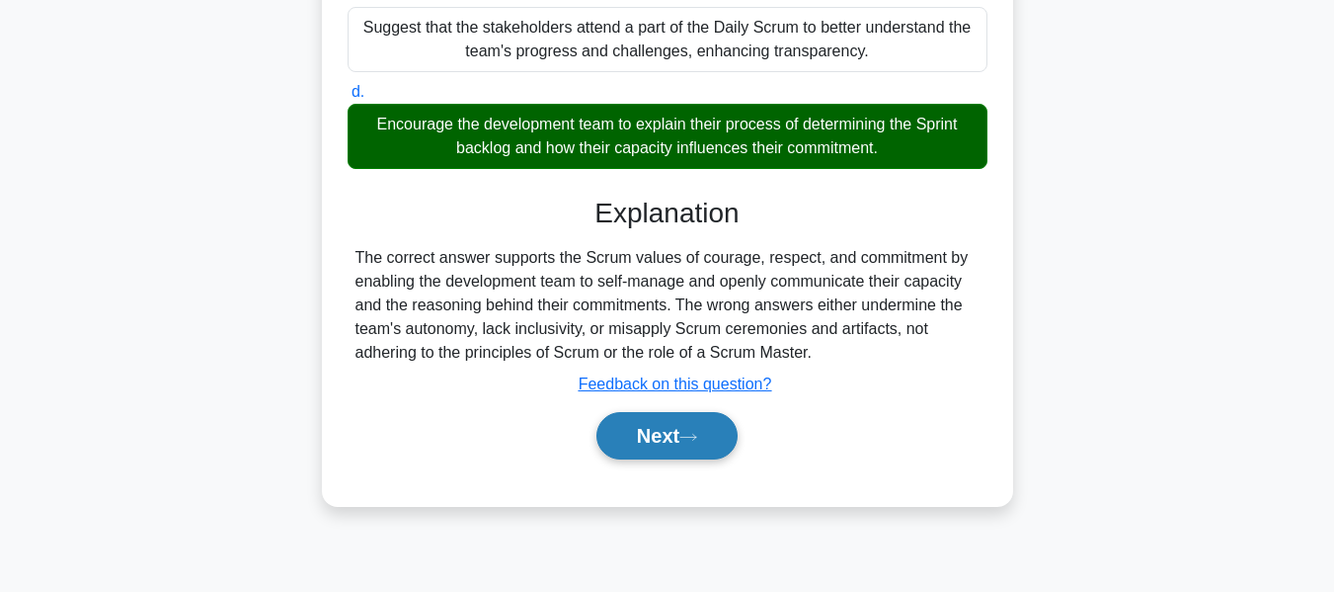
click at [693, 453] on button "Next" at bounding box center [667, 435] width 141 height 47
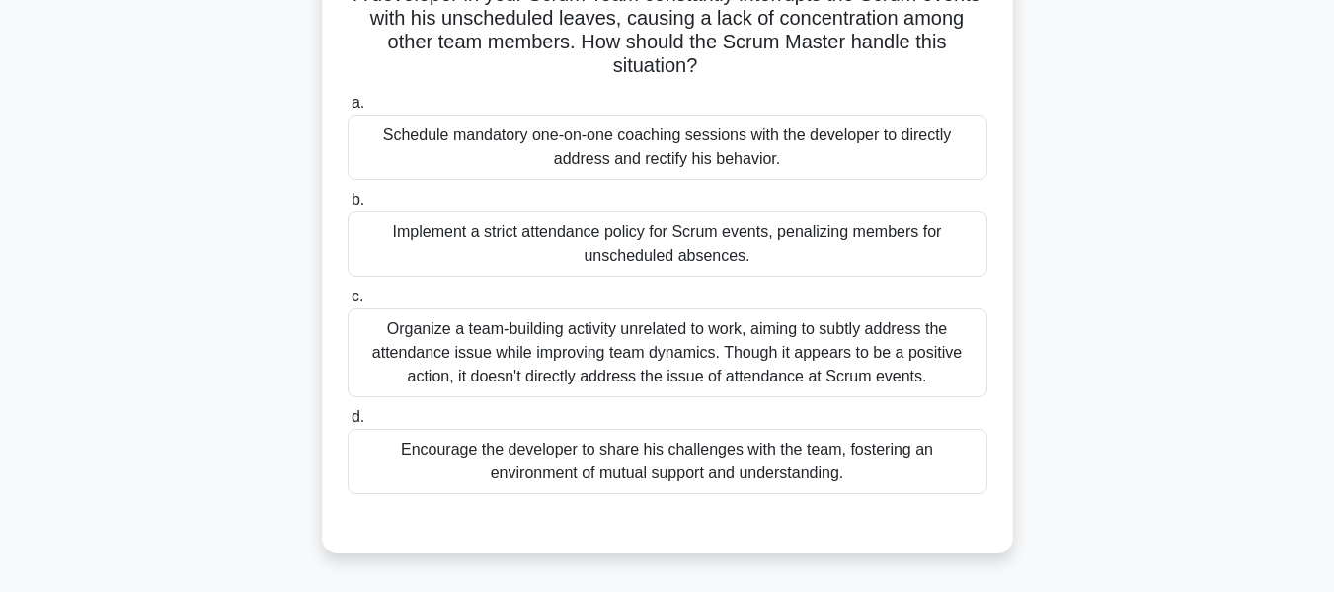
scroll to position [166, 0]
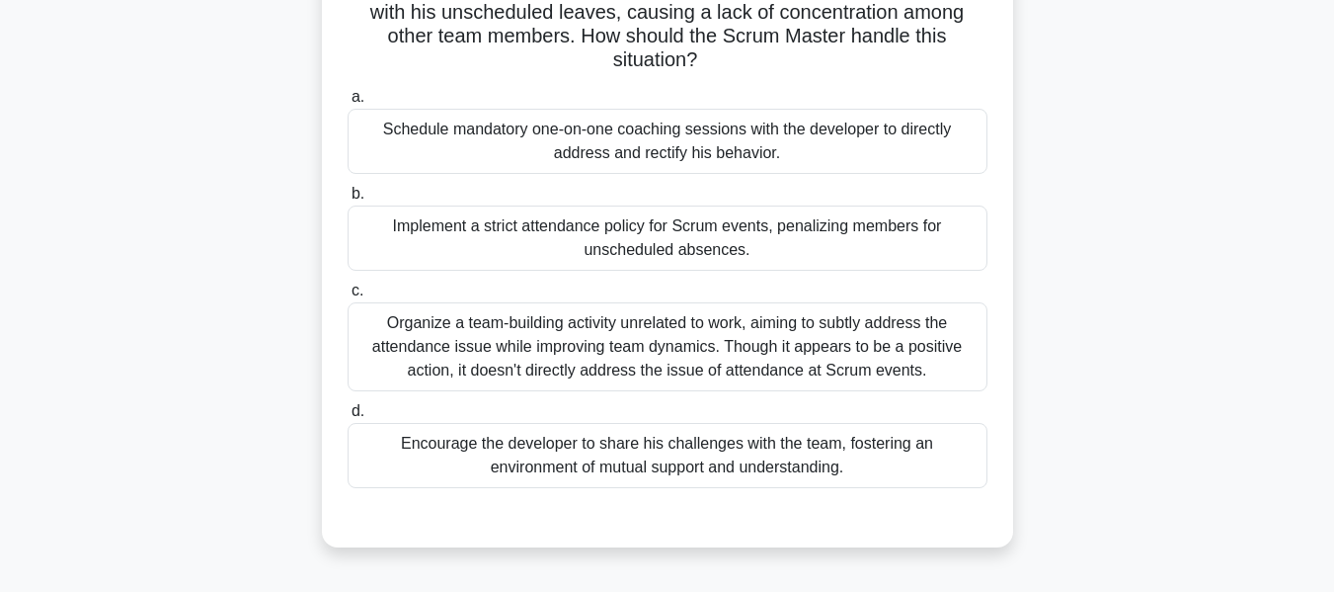
click at [815, 460] on div "Encourage the developer to share his challenges with the team, fostering an env…" at bounding box center [668, 455] width 640 height 65
click at [348, 418] on input "d. Encourage the developer to share his challenges with the team, fostering an …" at bounding box center [348, 411] width 0 height 13
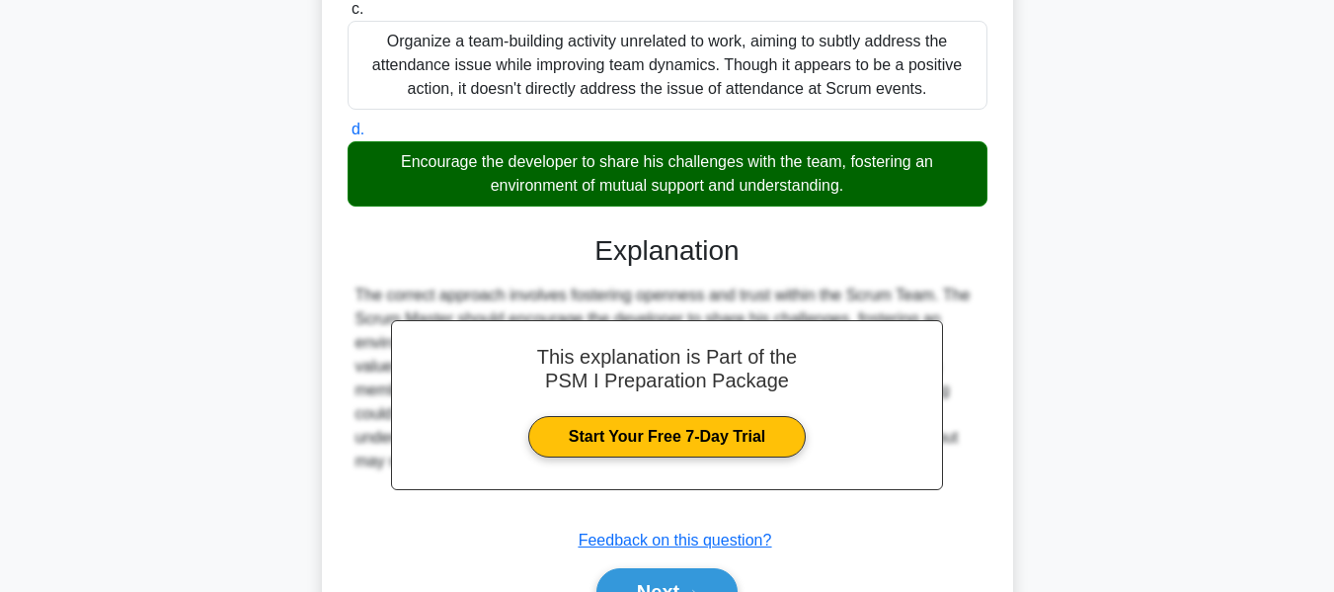
scroll to position [556, 0]
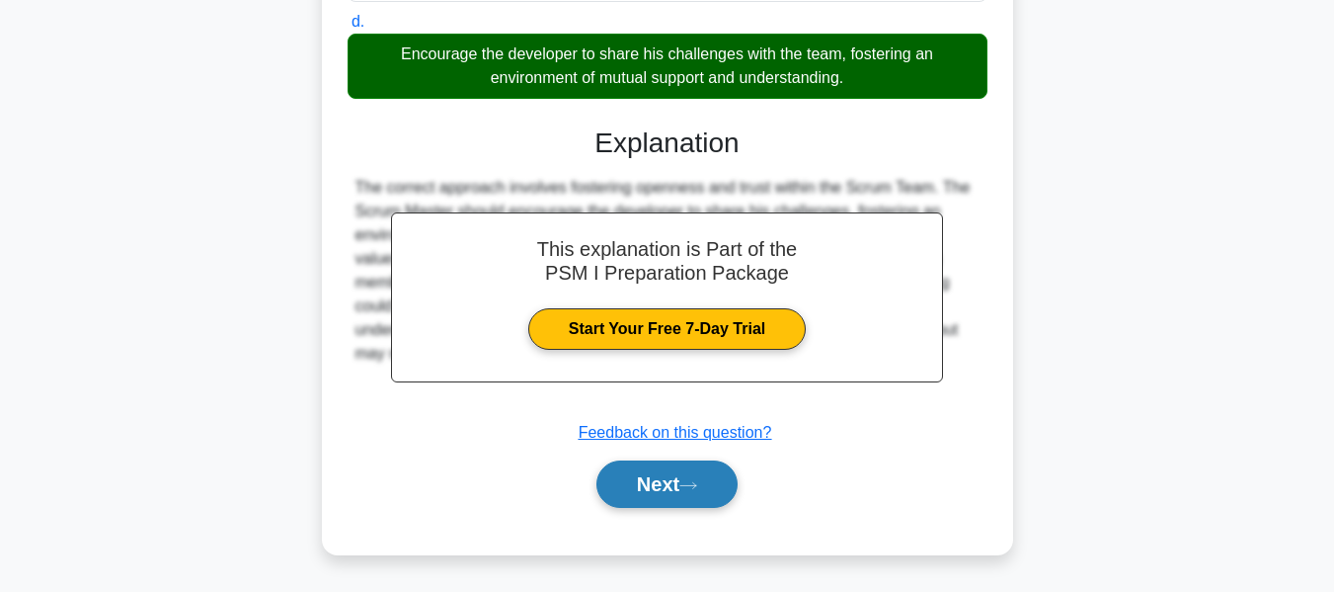
click at [638, 475] on button "Next" at bounding box center [667, 483] width 141 height 47
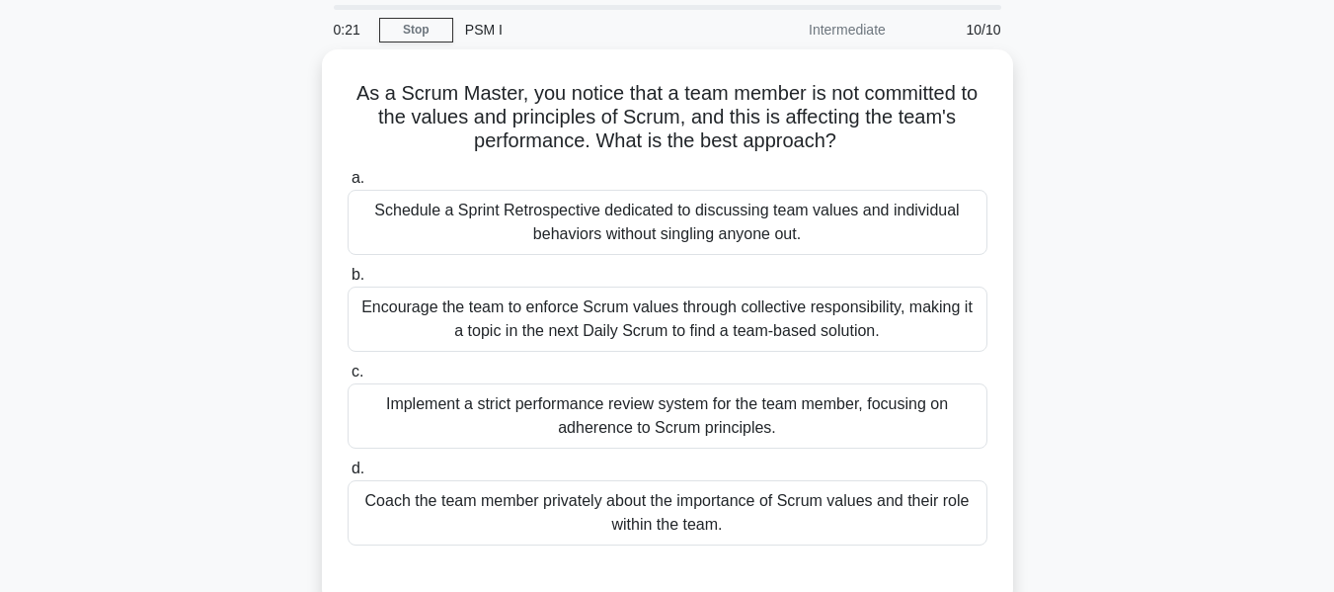
scroll to position [121, 0]
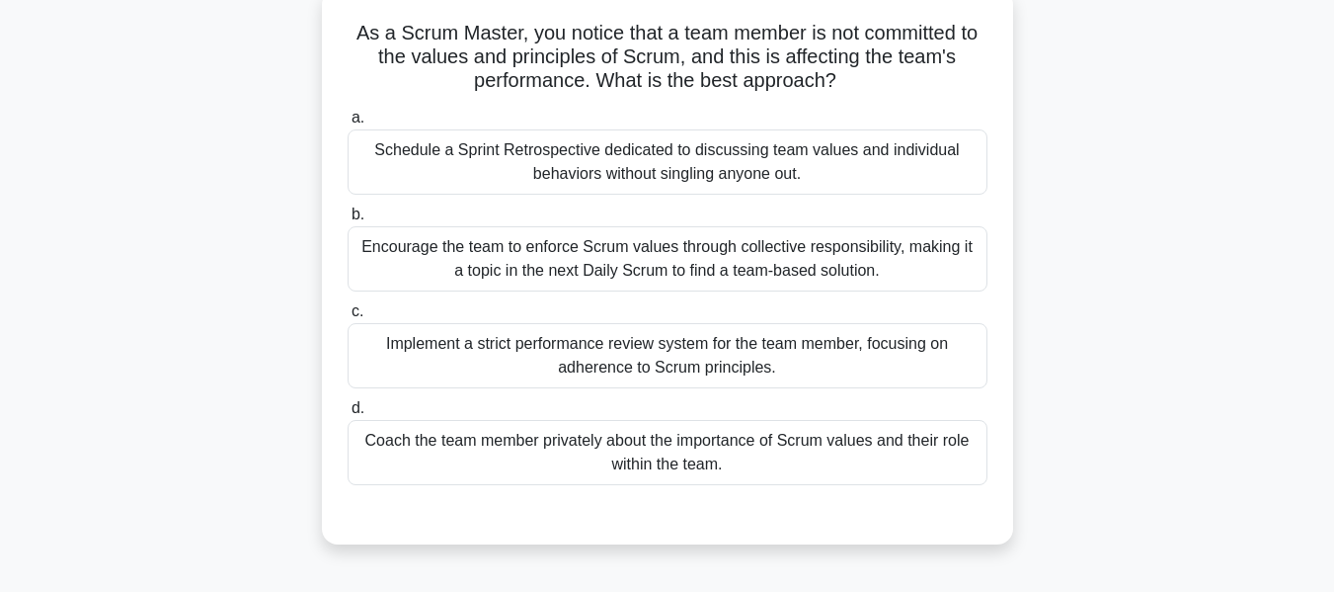
click at [727, 465] on div "Coach the team member privately about the importance of Scrum values and their …" at bounding box center [668, 452] width 640 height 65
click at [348, 415] on input "d. Coach the team member privately about the importance of Scrum values and the…" at bounding box center [348, 408] width 0 height 13
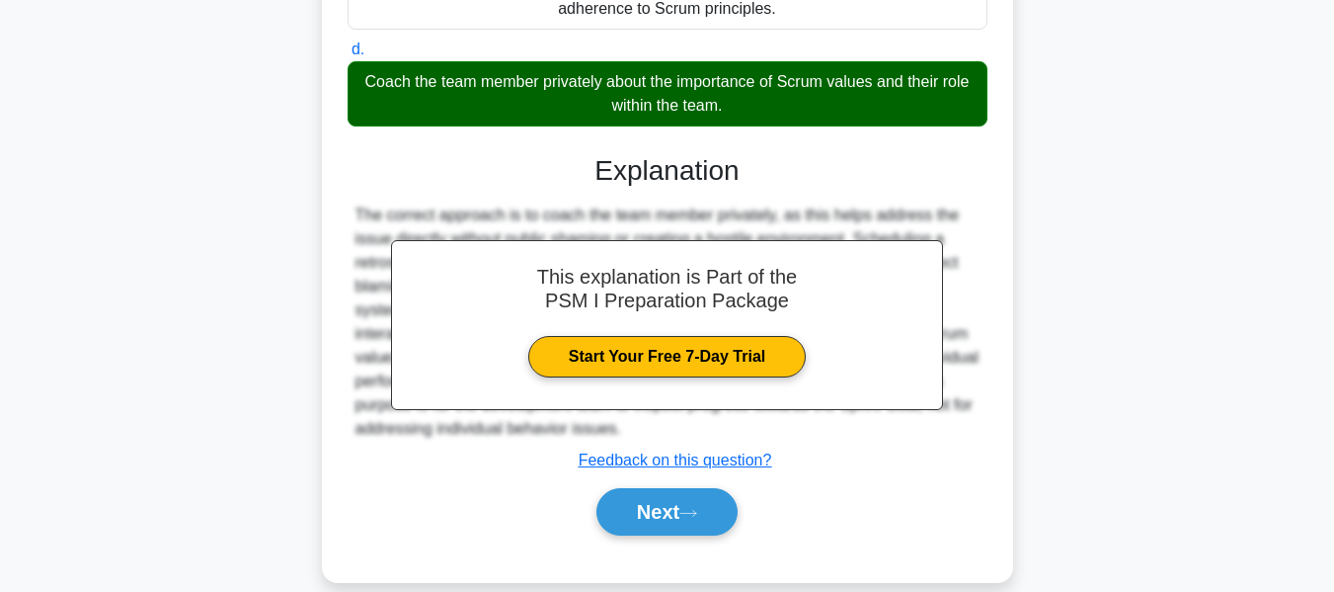
scroll to position [509, 0]
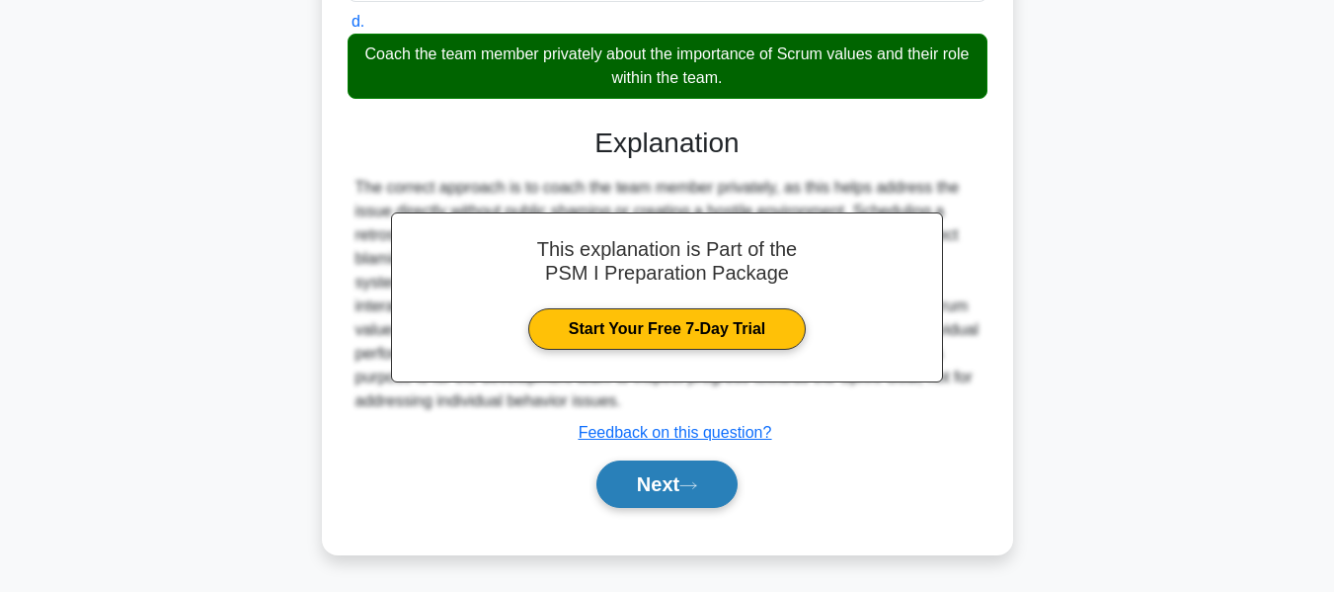
click at [685, 489] on button "Next" at bounding box center [667, 483] width 141 height 47
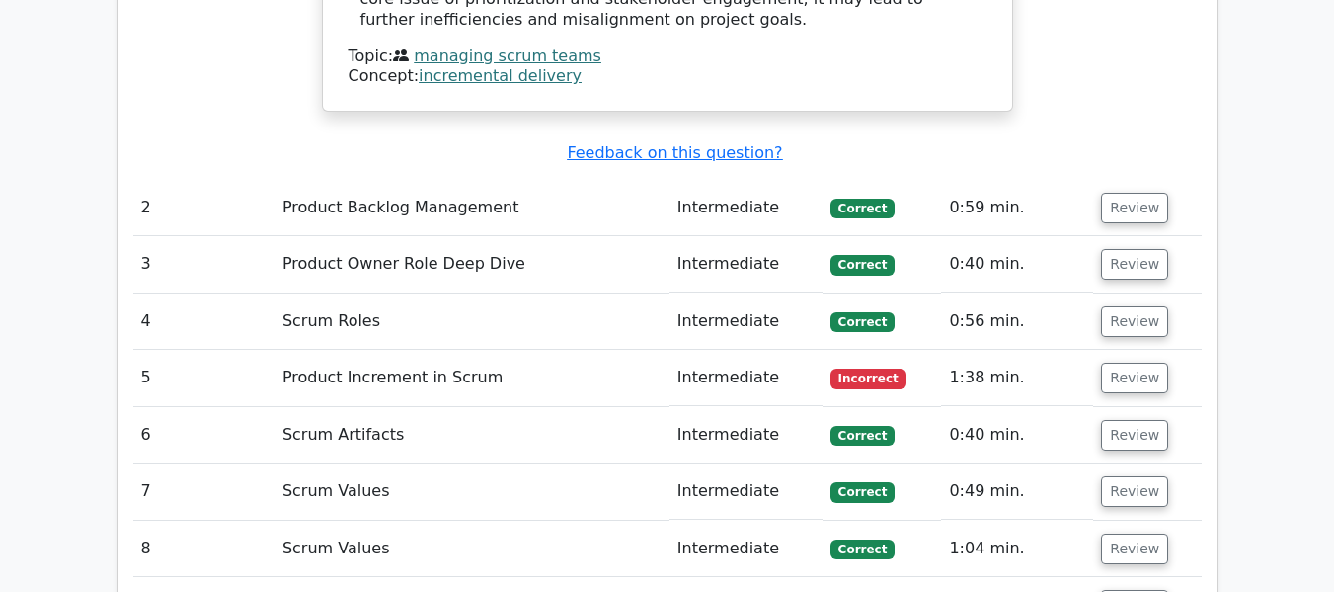
scroll to position [2788, 0]
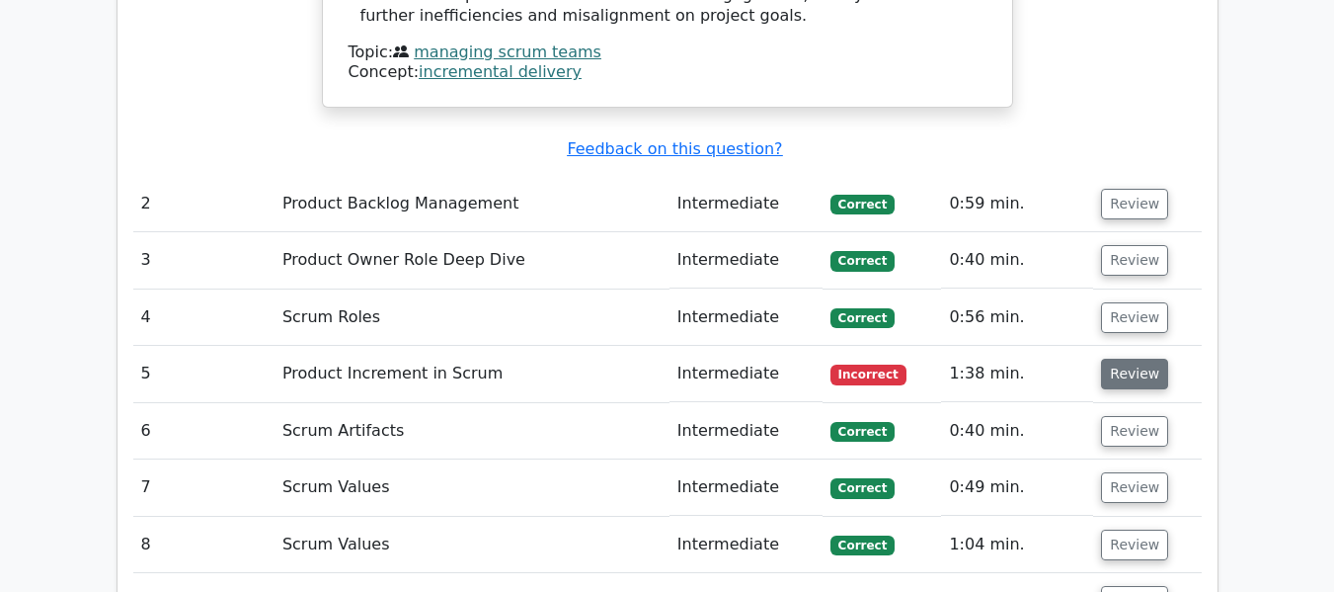
click at [1120, 359] on button "Review" at bounding box center [1134, 374] width 67 height 31
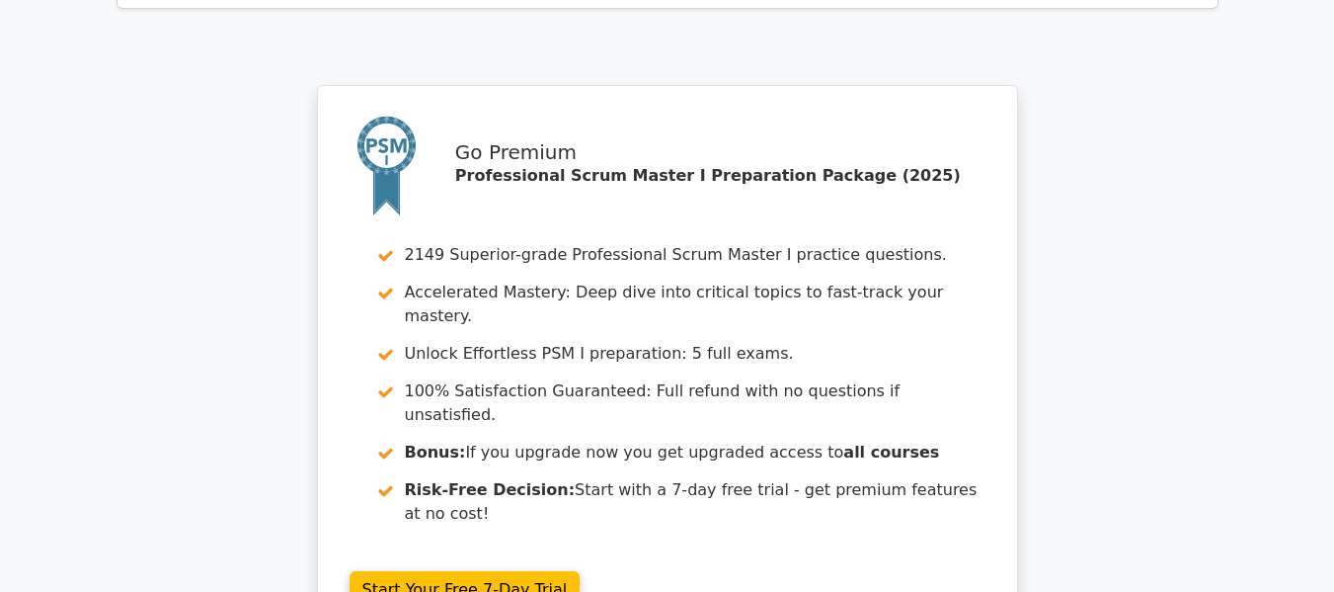
scroll to position [4582, 0]
